Goal: Task Accomplishment & Management: Use online tool/utility

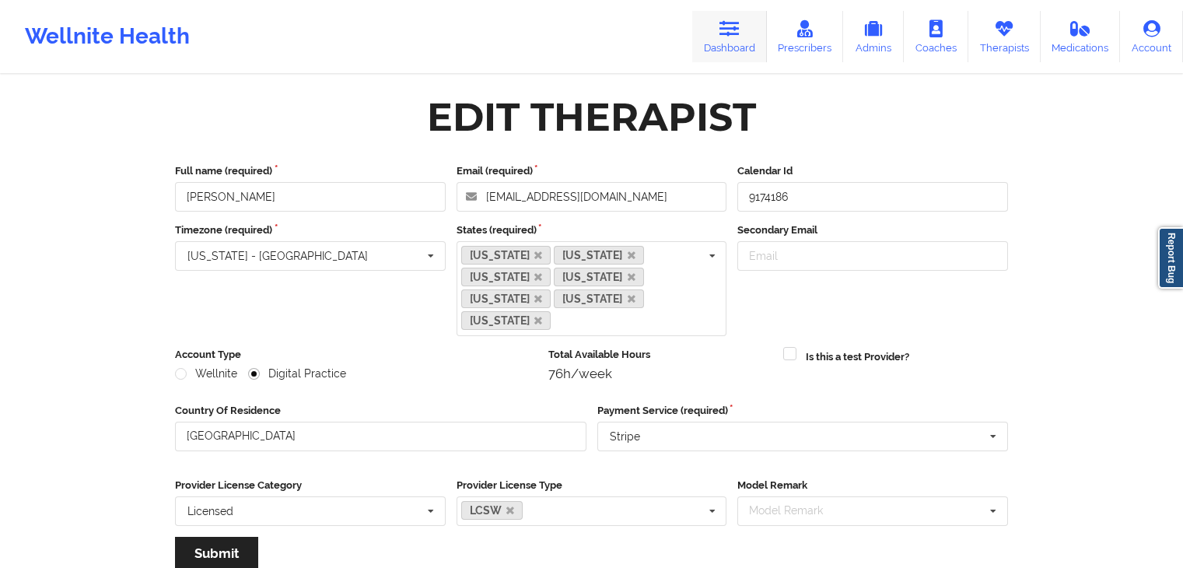
drag, startPoint x: 0, startPoint y: 0, endPoint x: 728, endPoint y: 34, distance: 729.0
click at [728, 34] on icon at bounding box center [730, 28] width 20 height 17
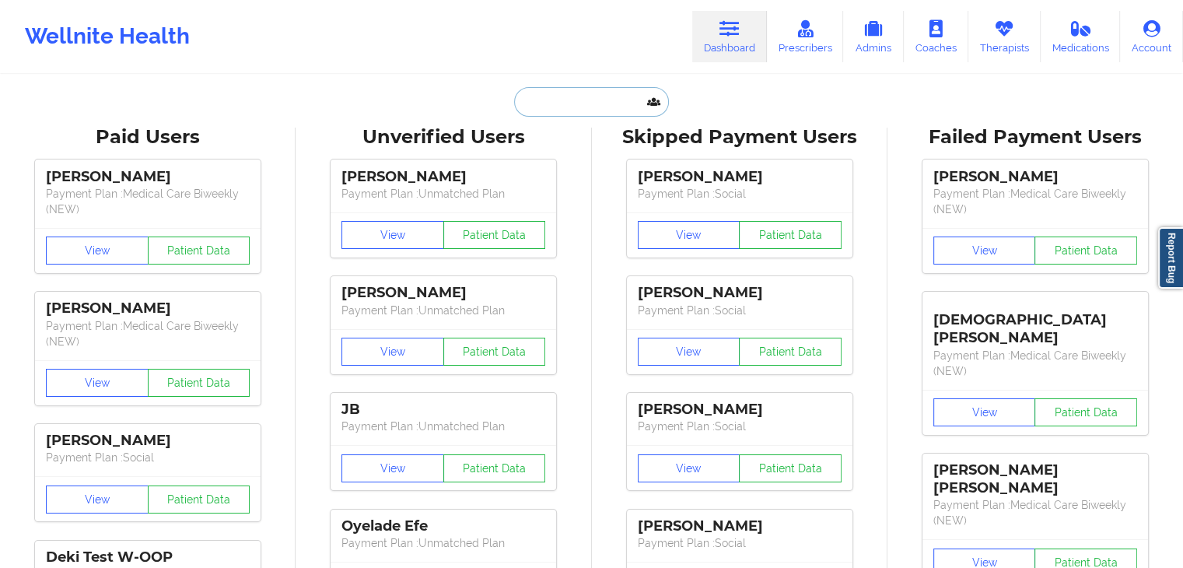
click at [543, 107] on input "text" at bounding box center [591, 102] width 154 height 30
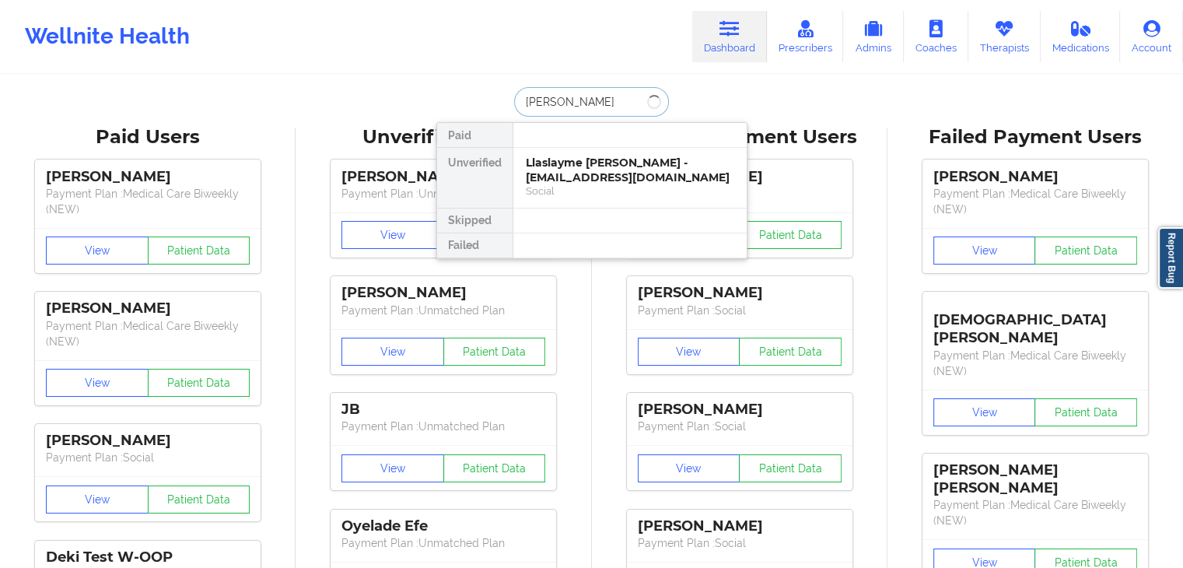
type input "shaniece carter"
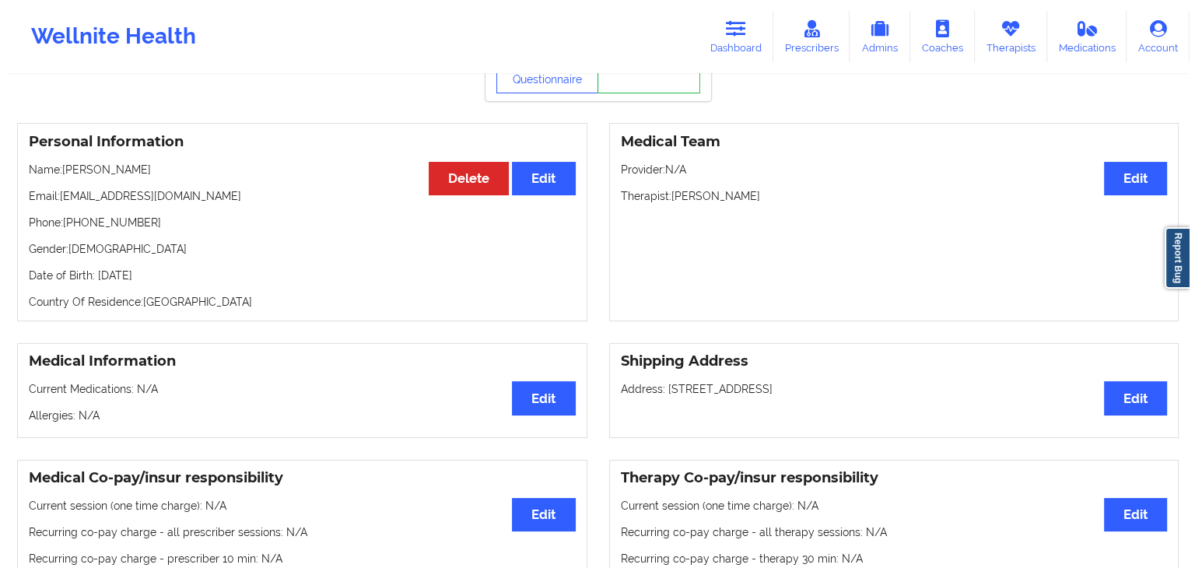
scroll to position [61, 0]
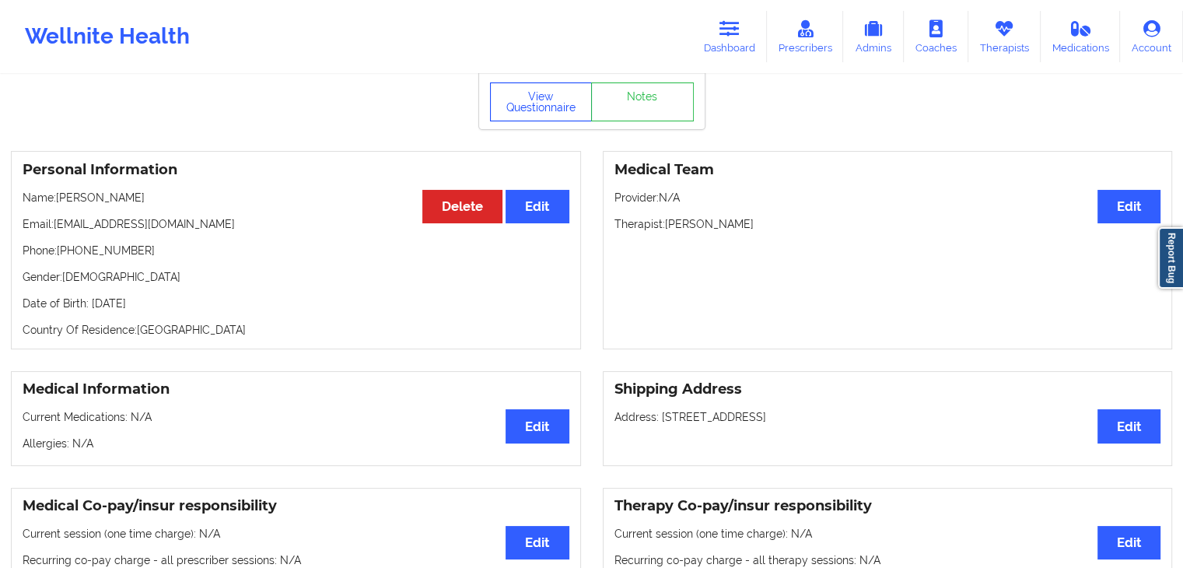
click at [539, 112] on button "View Questionnaire" at bounding box center [541, 101] width 103 height 39
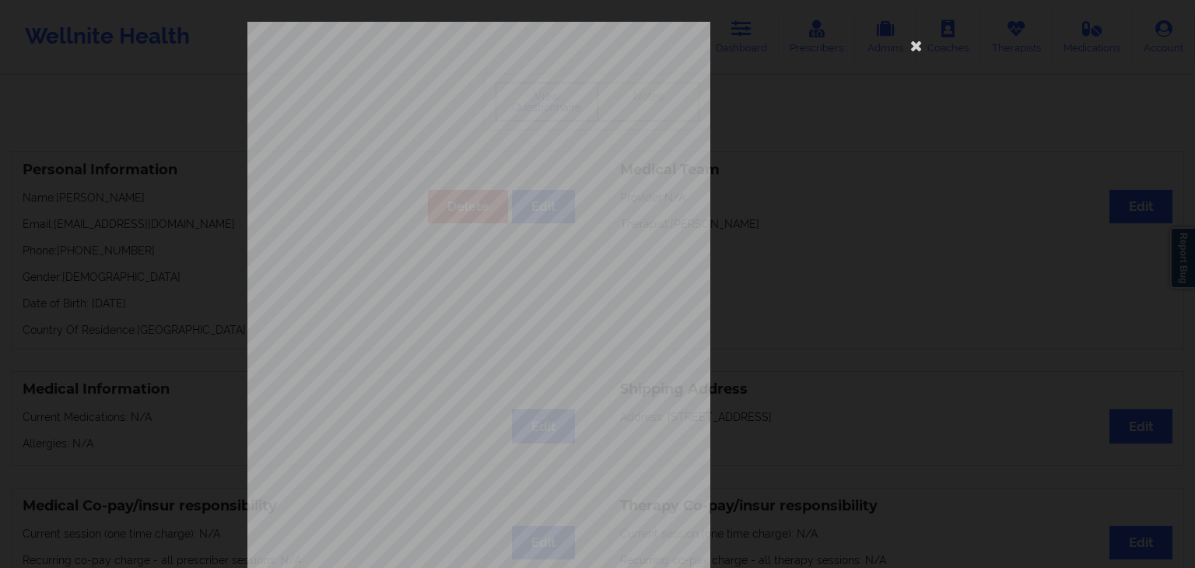
scroll to position [174, 0]
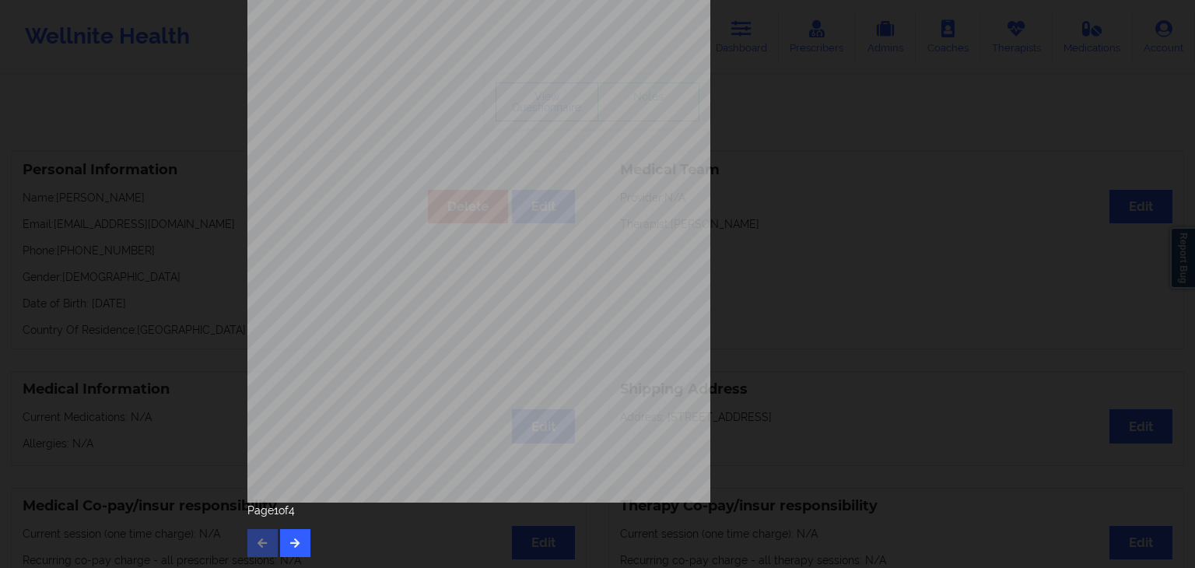
click at [308, 536] on div "Page 1 of 4" at bounding box center [597, 530] width 700 height 54
click at [302, 532] on button "button" at bounding box center [295, 543] width 30 height 28
click at [292, 545] on icon "button" at bounding box center [295, 542] width 13 height 9
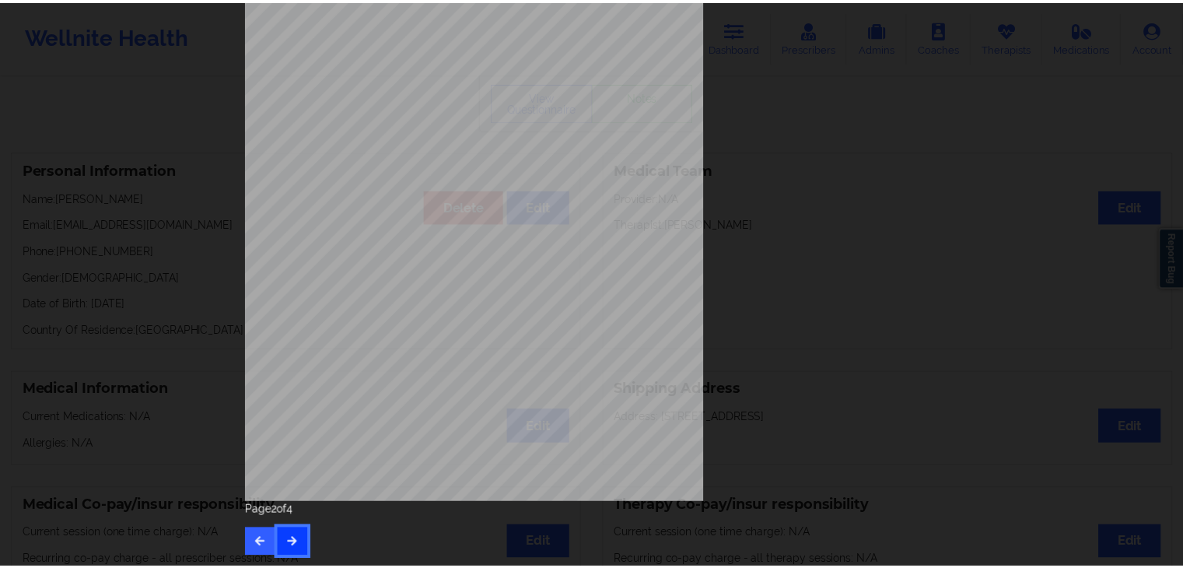
scroll to position [0, 0]
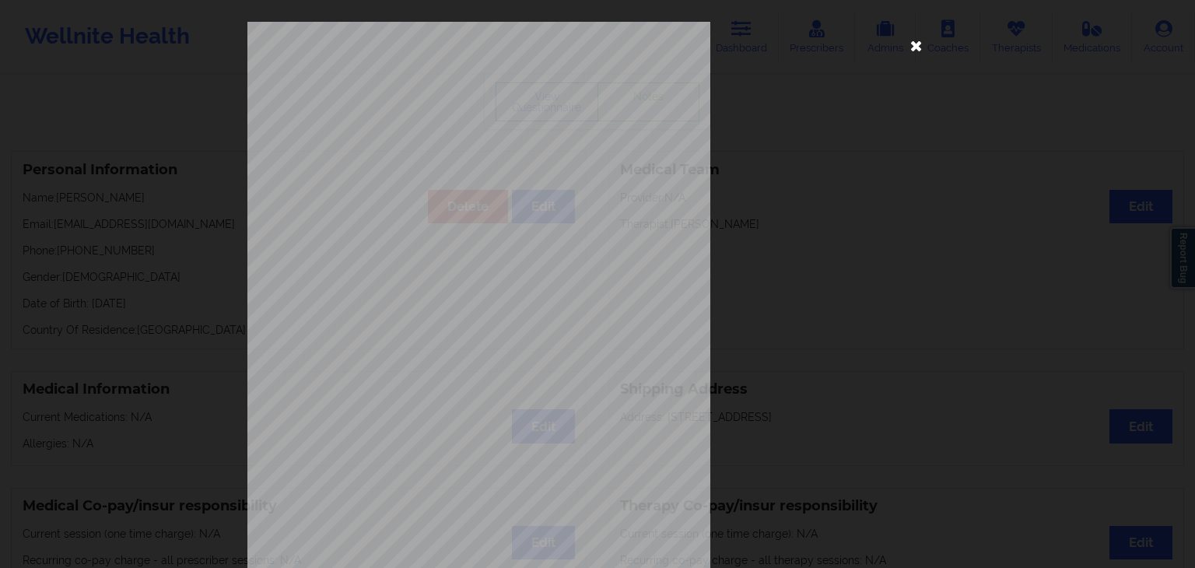
click at [906, 44] on icon at bounding box center [916, 45] width 25 height 25
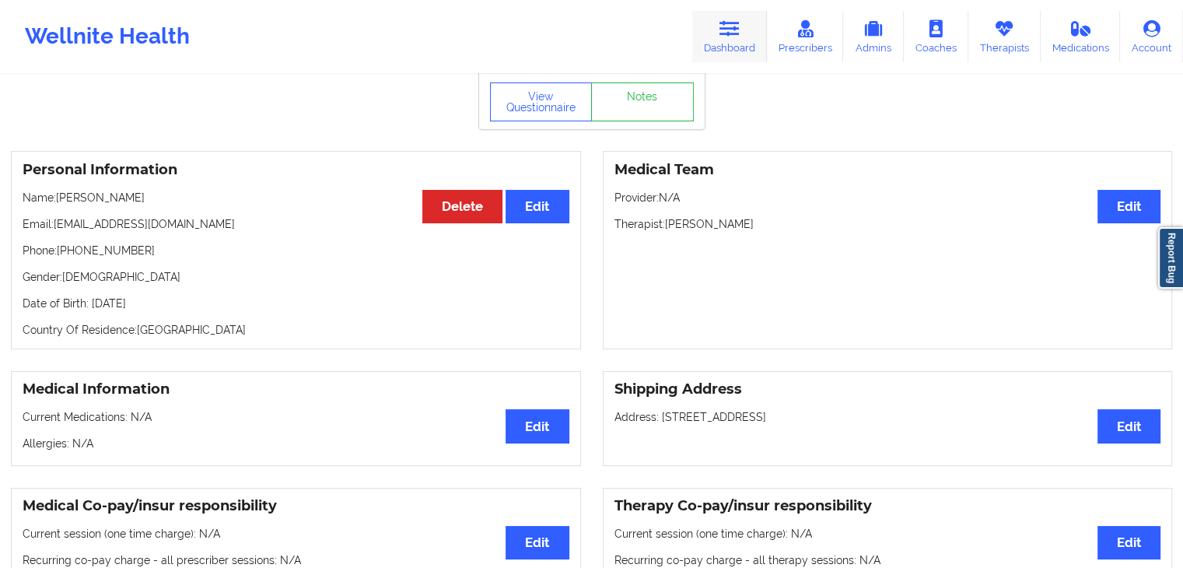
click at [712, 21] on link "Dashboard" at bounding box center [729, 36] width 75 height 51
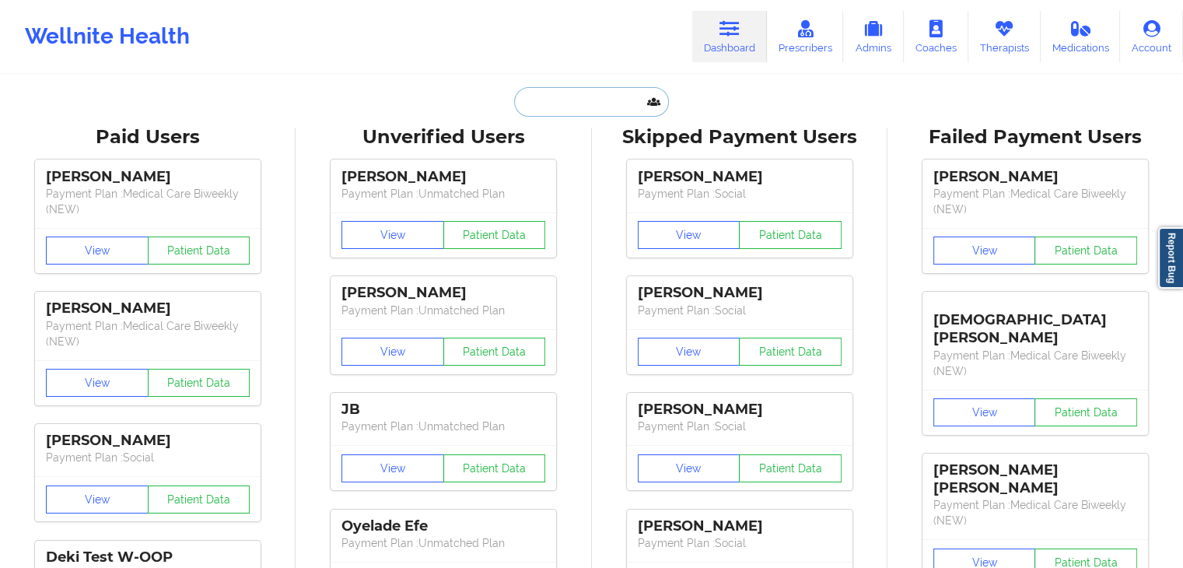
click at [552, 99] on input "text" at bounding box center [591, 102] width 154 height 30
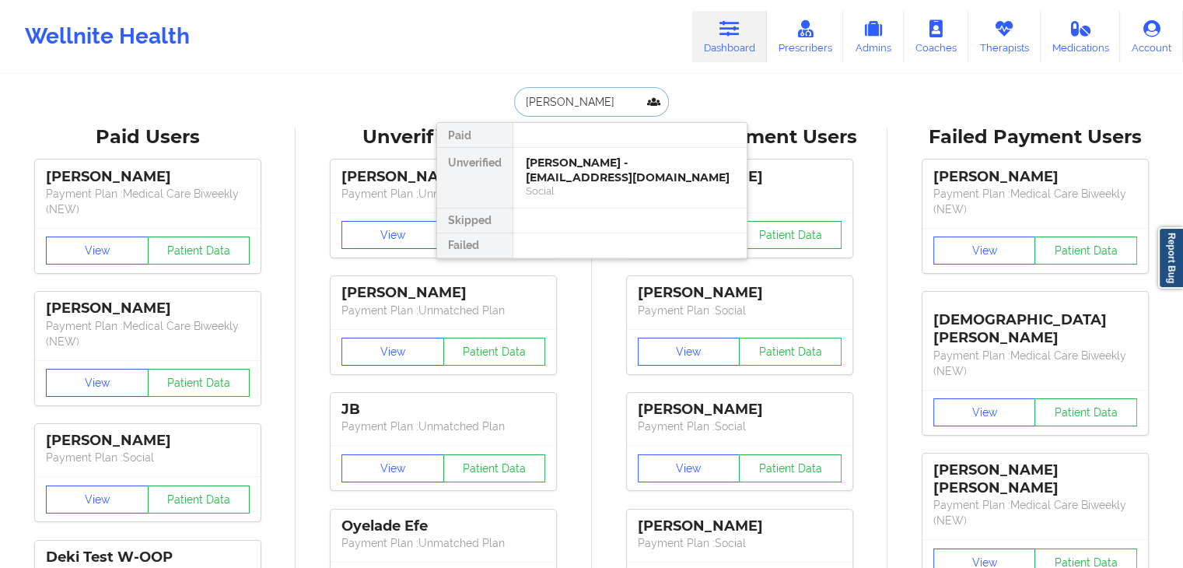
type input "sujata"
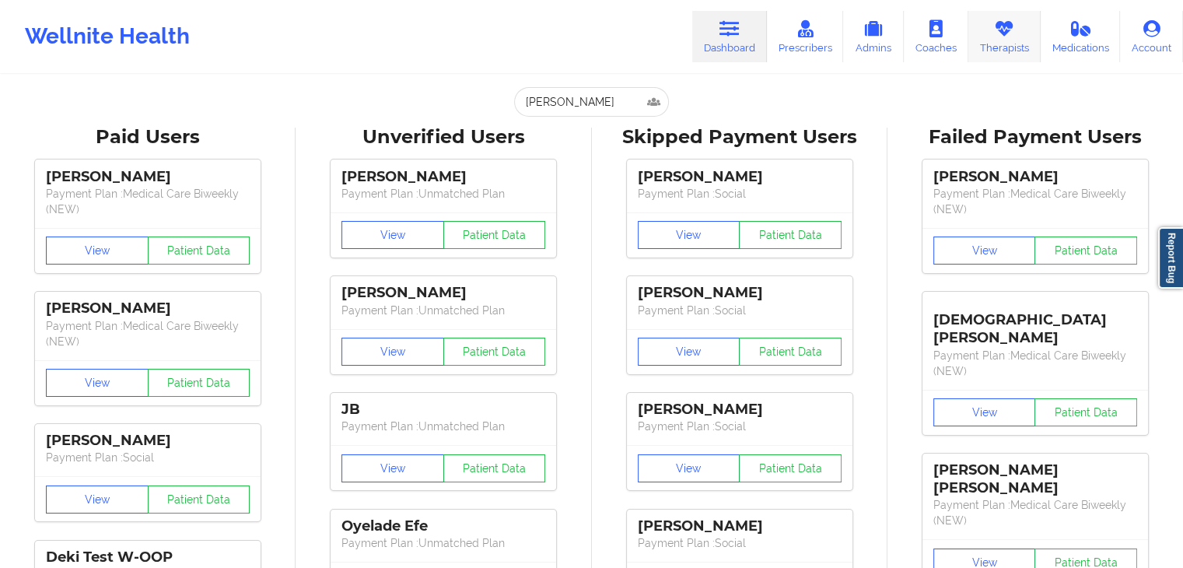
click at [995, 22] on icon at bounding box center [1004, 28] width 20 height 17
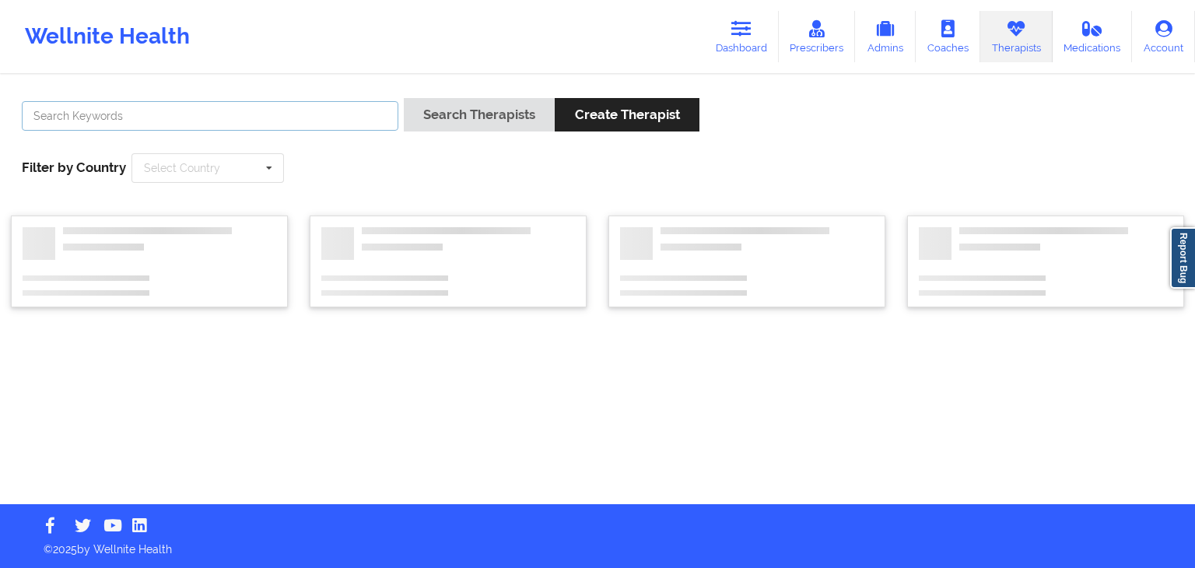
click at [260, 121] on input "text" at bounding box center [210, 116] width 377 height 30
click at [404, 98] on button "Search Therapists" at bounding box center [479, 114] width 151 height 33
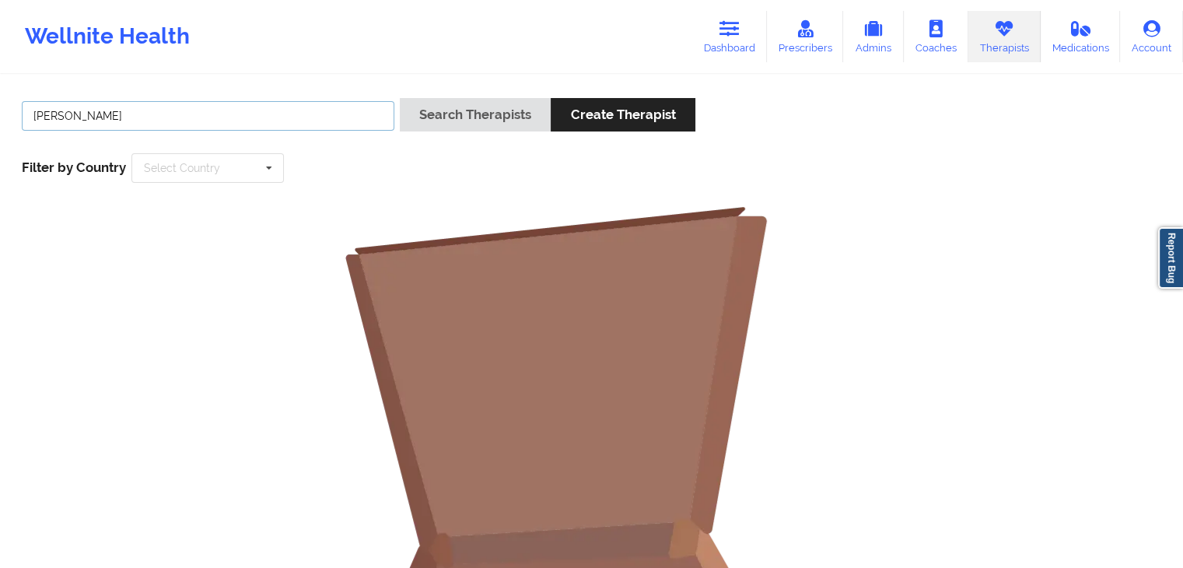
type input "sara millet"
click at [400, 98] on button "Search Therapists" at bounding box center [475, 114] width 151 height 33
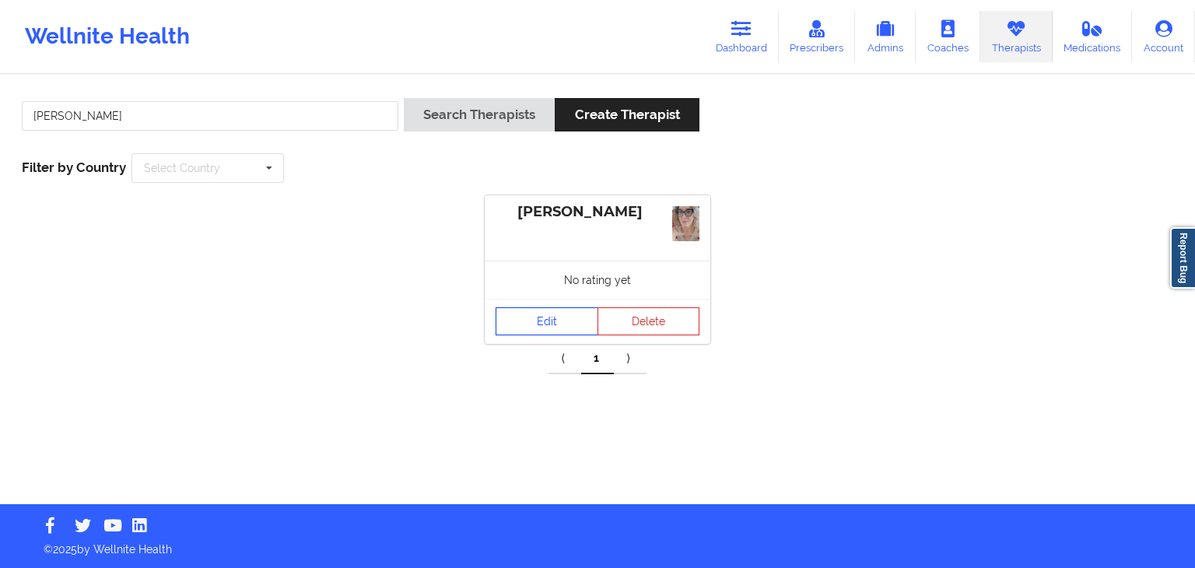
click at [539, 318] on link "Edit" at bounding box center [547, 321] width 103 height 28
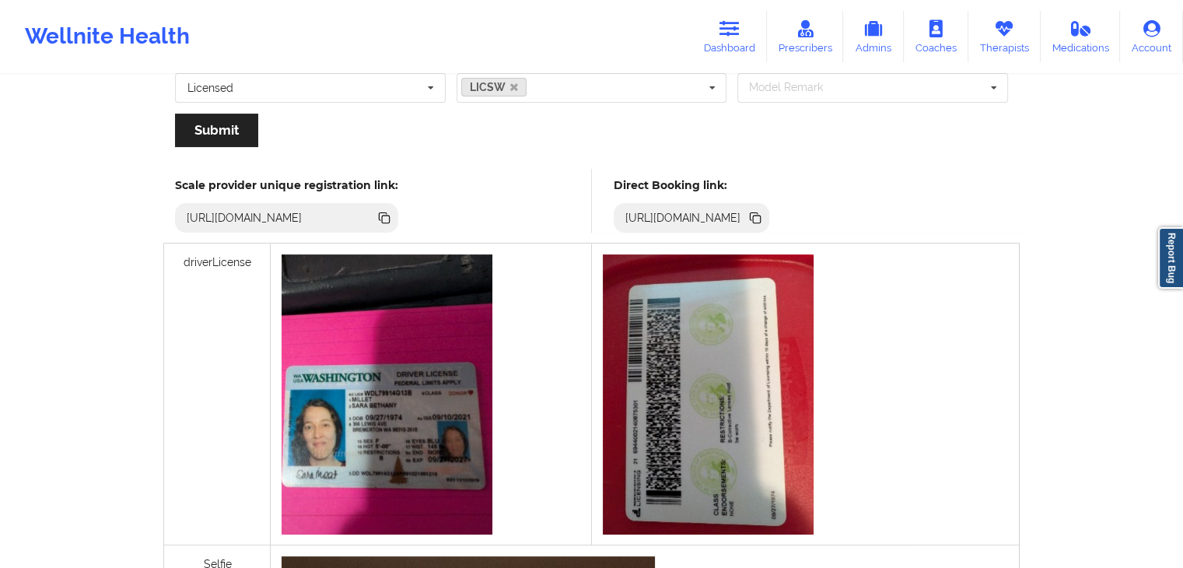
scroll to position [405, 0]
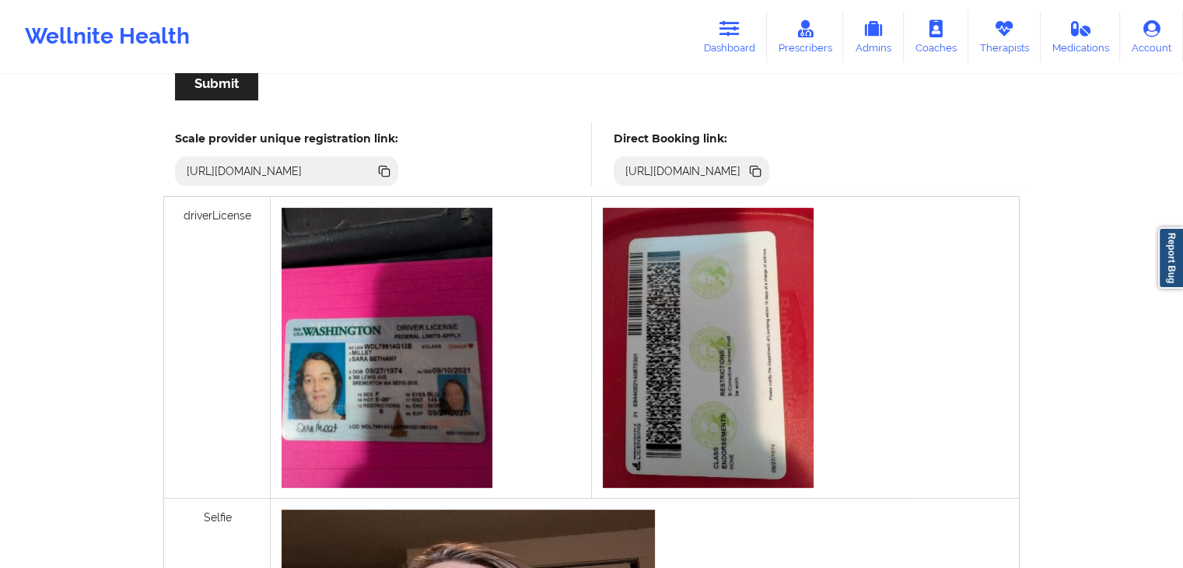
click at [761, 169] on icon at bounding box center [757, 173] width 8 height 8
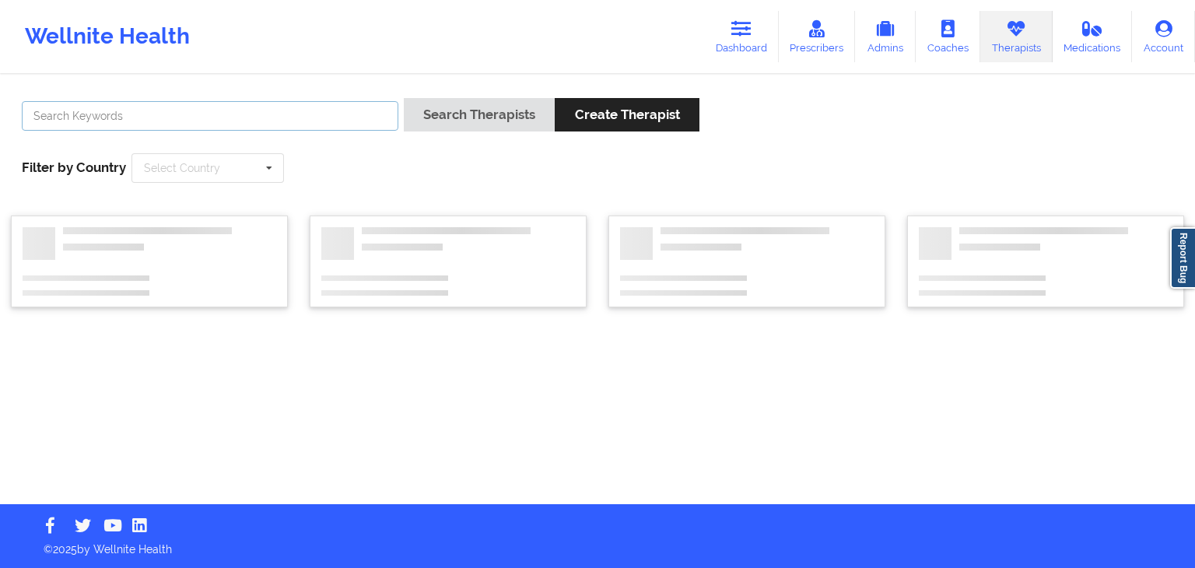
click at [188, 107] on input "text" at bounding box center [210, 116] width 377 height 30
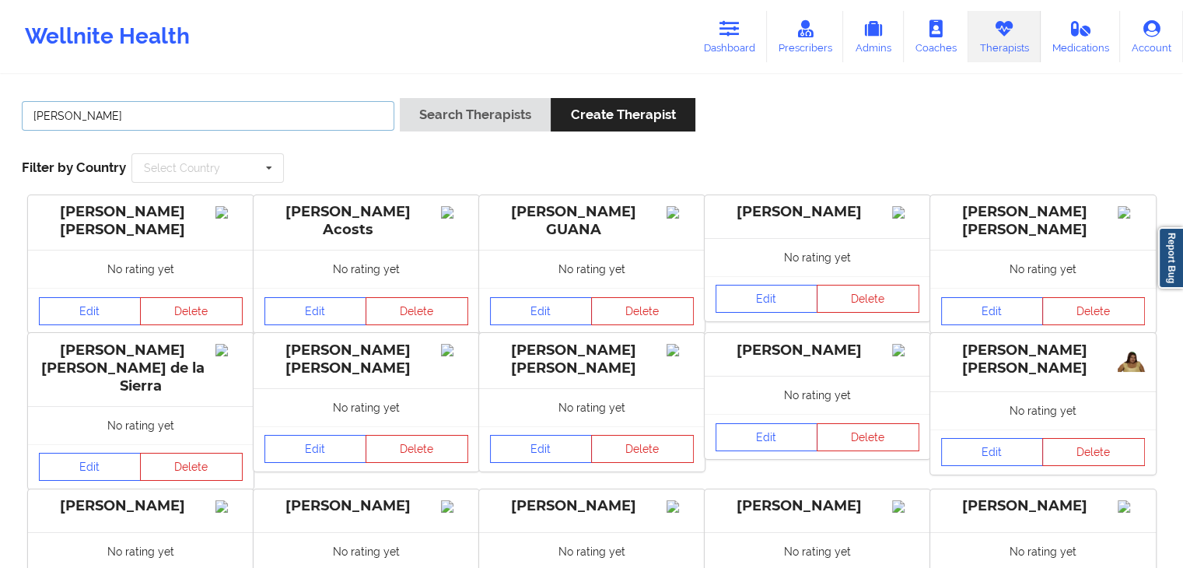
type input "aurora fern"
click at [400, 98] on button "Search Therapists" at bounding box center [475, 114] width 151 height 33
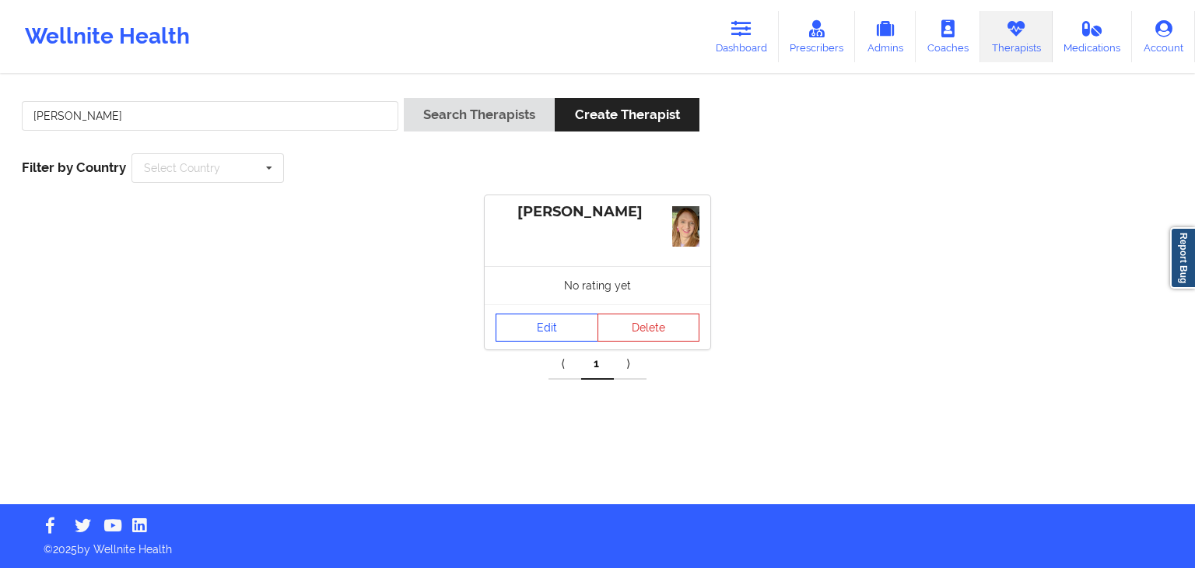
click at [525, 326] on link "Edit" at bounding box center [547, 328] width 103 height 28
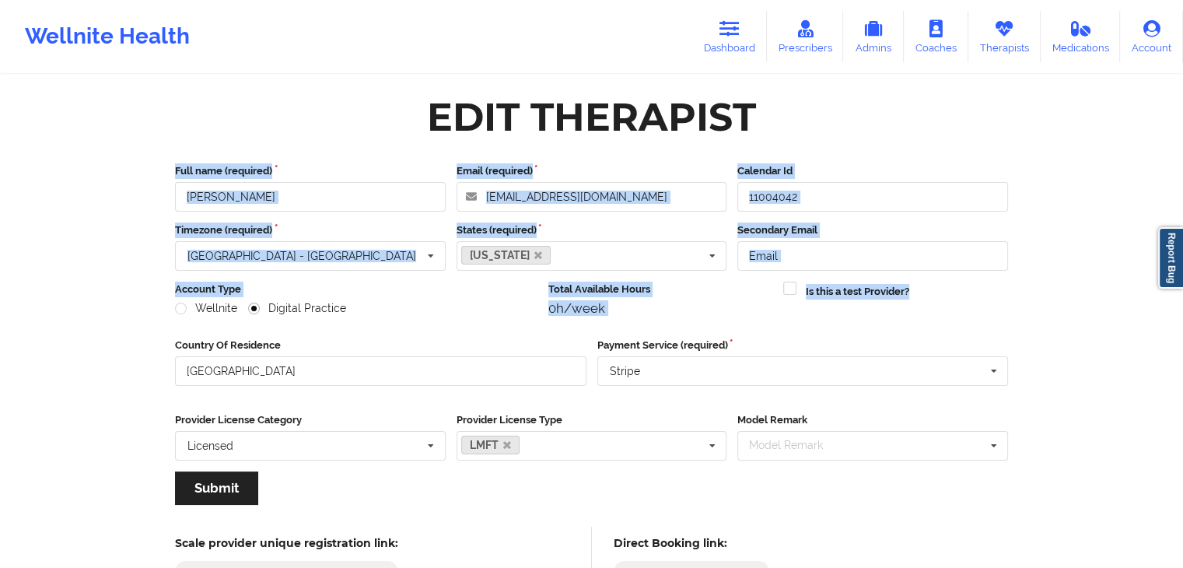
drag, startPoint x: 1194, startPoint y: 159, endPoint x: 1194, endPoint y: 274, distance: 114.4
click at [1182, 274] on html "Wellnite Health Dashboard Prescribers Admins Coaches Therapists Medications Acc…" at bounding box center [591, 284] width 1183 height 568
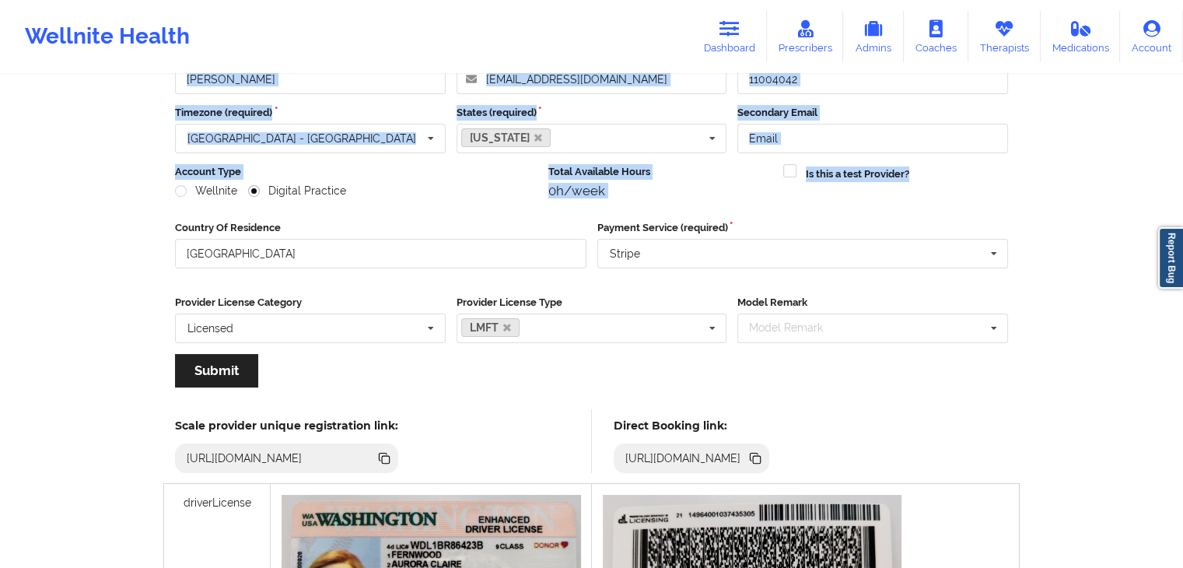
scroll to position [261, 0]
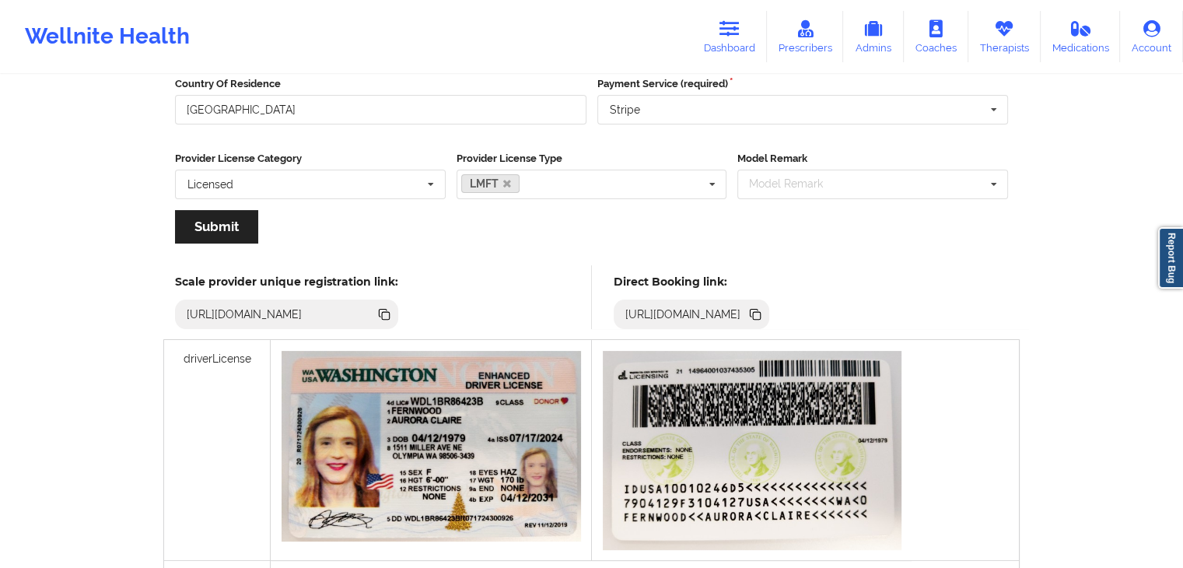
click at [758, 310] on icon at bounding box center [755, 313] width 8 height 8
click at [736, 24] on icon at bounding box center [730, 28] width 20 height 17
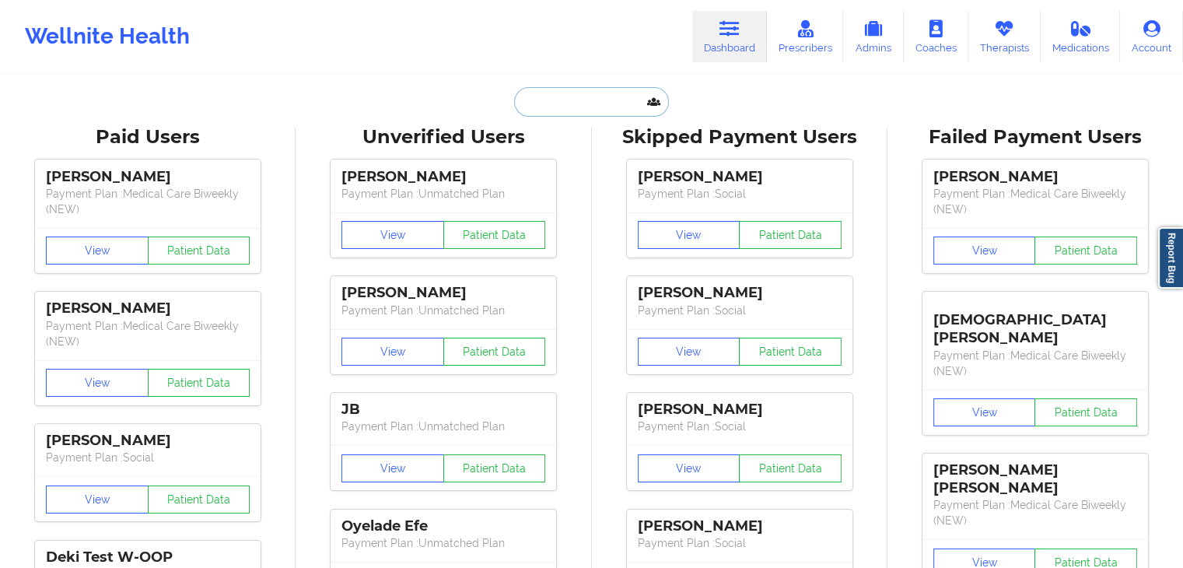
click at [569, 107] on input "text" at bounding box center [591, 102] width 154 height 30
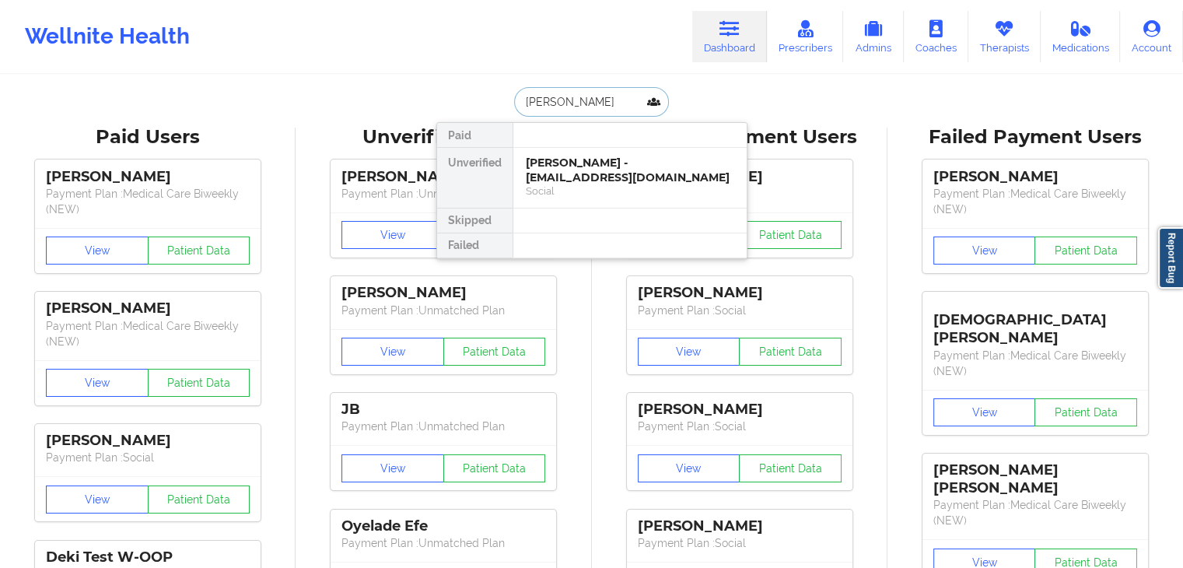
type input "deitrich"
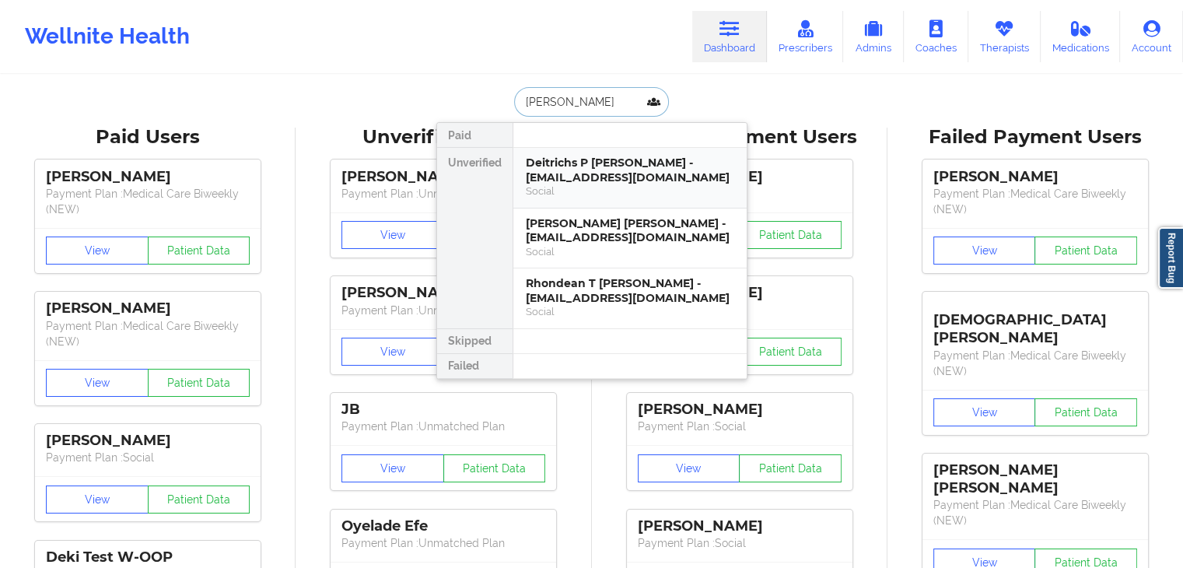
click at [569, 170] on div "Deitrichs P Williams - deitrichs4@gmail.com" at bounding box center [630, 170] width 208 height 29
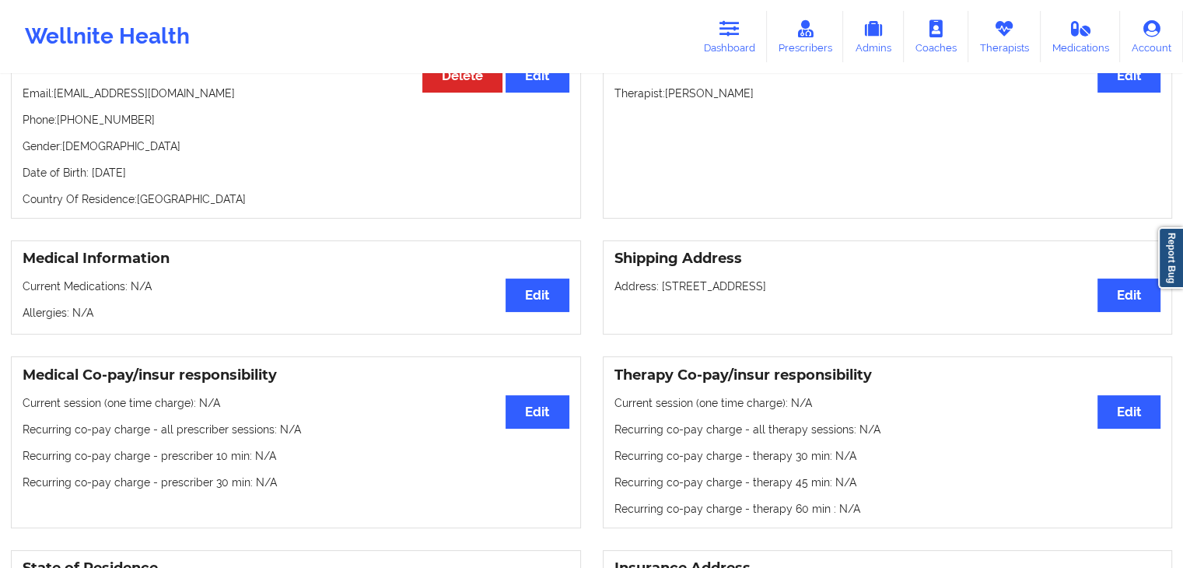
scroll to position [168, 0]
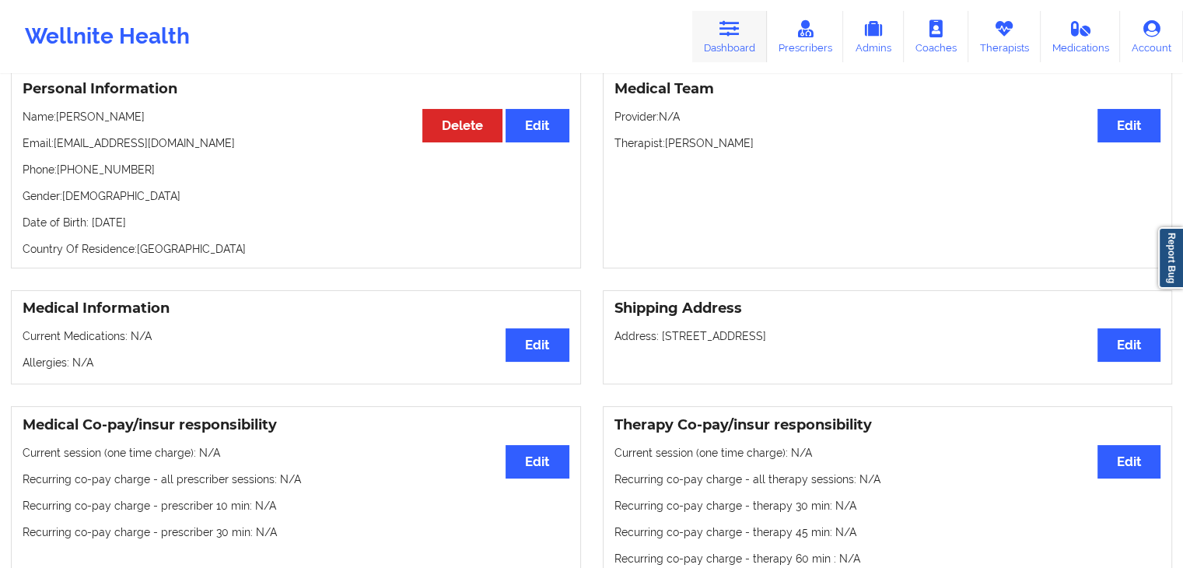
click at [734, 51] on link "Dashboard" at bounding box center [729, 36] width 75 height 51
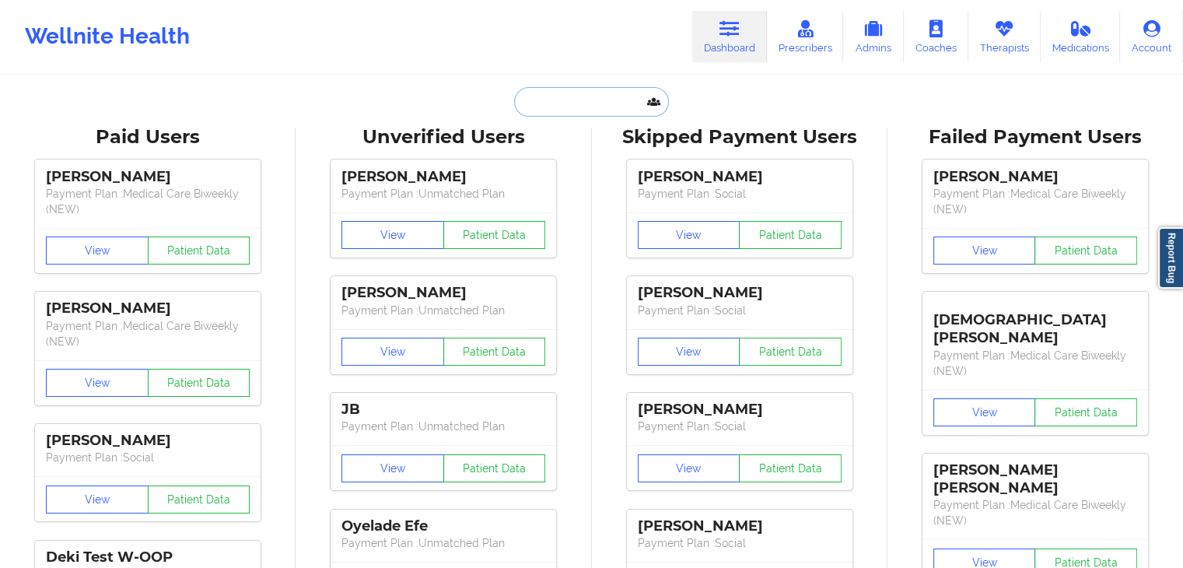
click at [592, 100] on input "text" at bounding box center [591, 102] width 154 height 30
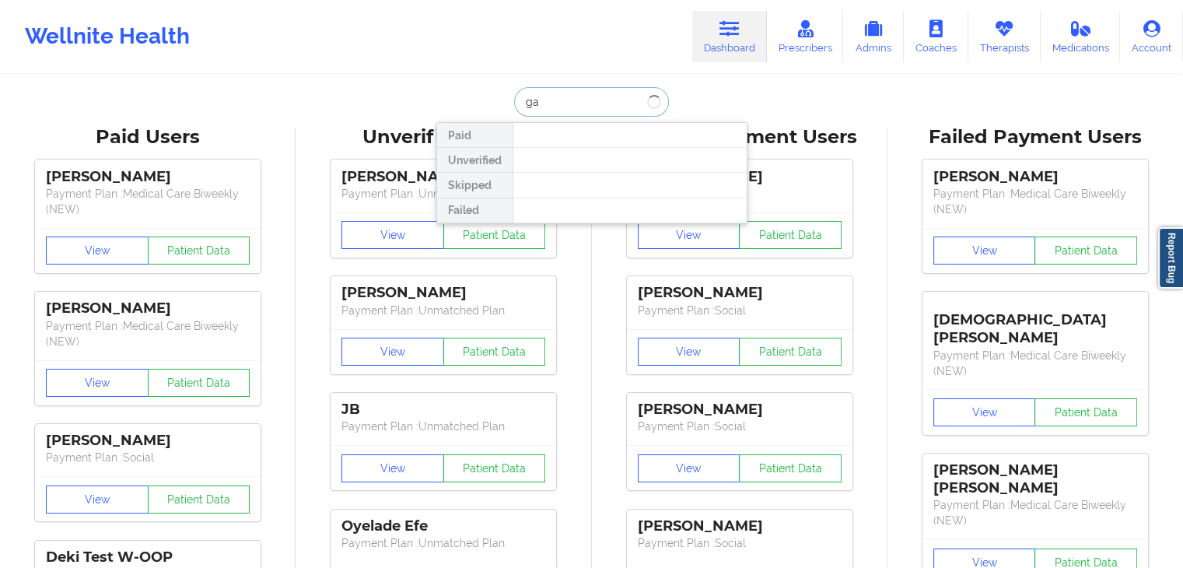
type input "g"
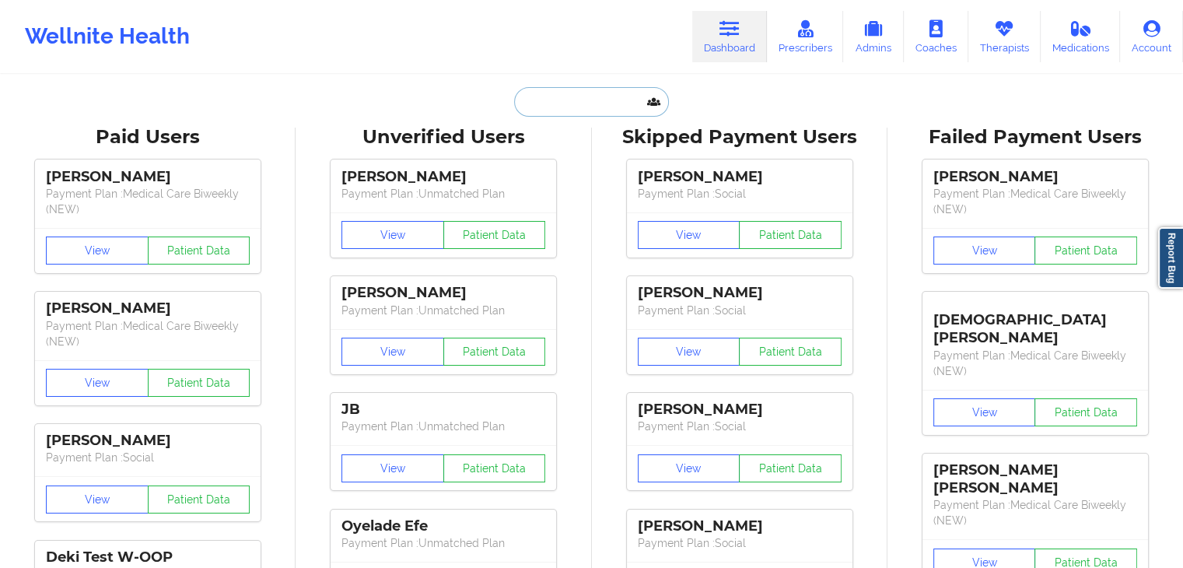
click at [516, 113] on input "text" at bounding box center [591, 102] width 154 height 30
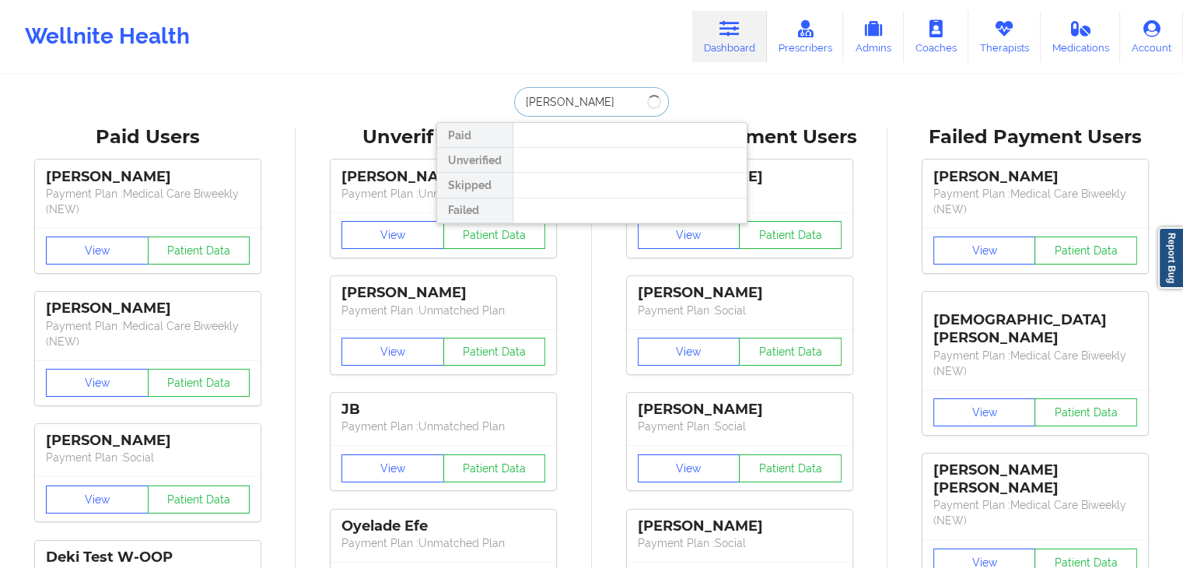
type input "stephanie becke"
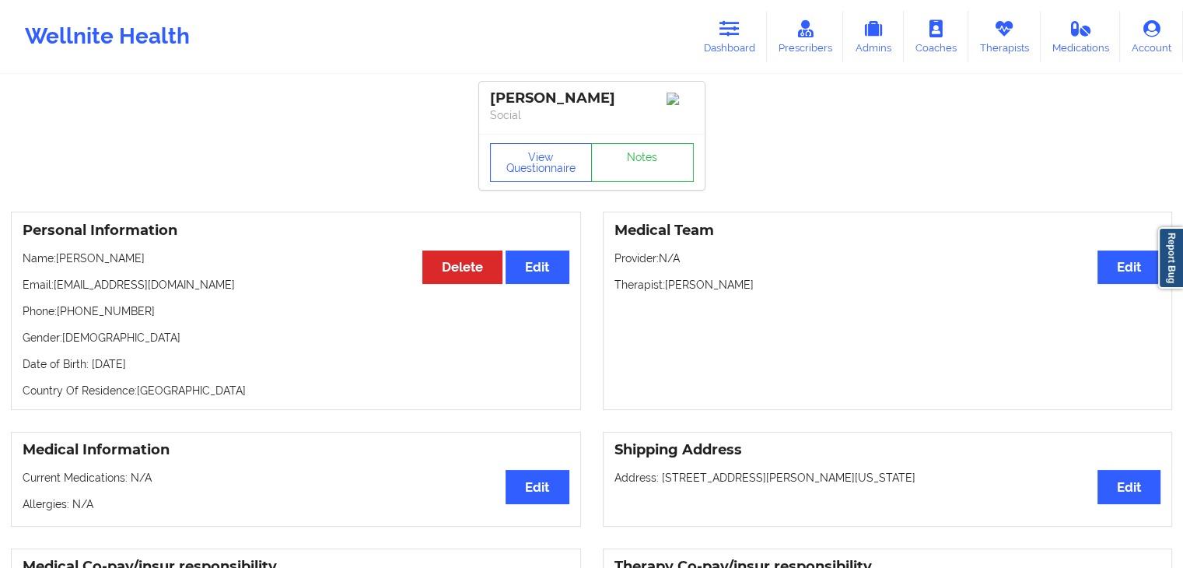
scroll to position [3, 0]
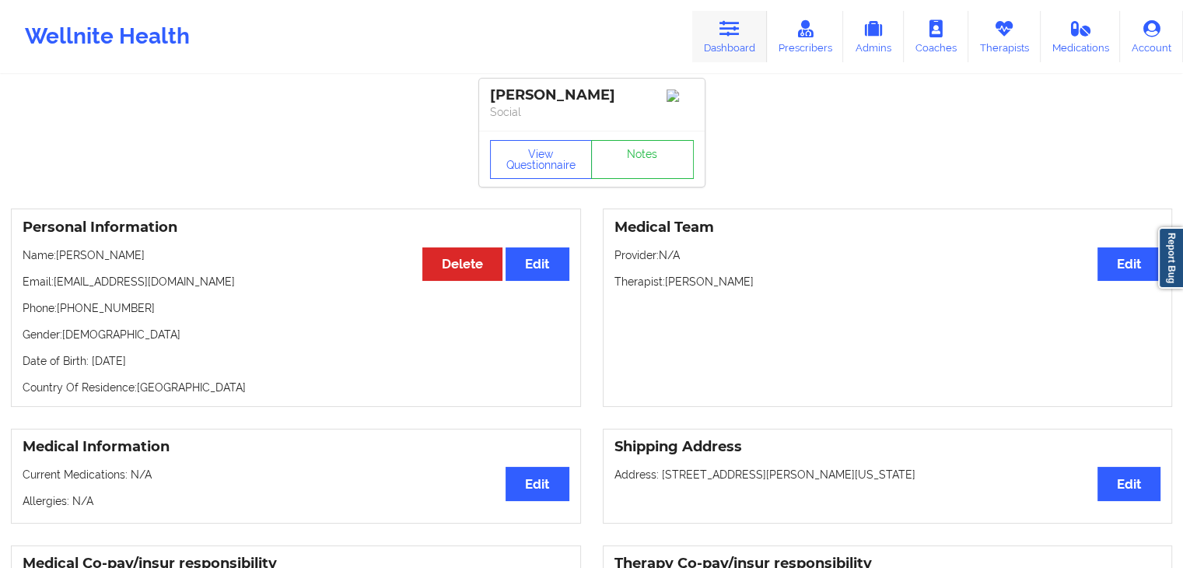
click at [717, 41] on link "Dashboard" at bounding box center [729, 36] width 75 height 51
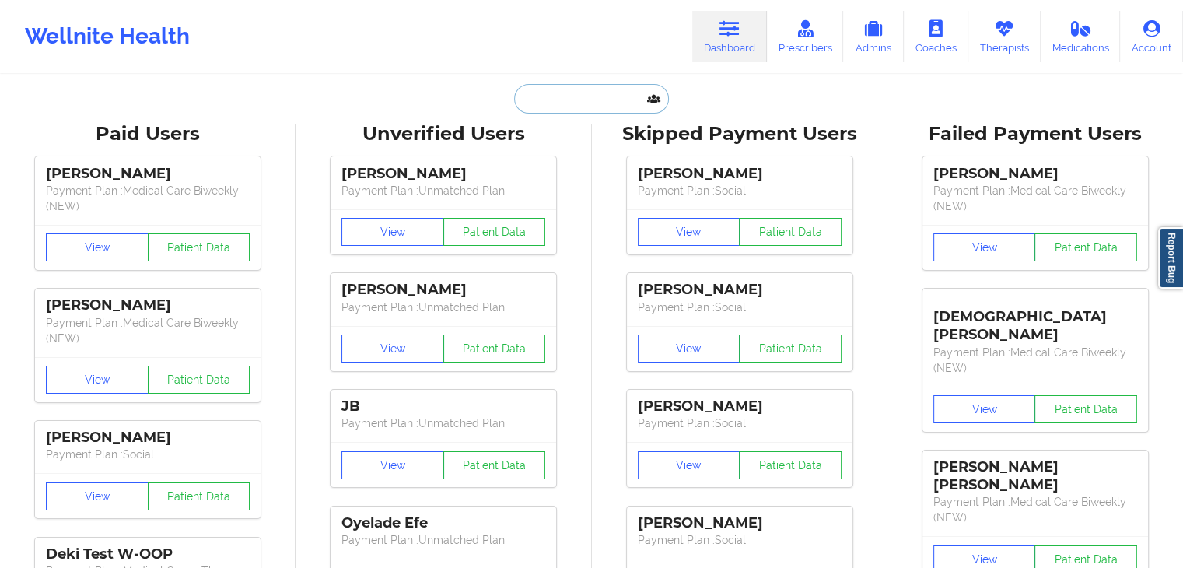
click at [550, 104] on input "text" at bounding box center [591, 99] width 154 height 30
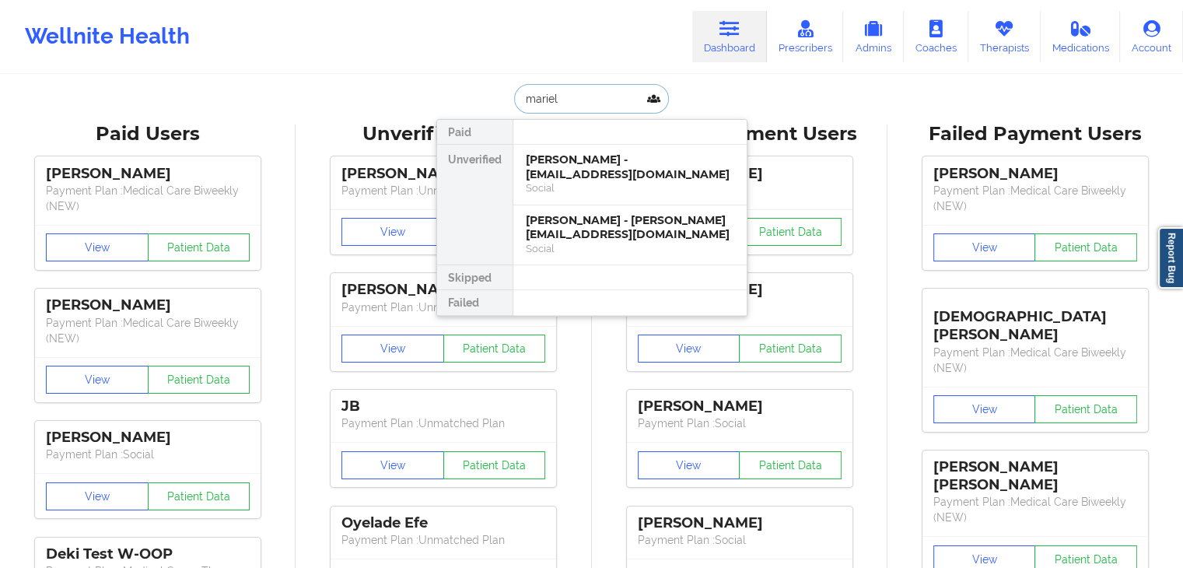
type input "mariel"
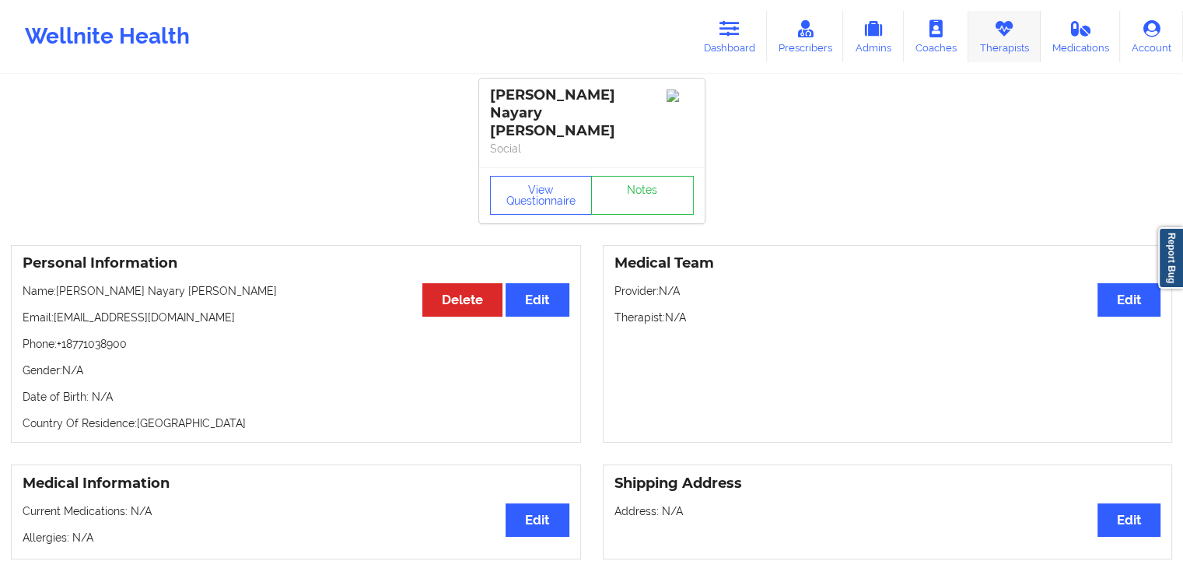
click at [981, 38] on link "Therapists" at bounding box center [1005, 36] width 72 height 51
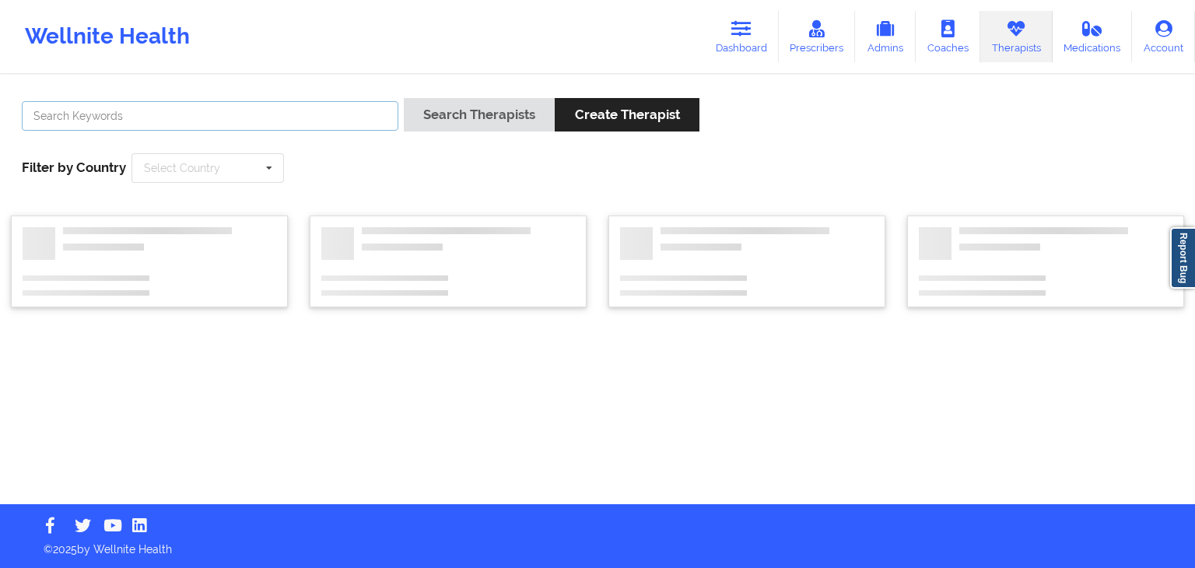
click at [168, 120] on input "text" at bounding box center [210, 116] width 377 height 30
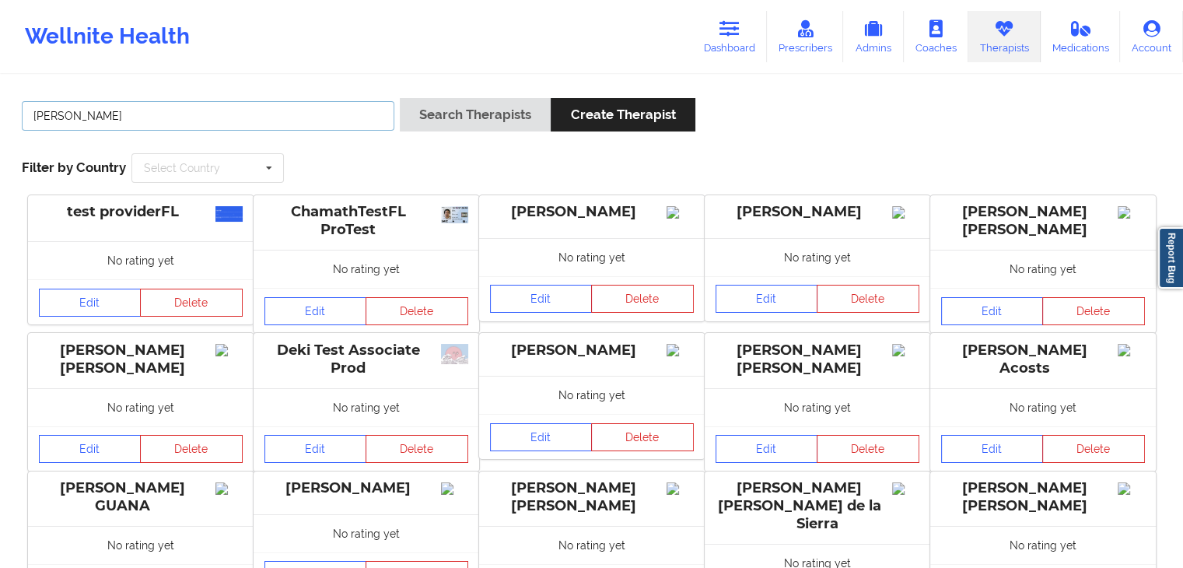
click at [400, 98] on button "Search Therapists" at bounding box center [475, 114] width 151 height 33
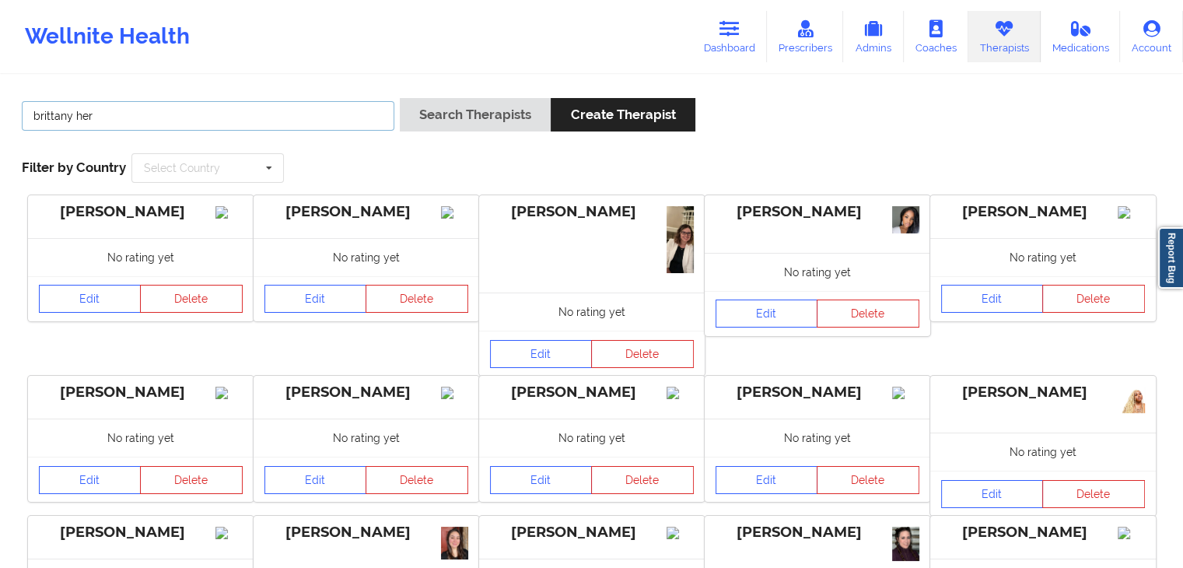
click at [400, 98] on button "Search Therapists" at bounding box center [475, 114] width 151 height 33
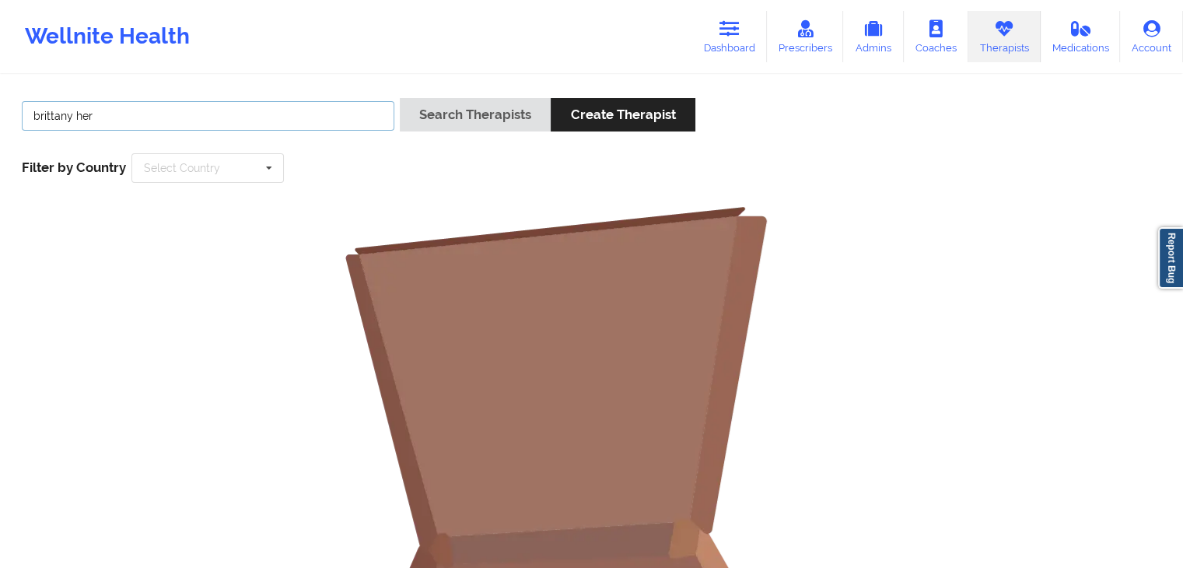
click at [165, 119] on input "brittany her" at bounding box center [208, 116] width 373 height 30
type input "brittany herb"
click at [400, 98] on button "Search Therapists" at bounding box center [475, 114] width 151 height 33
click at [743, 41] on link "Dashboard" at bounding box center [729, 36] width 75 height 51
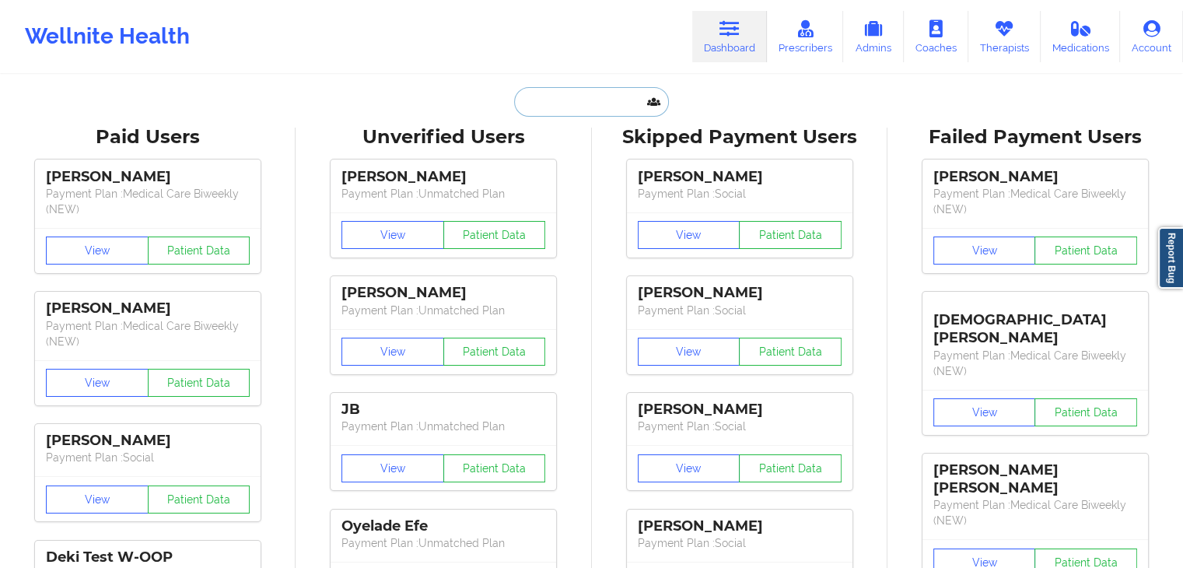
click at [545, 101] on input "text" at bounding box center [591, 102] width 154 height 30
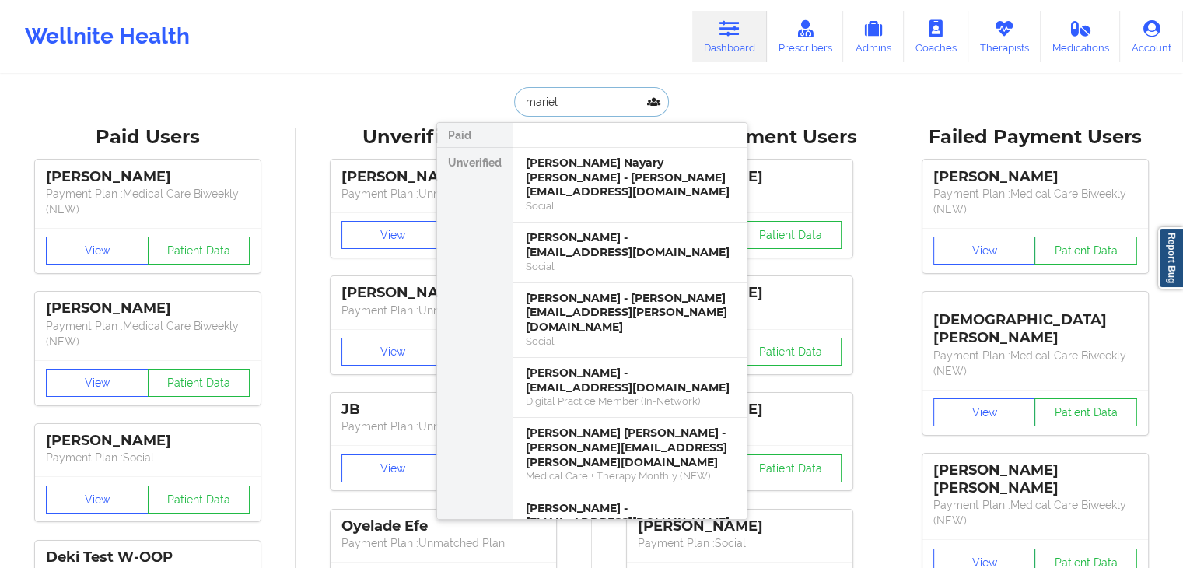
type input "mariel"
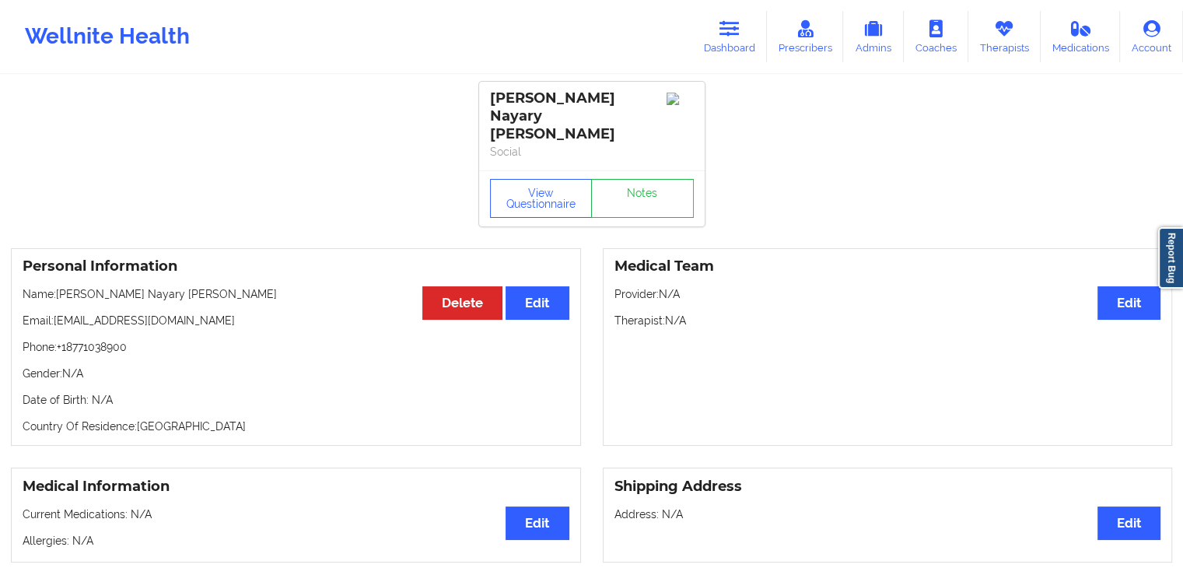
drag, startPoint x: 128, startPoint y: 328, endPoint x: 61, endPoint y: 328, distance: 66.9
click at [61, 339] on p "Phone: +18771038900" at bounding box center [296, 347] width 547 height 16
copy p "+18771038900"
click at [61, 339] on p "Phone: +18771038900" at bounding box center [296, 347] width 547 height 16
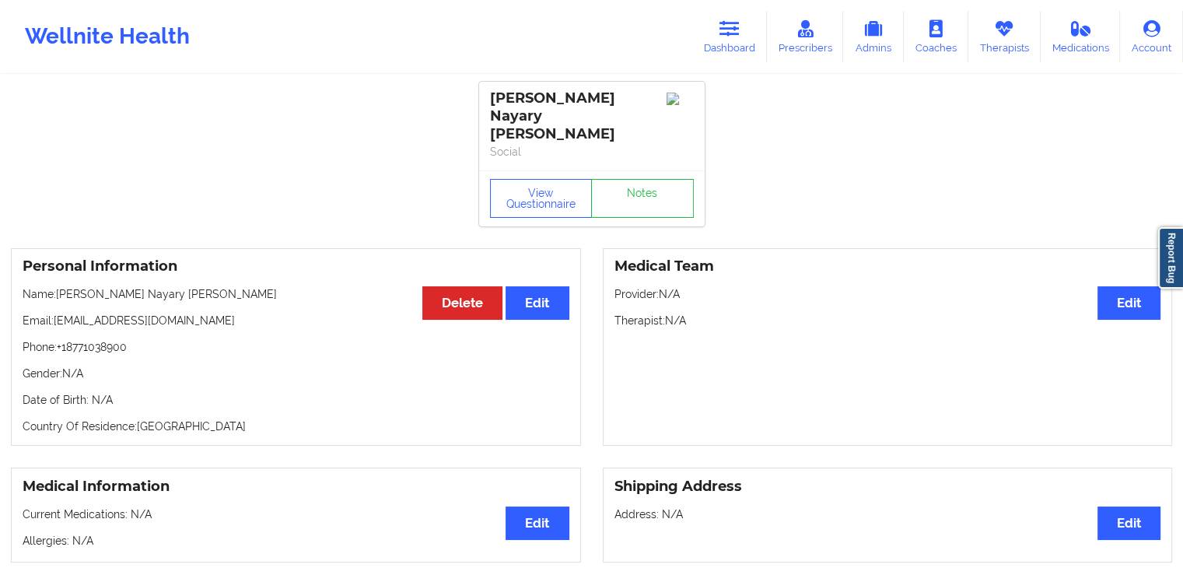
drag, startPoint x: 736, startPoint y: 44, endPoint x: 614, endPoint y: 51, distance: 122.3
click at [736, 44] on link "Dashboard" at bounding box center [729, 36] width 75 height 51
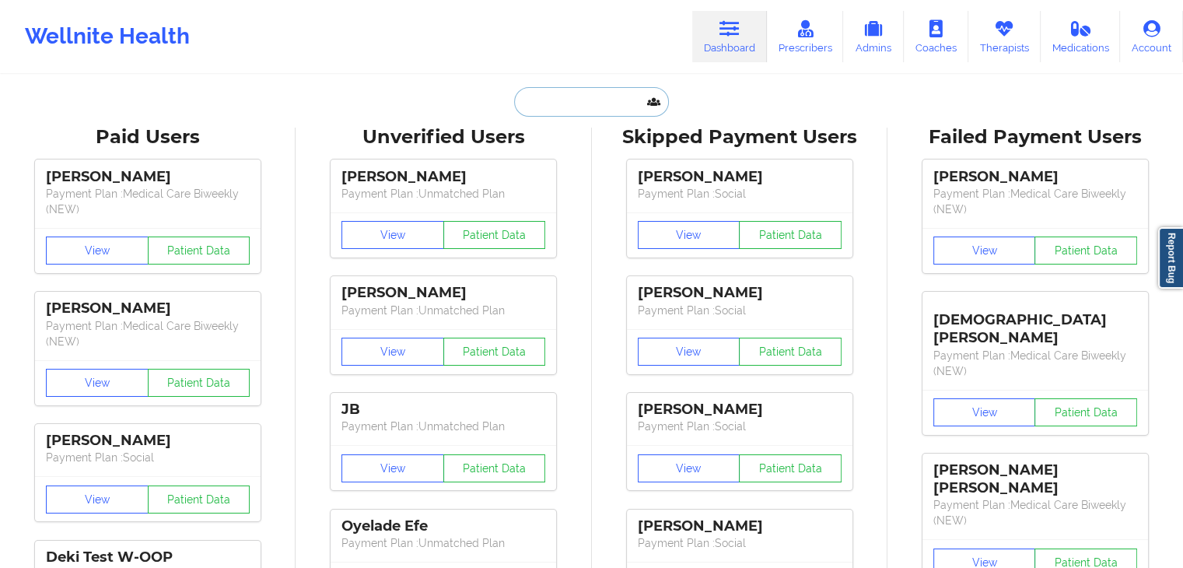
click at [531, 106] on input "text" at bounding box center [591, 102] width 154 height 30
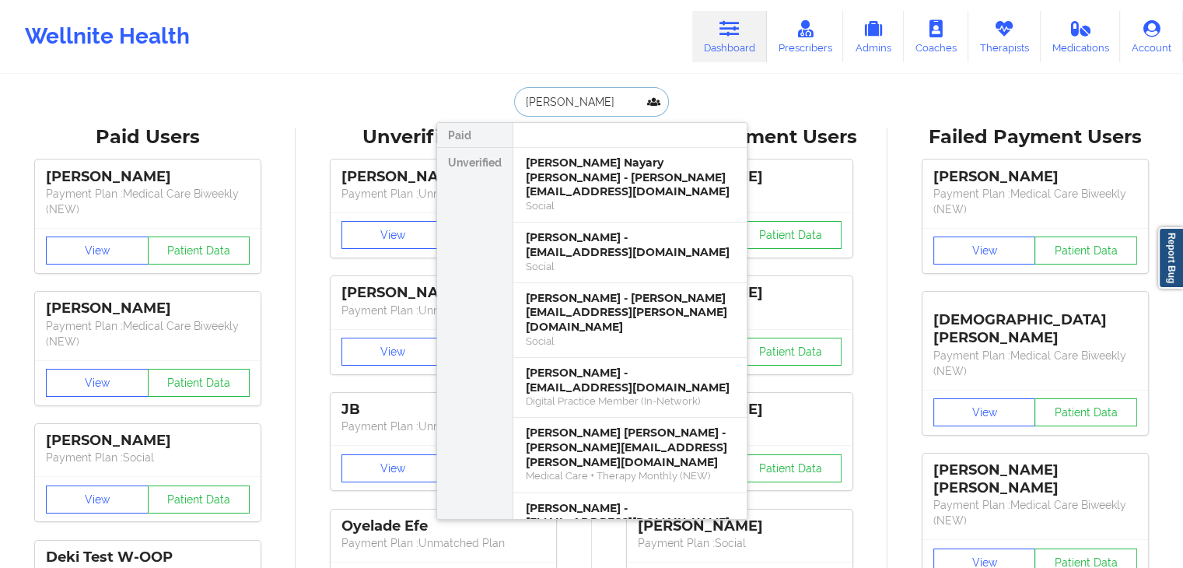
type input "maria martin"
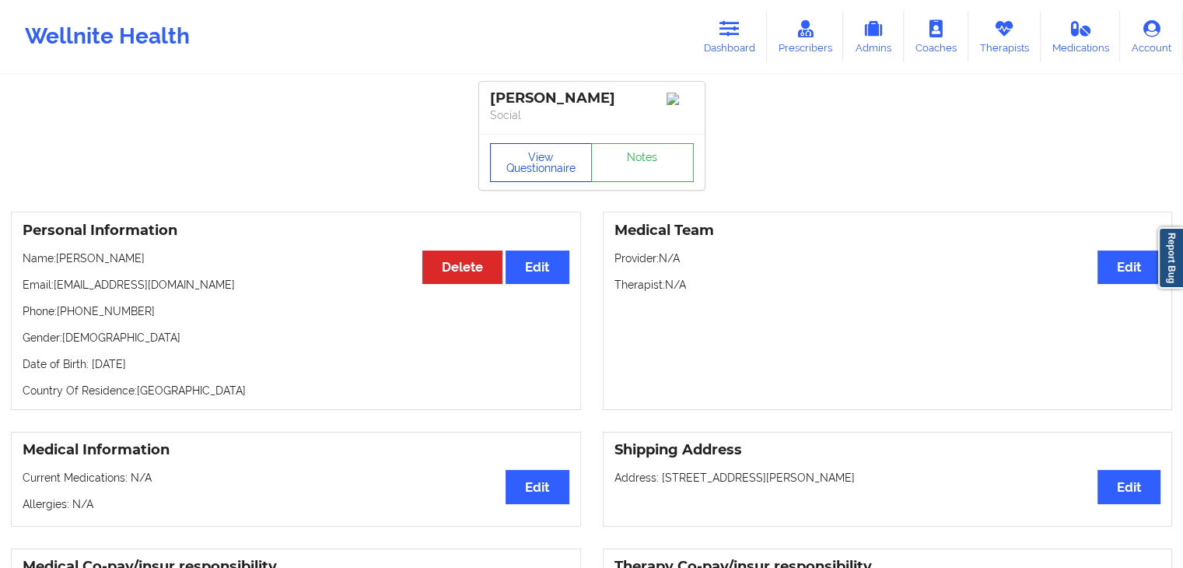
click at [551, 181] on button "View Questionnaire" at bounding box center [541, 162] width 103 height 39
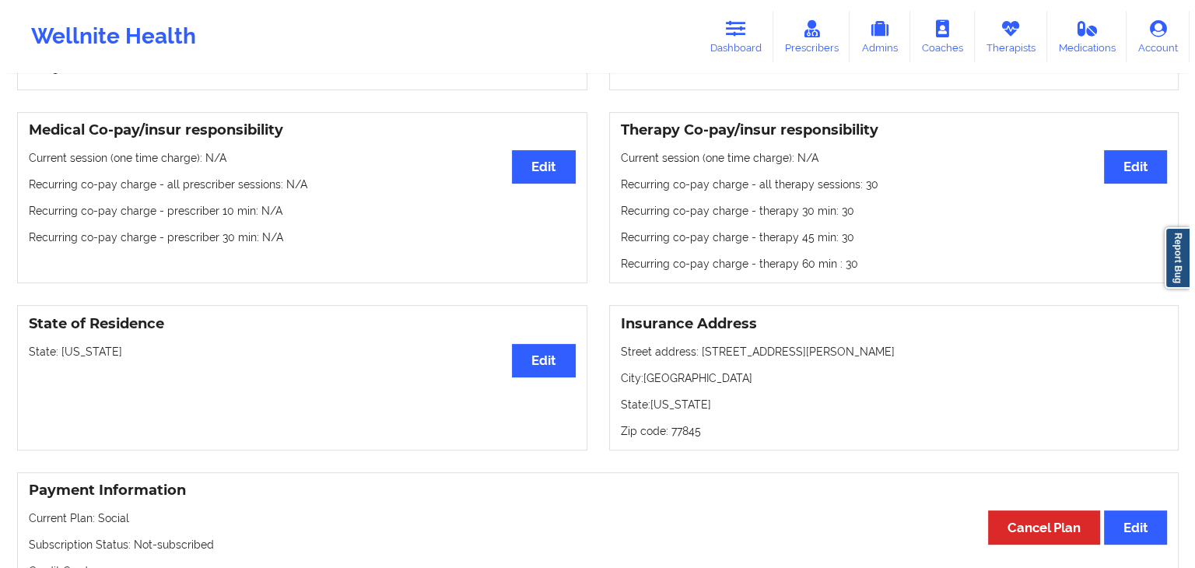
scroll to position [444, 0]
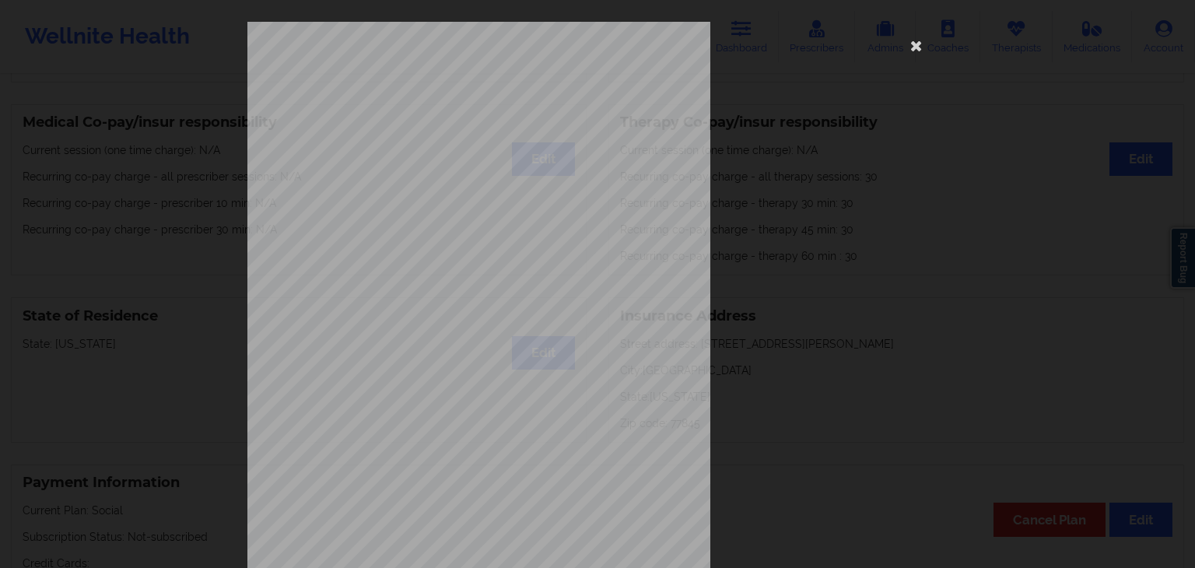
drag, startPoint x: 1194, startPoint y: 116, endPoint x: 1187, endPoint y: 158, distance: 42.6
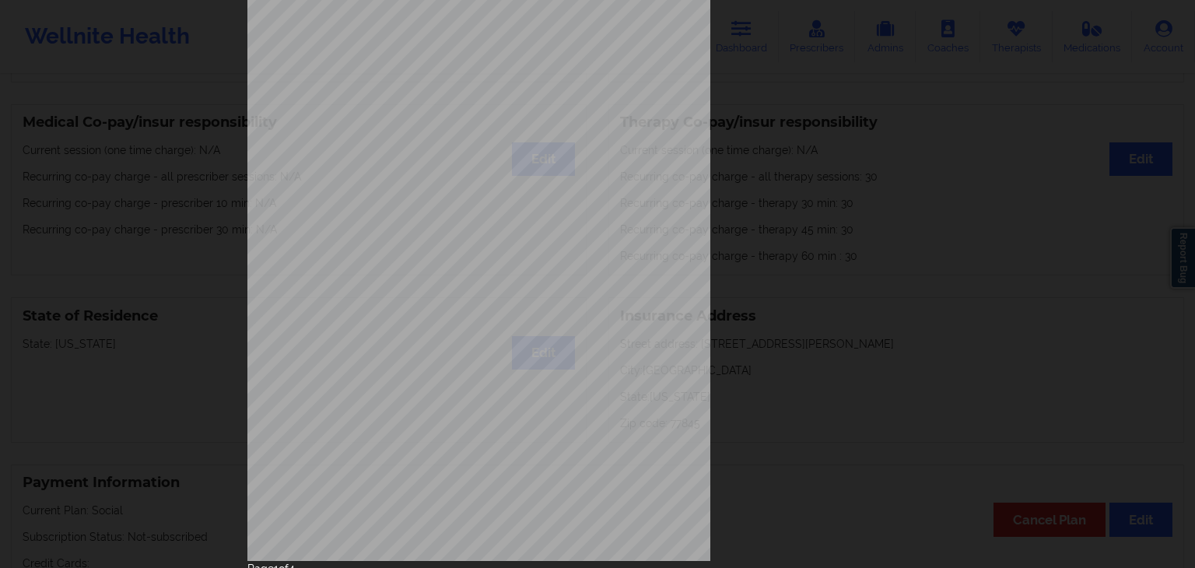
scroll to position [174, 0]
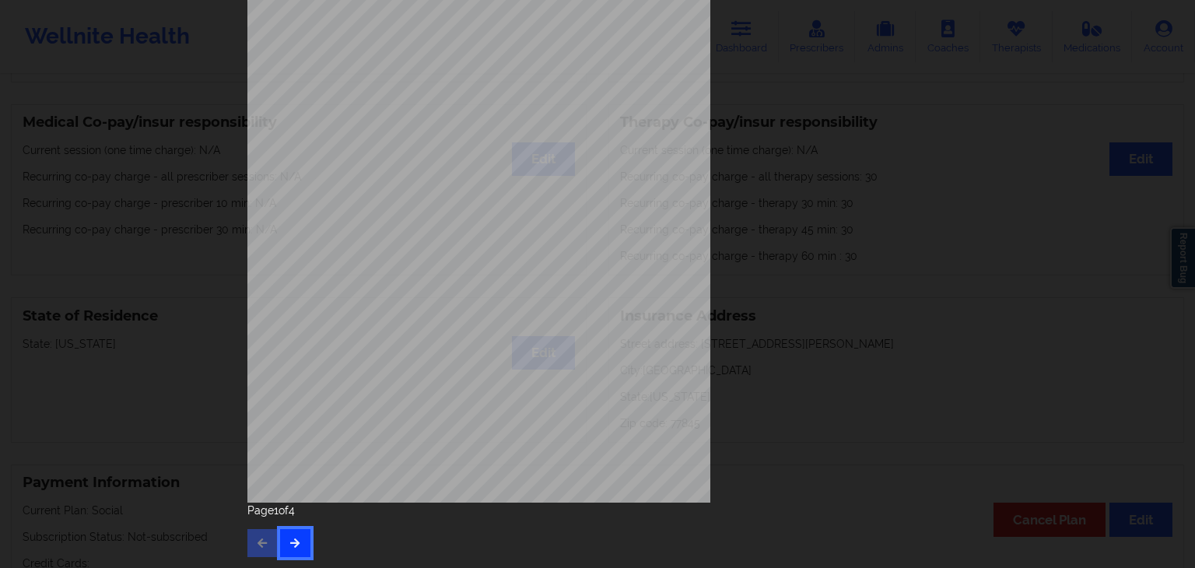
click at [293, 532] on button "button" at bounding box center [295, 543] width 30 height 28
click at [302, 531] on button "button" at bounding box center [295, 543] width 30 height 28
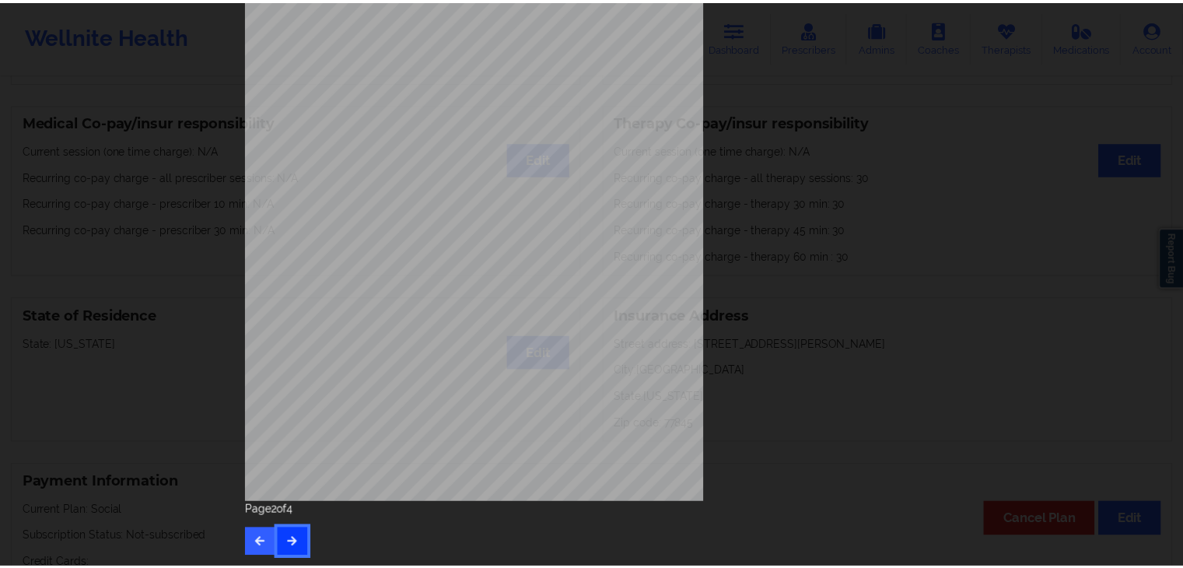
scroll to position [0, 0]
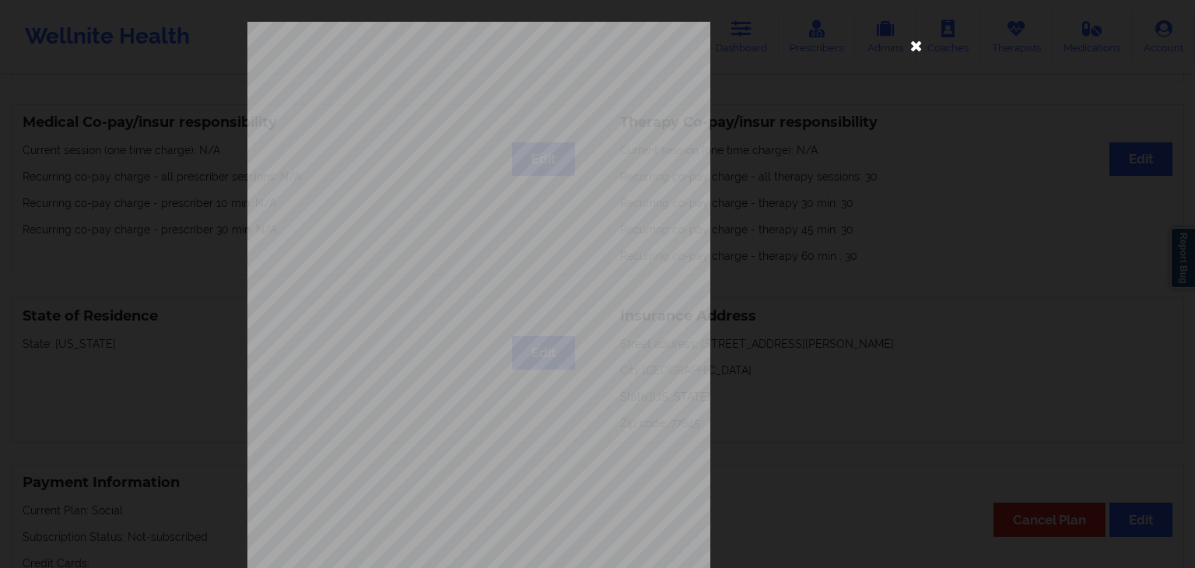
click at [907, 41] on icon at bounding box center [916, 45] width 25 height 25
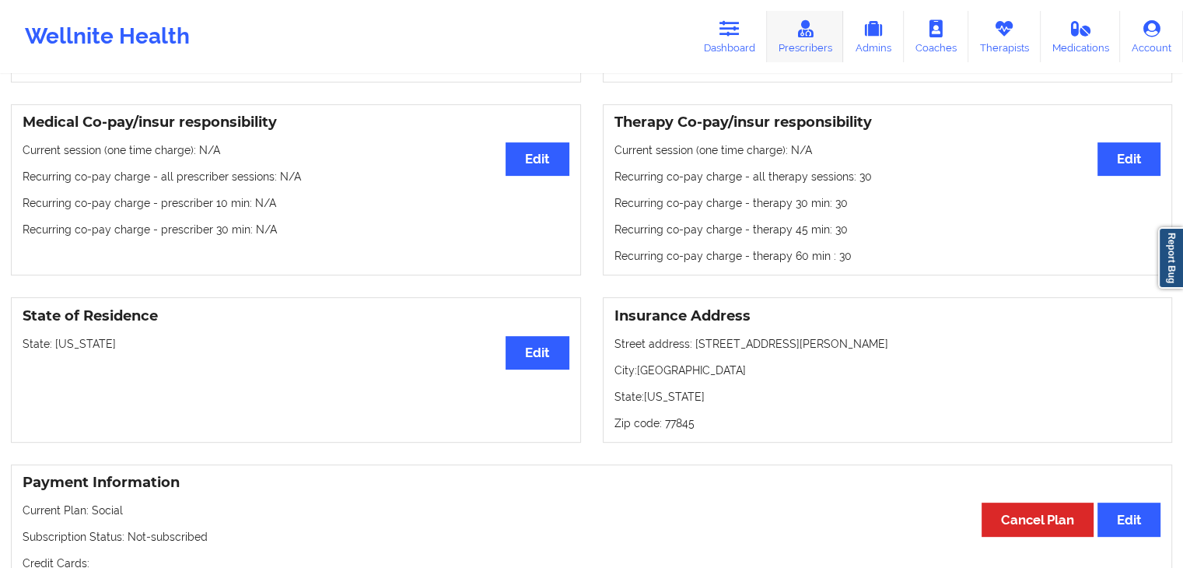
drag, startPoint x: 1004, startPoint y: 31, endPoint x: 794, endPoint y: 32, distance: 210.8
click at [1004, 31] on icon at bounding box center [1004, 28] width 20 height 17
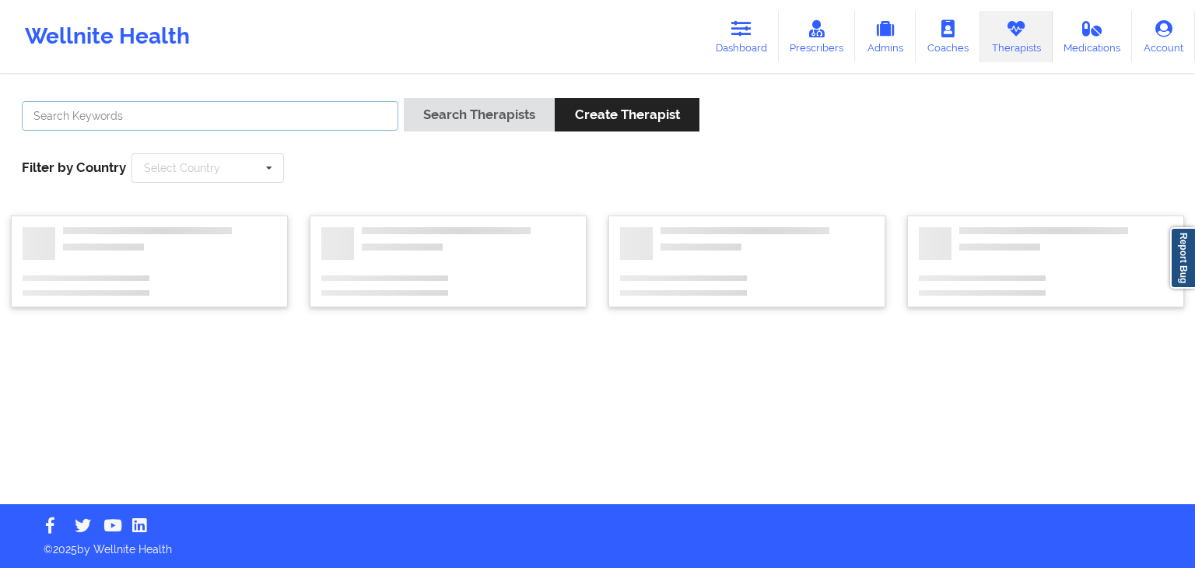
click at [238, 117] on input "text" at bounding box center [210, 116] width 377 height 30
type input "teraka"
click at [404, 98] on button "Search Therapists" at bounding box center [479, 114] width 151 height 33
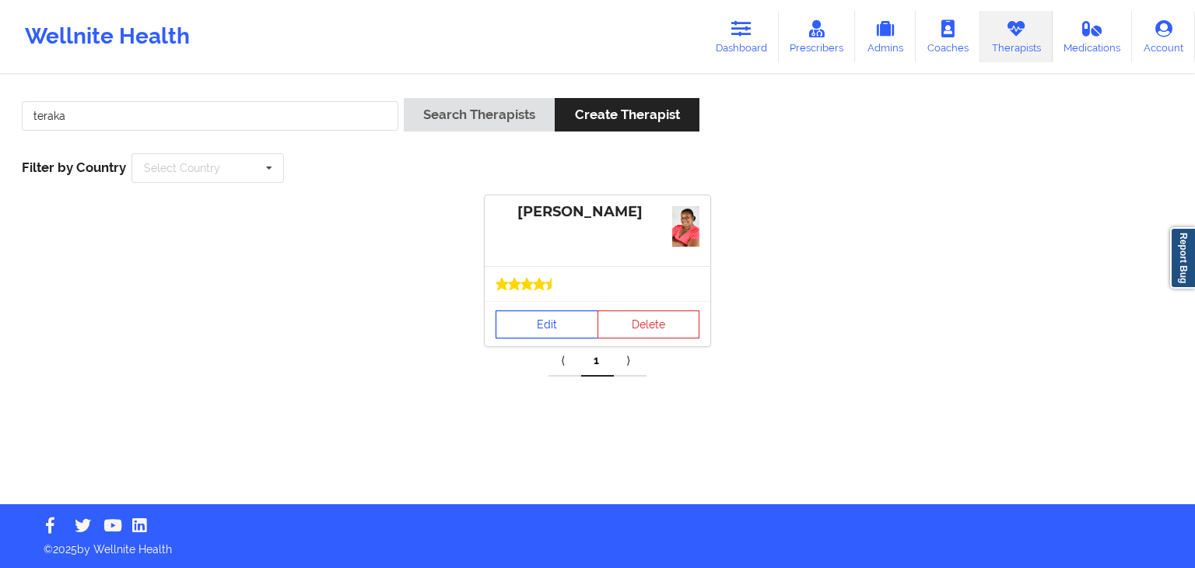
click at [543, 320] on link "Edit" at bounding box center [547, 324] width 103 height 28
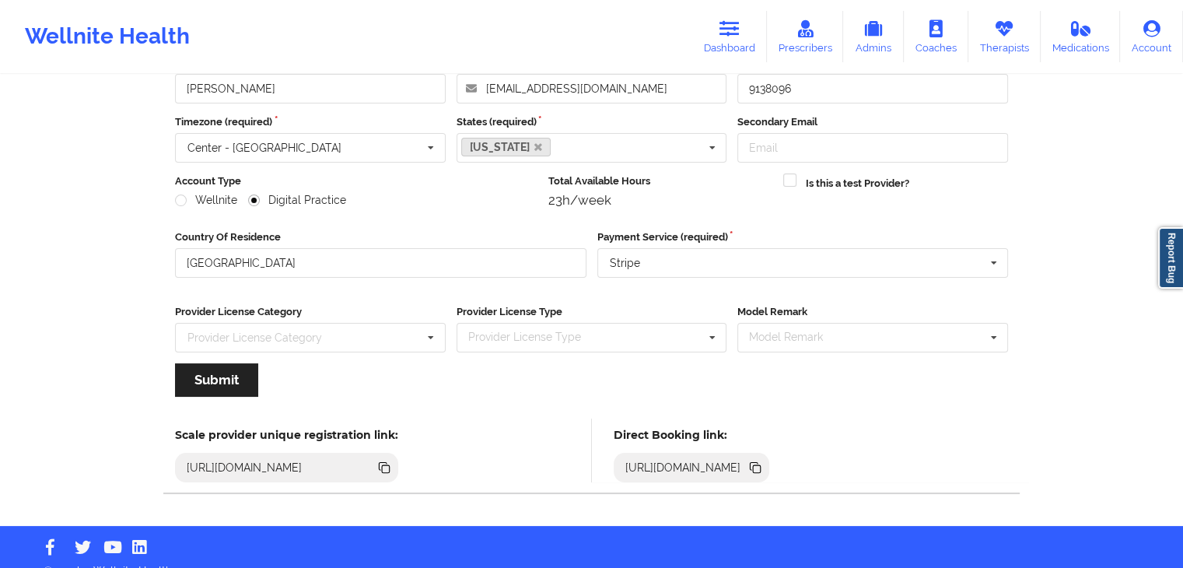
scroll to position [129, 0]
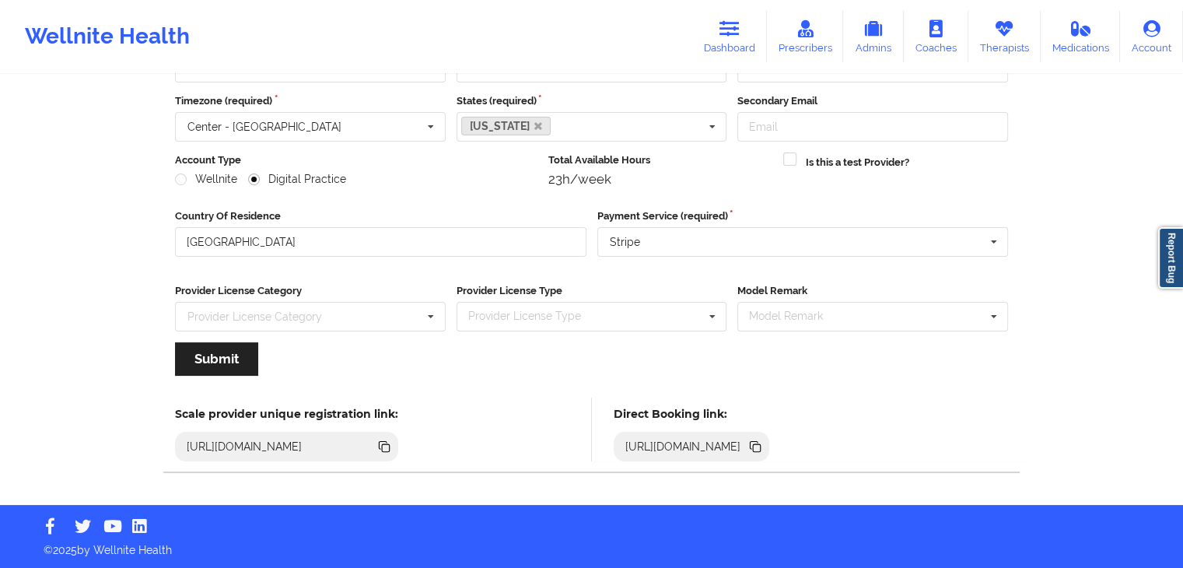
click at [761, 446] on icon at bounding box center [757, 448] width 8 height 8
drag, startPoint x: 750, startPoint y: 25, endPoint x: 735, endPoint y: 69, distance: 46.7
click at [750, 25] on link "Dashboard" at bounding box center [729, 36] width 75 height 51
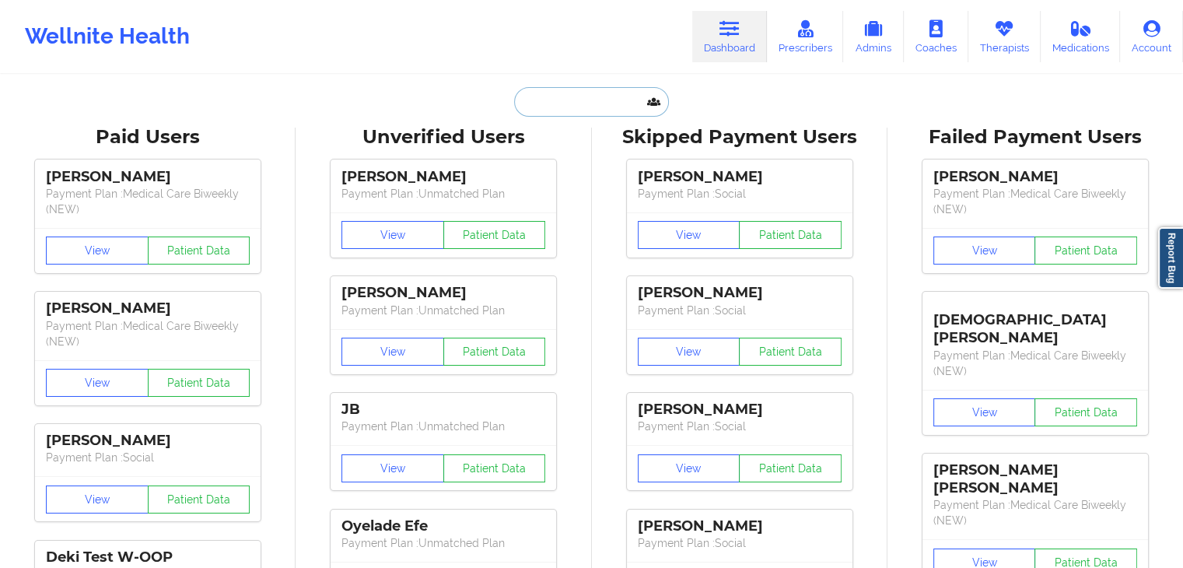
click at [613, 89] on input "text" at bounding box center [591, 102] width 154 height 30
click at [990, 40] on link "Therapists" at bounding box center [1005, 36] width 72 height 51
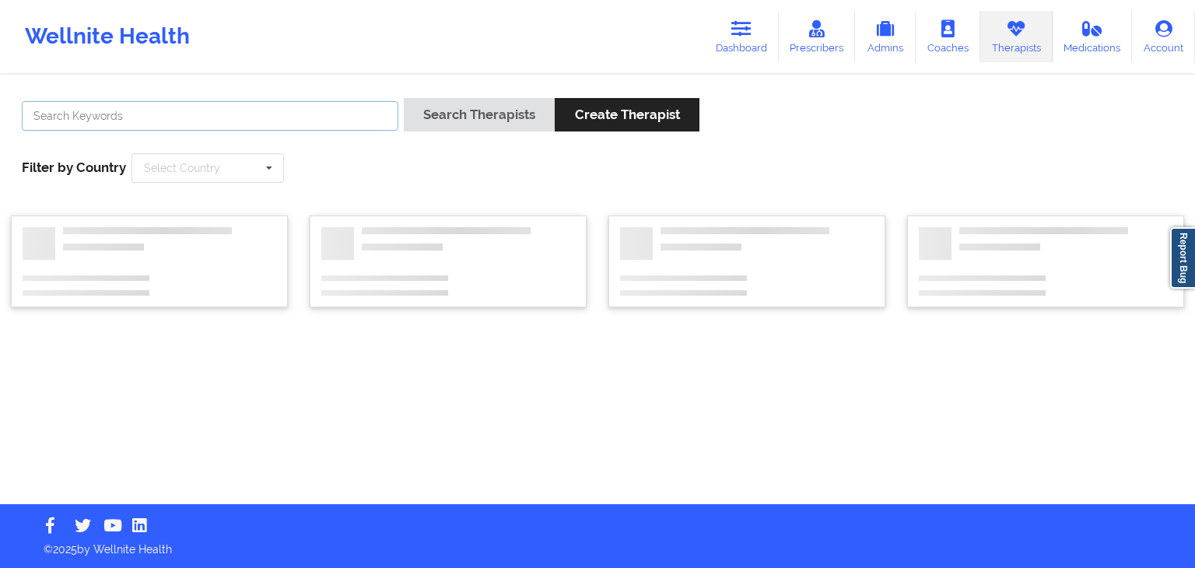
click at [317, 119] on input "text" at bounding box center [210, 116] width 377 height 30
type input "joy welch"
click at [404, 98] on button "Search Therapists" at bounding box center [479, 114] width 151 height 33
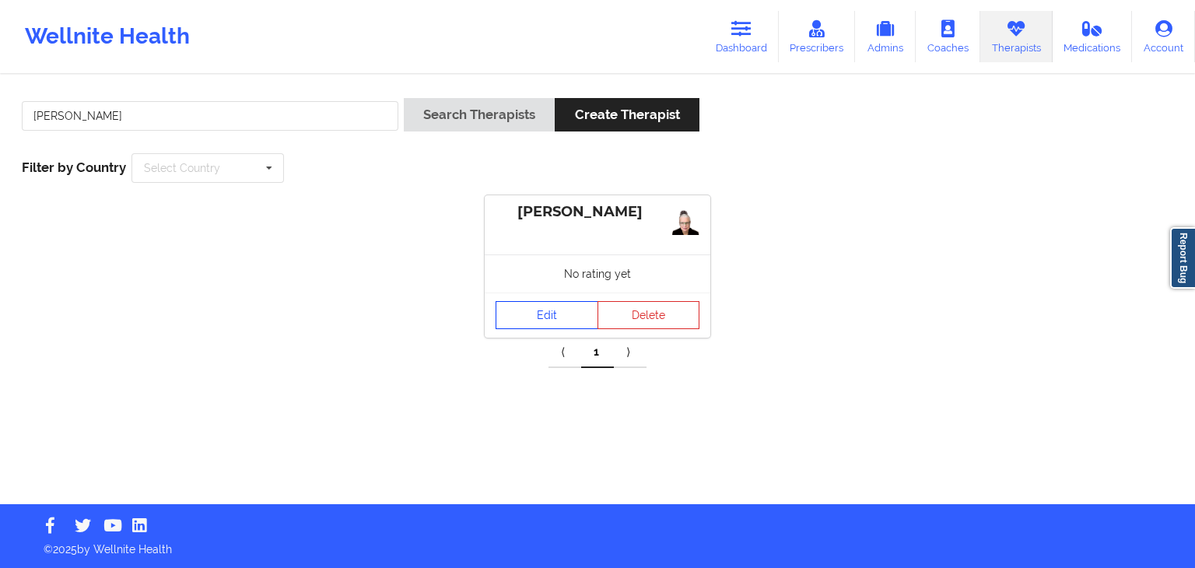
click at [560, 302] on link "Edit" at bounding box center [547, 315] width 103 height 28
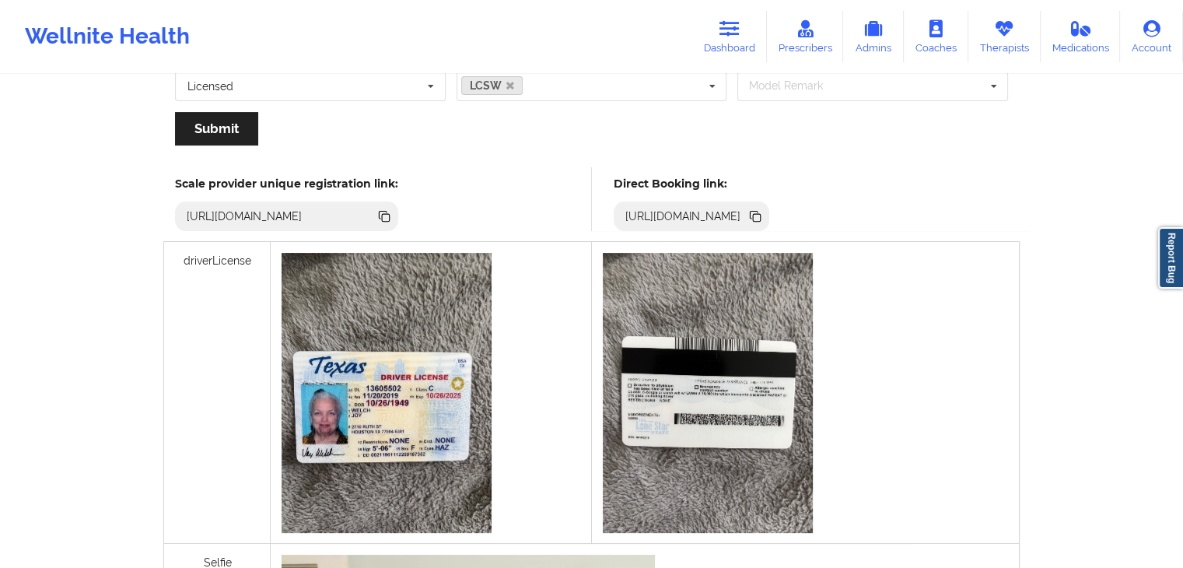
scroll to position [330, 0]
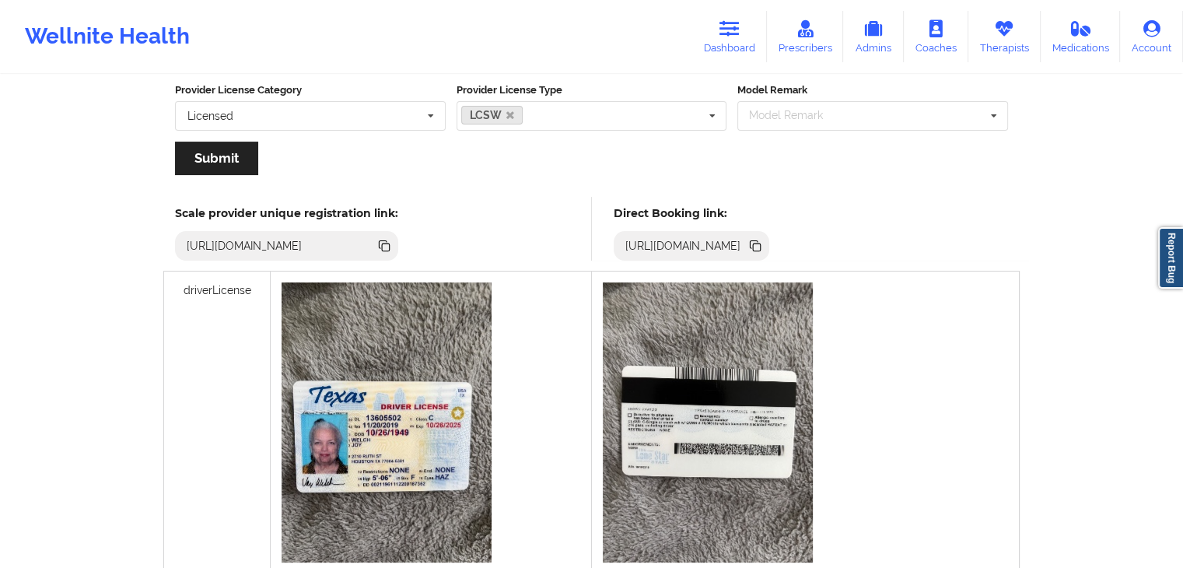
click at [764, 241] on icon at bounding box center [755, 245] width 17 height 17
click at [727, 37] on icon at bounding box center [730, 28] width 20 height 17
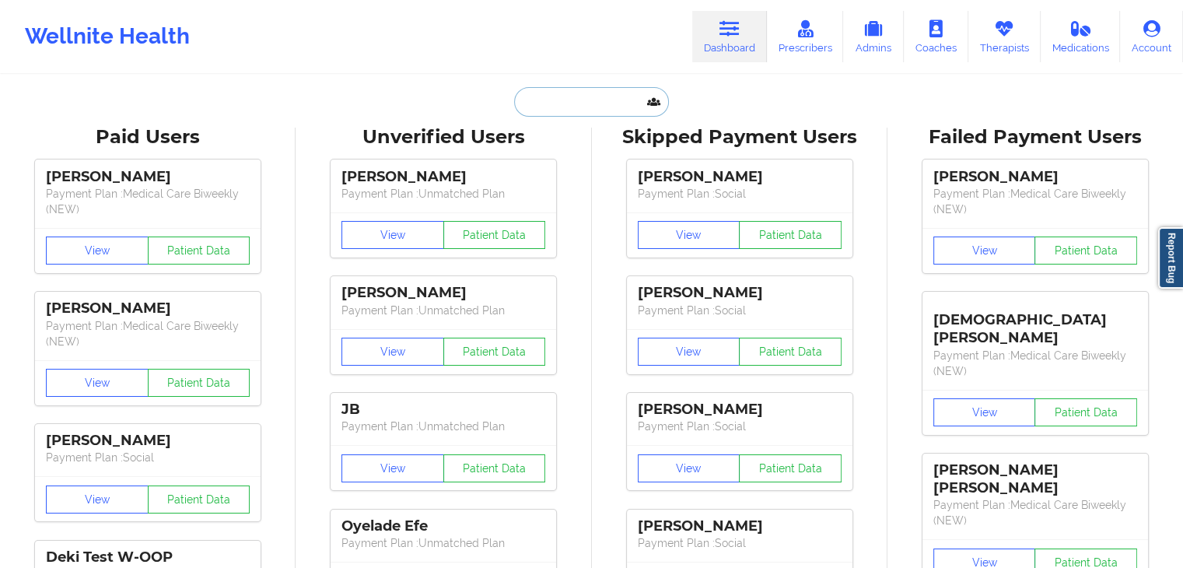
click at [534, 103] on input "text" at bounding box center [591, 102] width 154 height 30
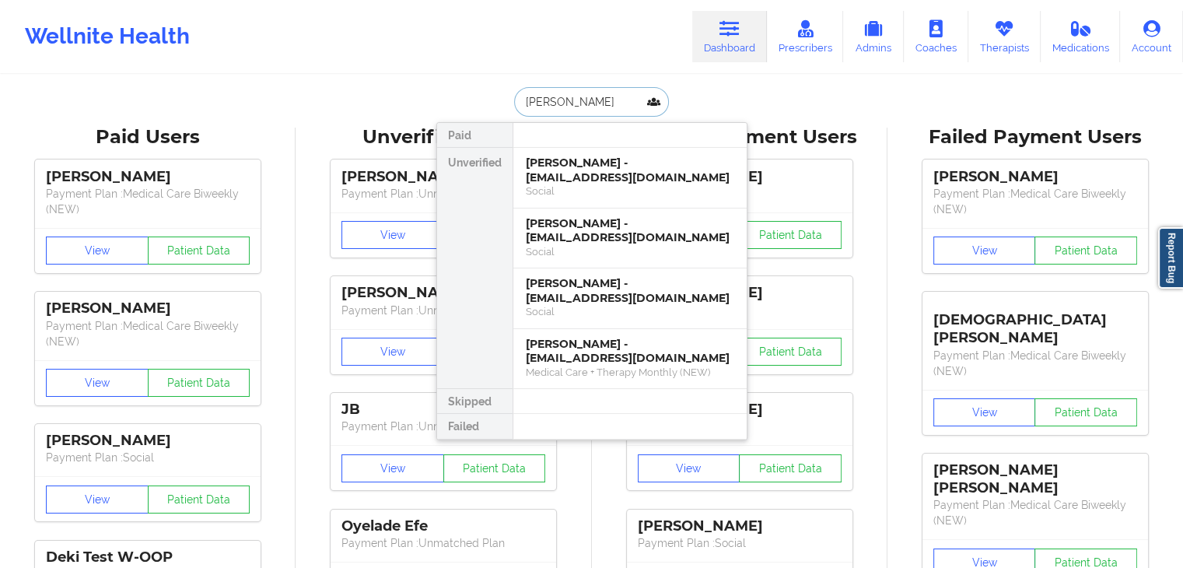
type input "michael sori"
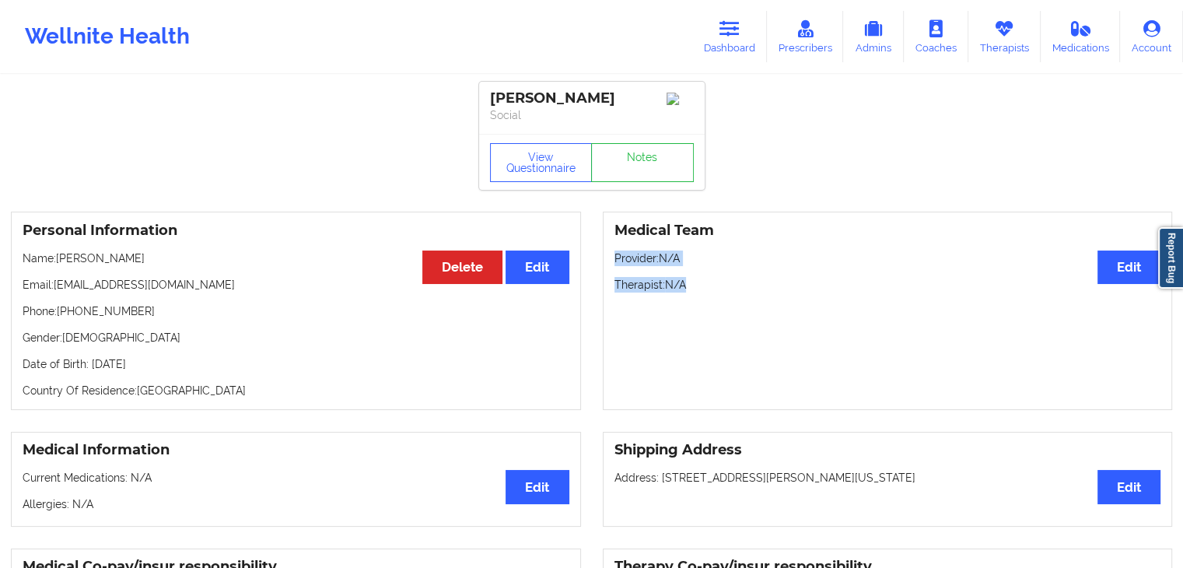
drag, startPoint x: 1177, startPoint y: 282, endPoint x: 1187, endPoint y: 371, distance: 90.0
click at [1183, 377] on html "Wellnite Health Dashboard Prescribers Admins Coaches Therapists Medications Acc…" at bounding box center [591, 284] width 1183 height 568
click at [748, 40] on link "Dashboard" at bounding box center [729, 36] width 75 height 51
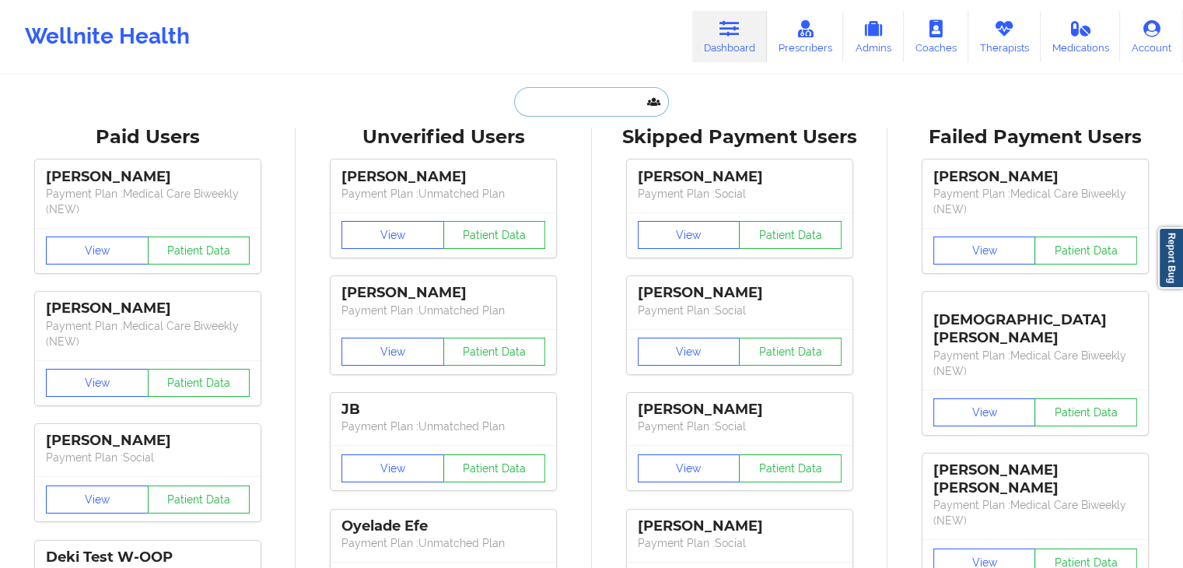
click at [575, 101] on input "text" at bounding box center [591, 102] width 154 height 30
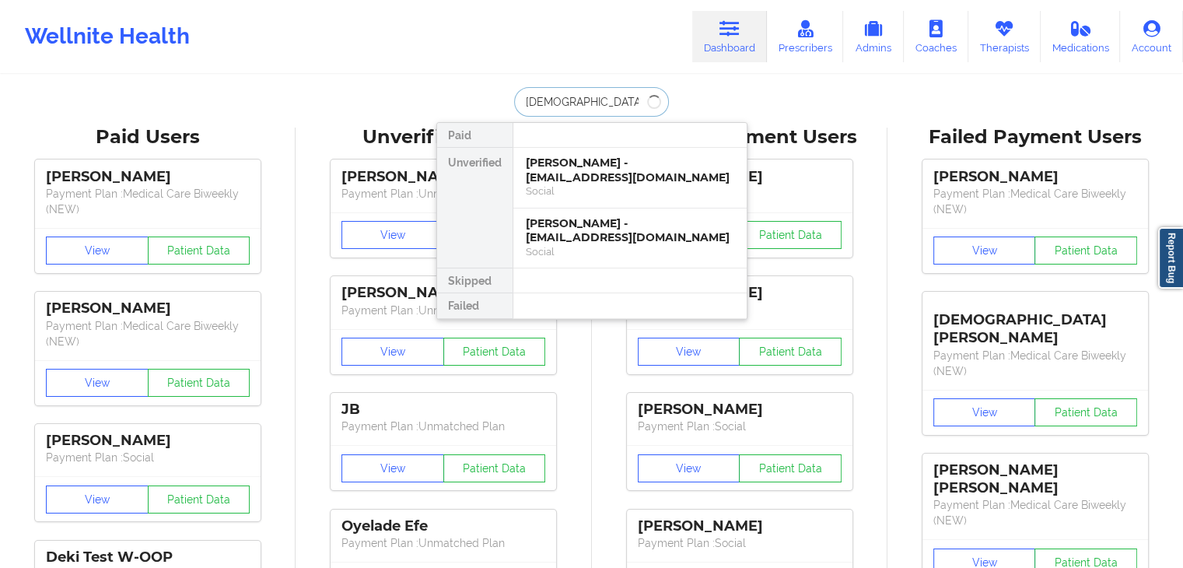
type input "christian nie"
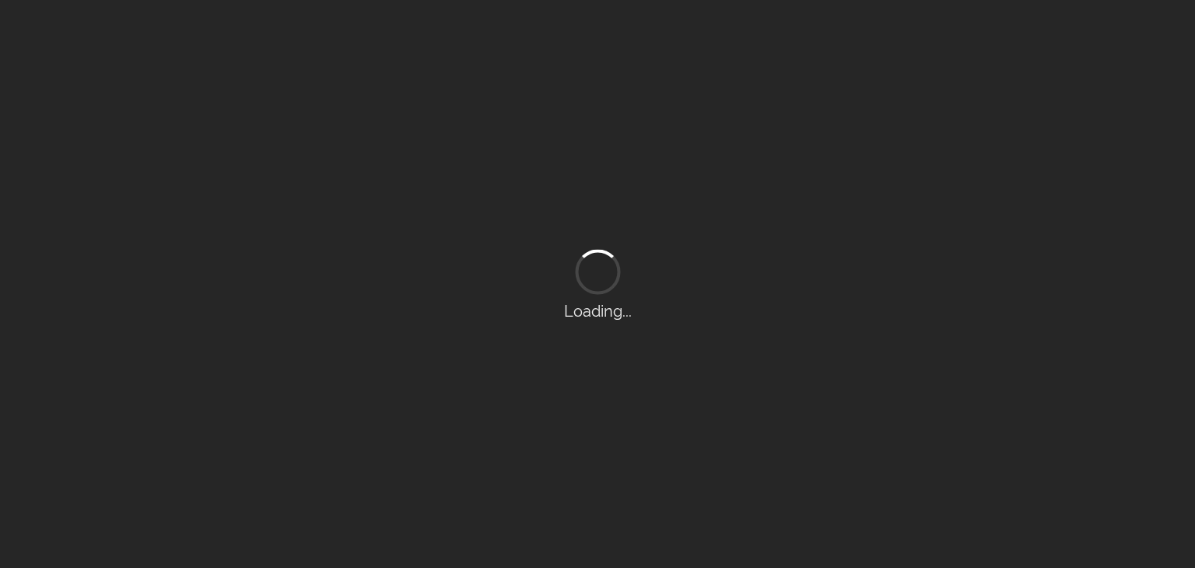
click at [463, 1] on div "Loading..." at bounding box center [597, 284] width 1195 height 568
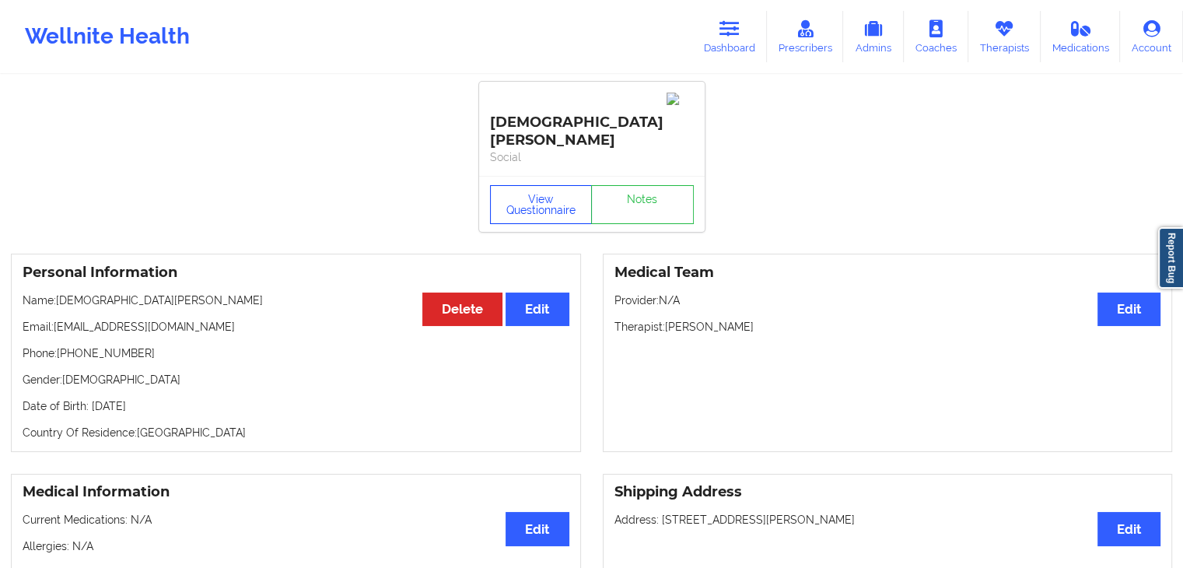
click at [548, 185] on button "View Questionnaire" at bounding box center [541, 204] width 103 height 39
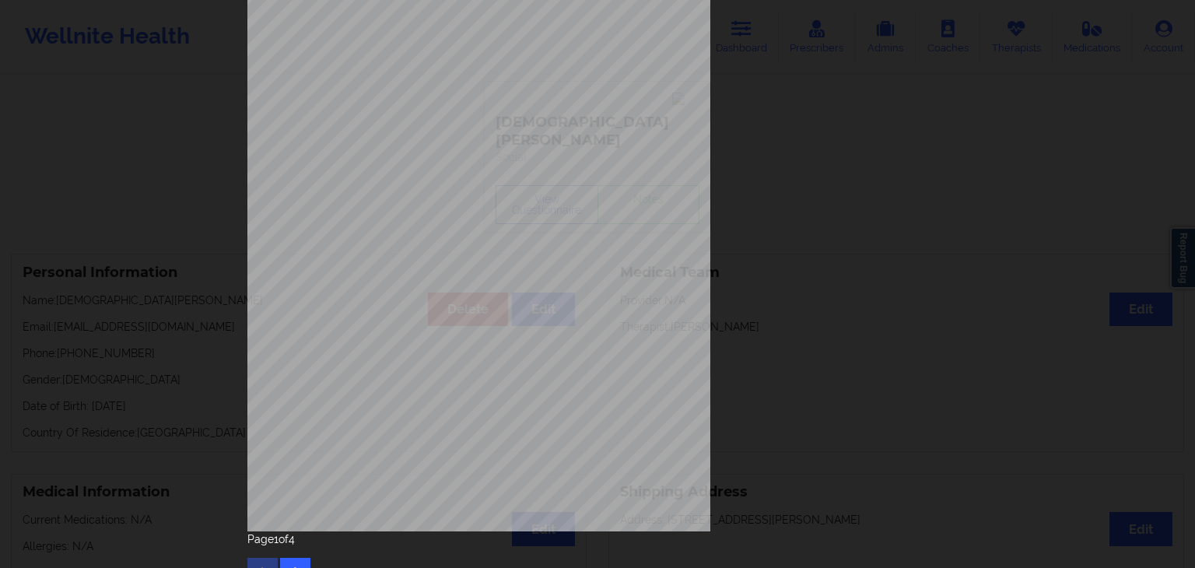
scroll to position [174, 0]
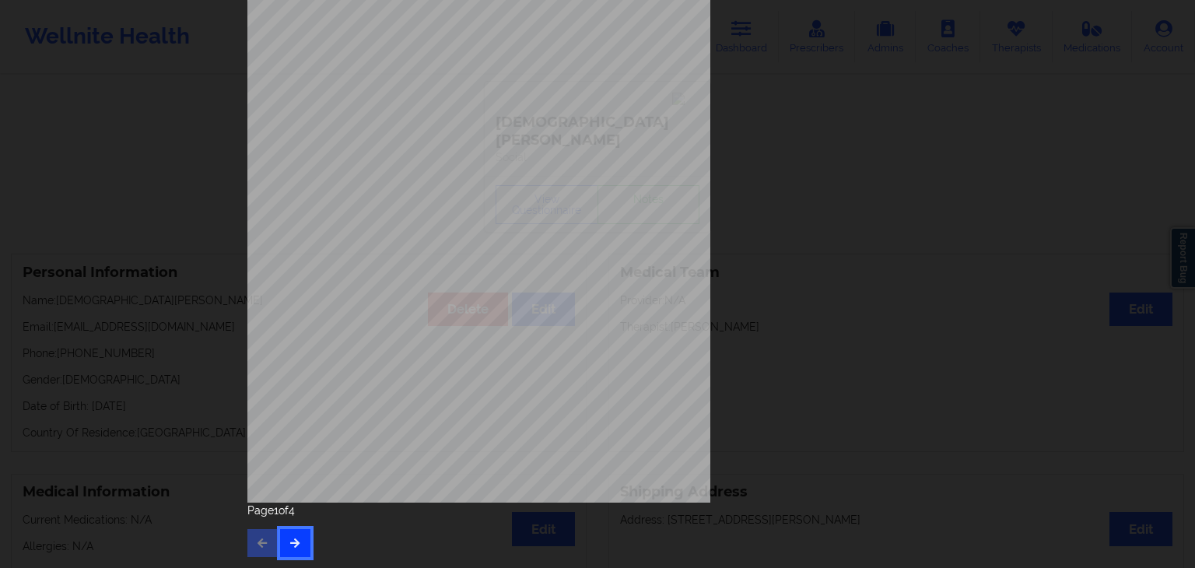
click at [304, 538] on button "button" at bounding box center [295, 543] width 30 height 28
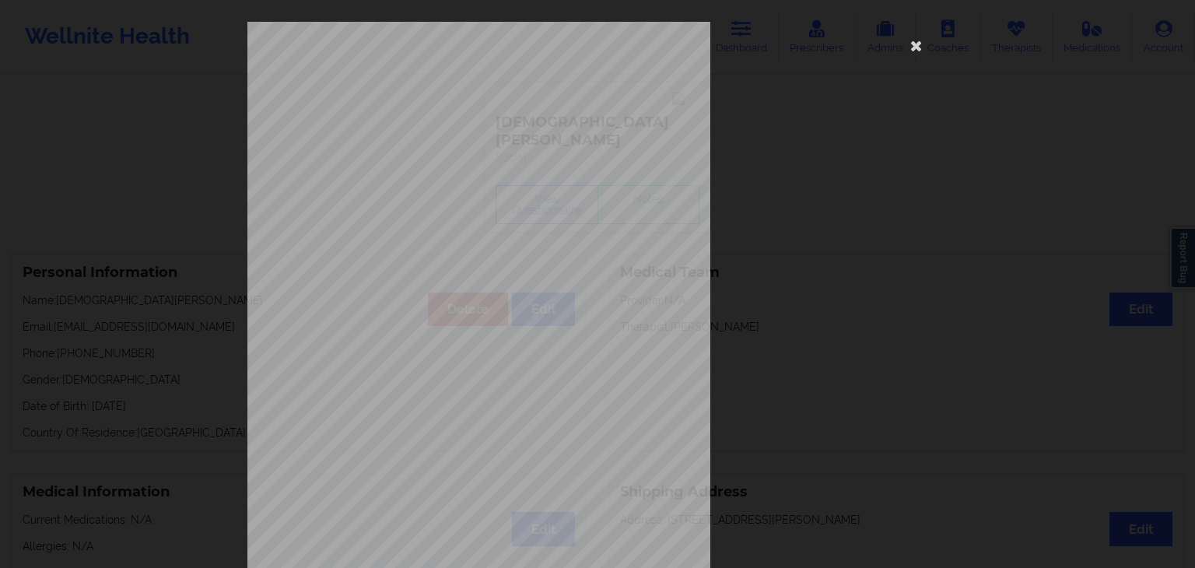
click at [926, 49] on div "commercial Insurance Member ID for patient MCO822W03123 Insurance company name …" at bounding box center [597, 349] width 700 height 655
click at [914, 44] on icon at bounding box center [916, 45] width 25 height 25
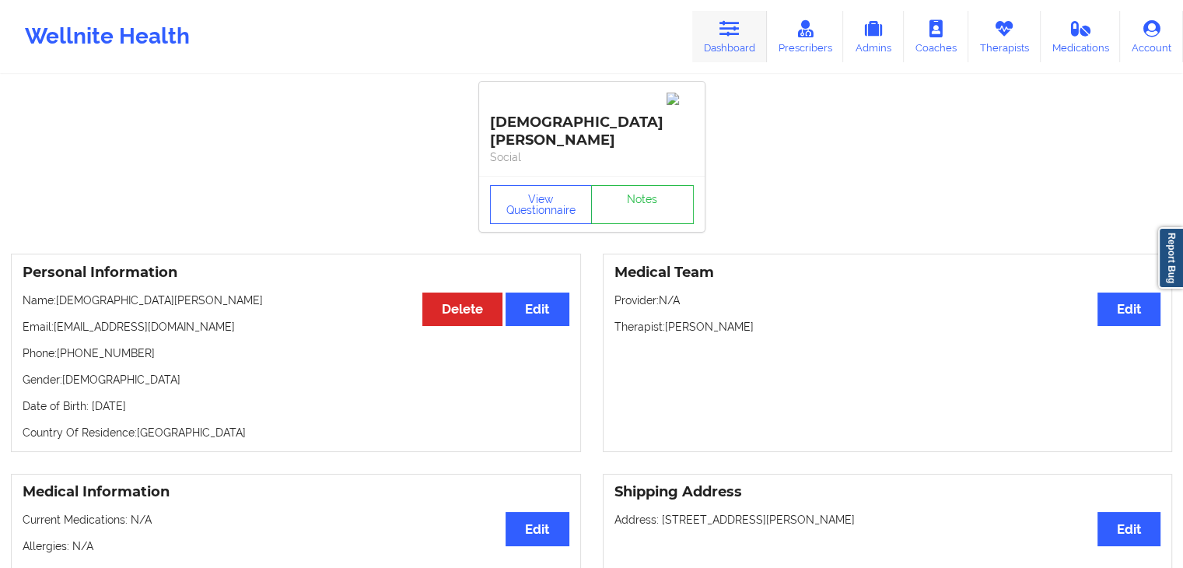
click at [744, 31] on link "Dashboard" at bounding box center [729, 36] width 75 height 51
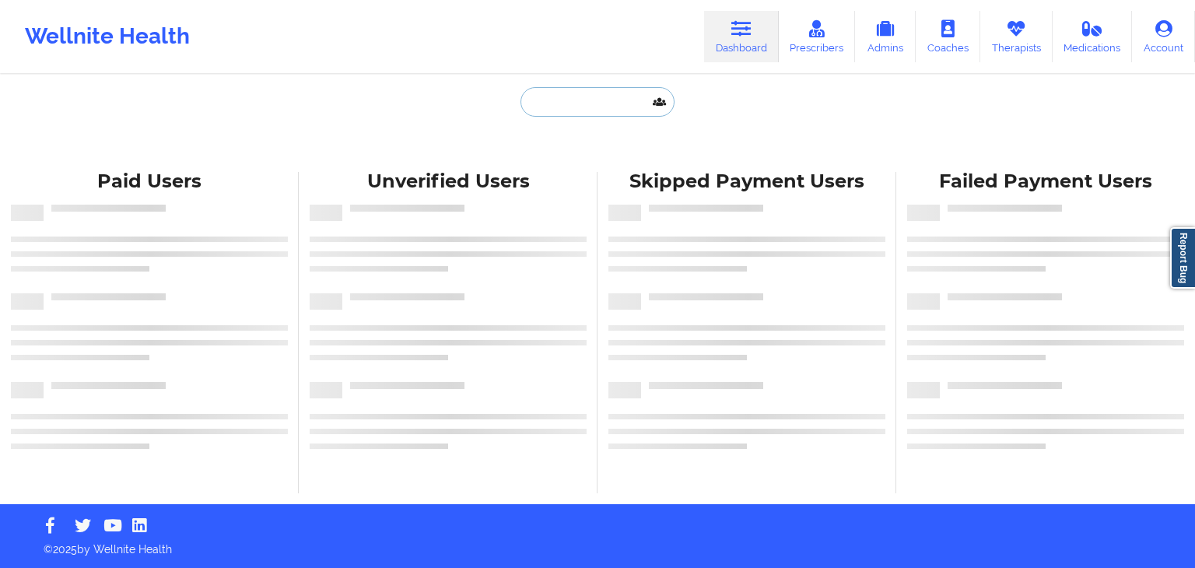
click at [570, 93] on input "text" at bounding box center [597, 102] width 154 height 30
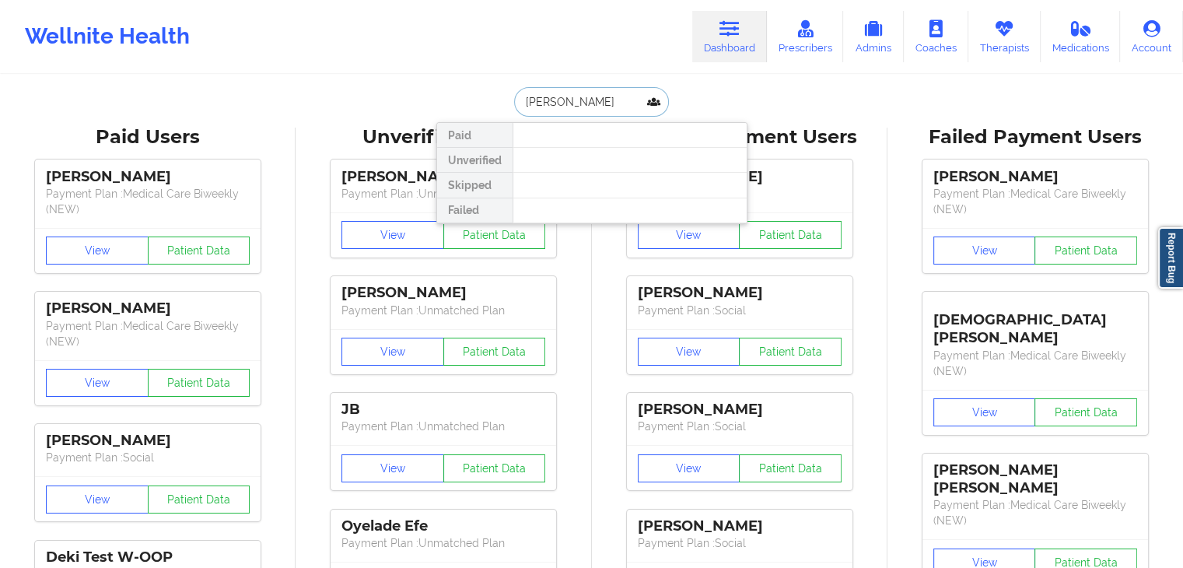
type input "[PERSON_NAME]"
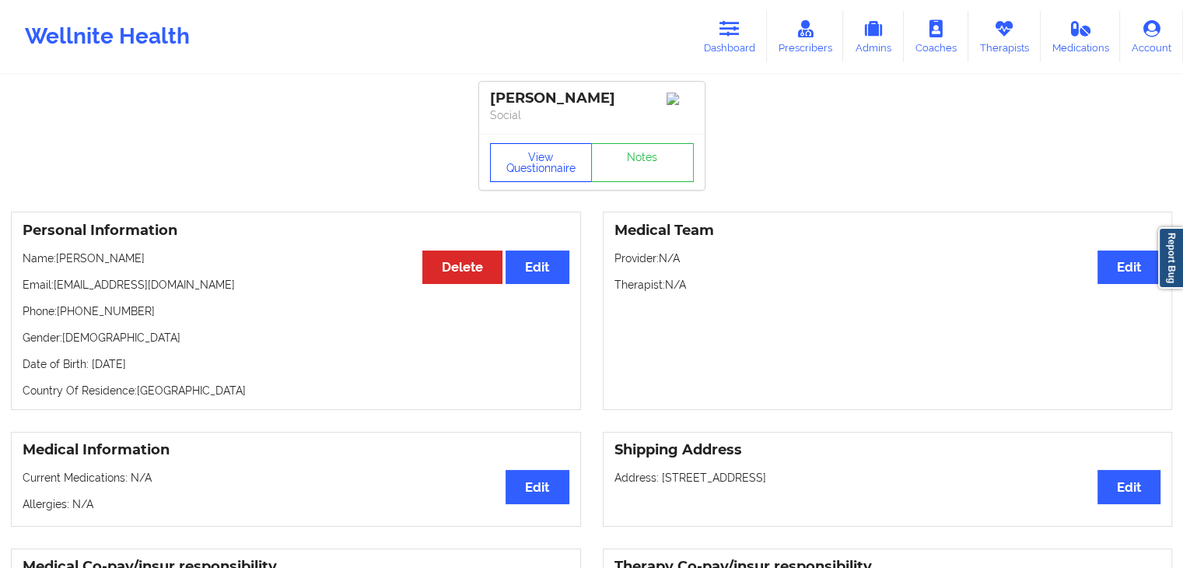
click at [559, 159] on button "View Questionnaire" at bounding box center [541, 162] width 103 height 39
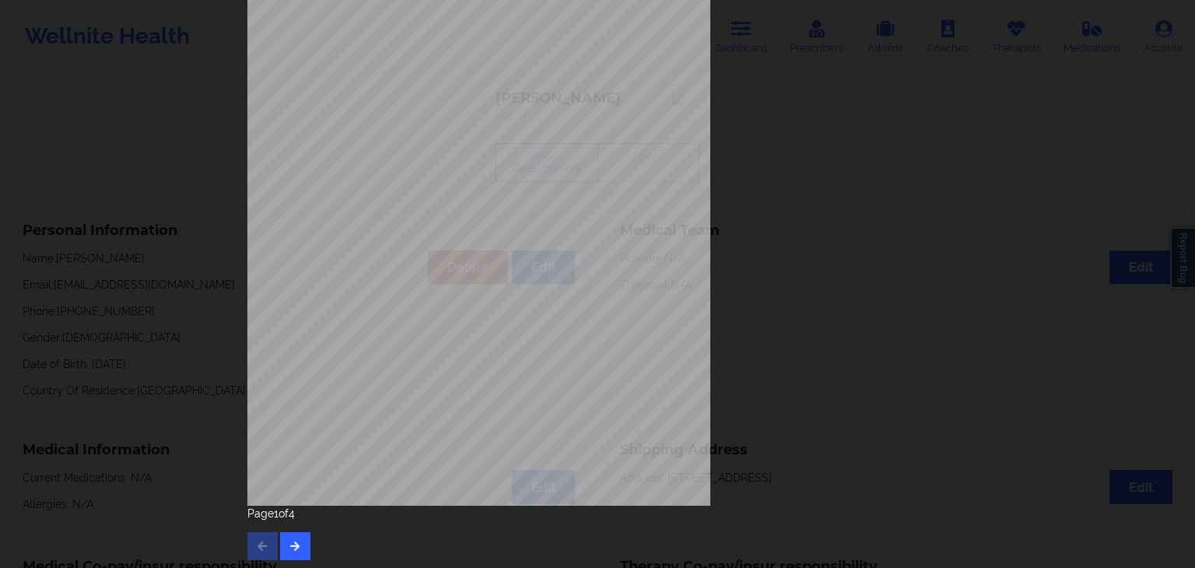
scroll to position [174, 0]
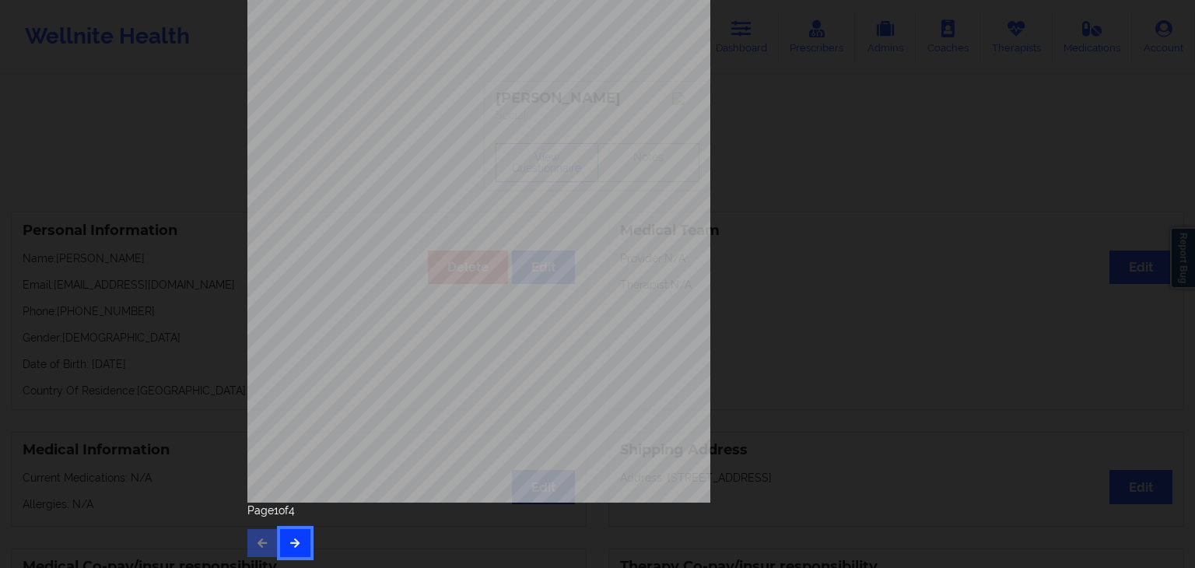
click at [289, 545] on icon "button" at bounding box center [295, 542] width 13 height 9
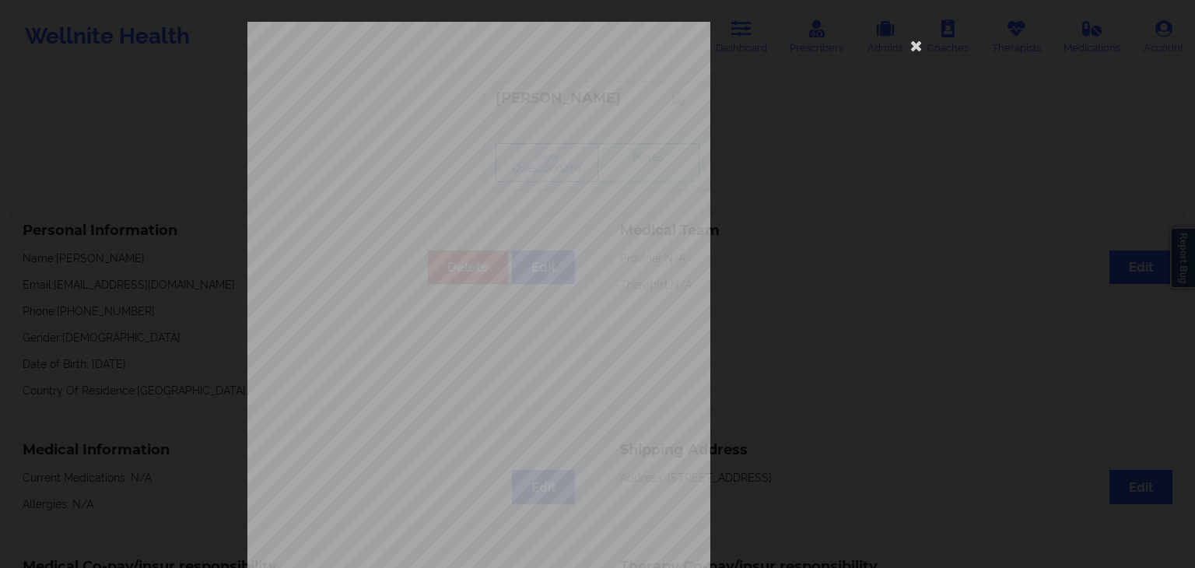
click at [453, 408] on span "Trouble concentrating on things, such as reading the newspaper or watching tele…" at bounding box center [570, 405] width 313 height 9
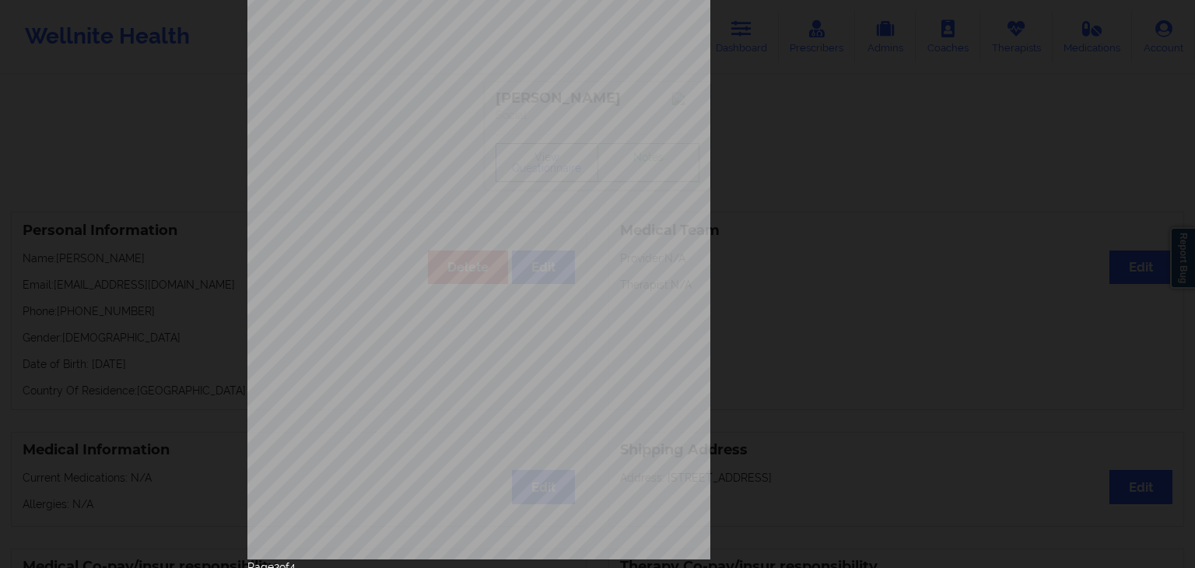
scroll to position [174, 0]
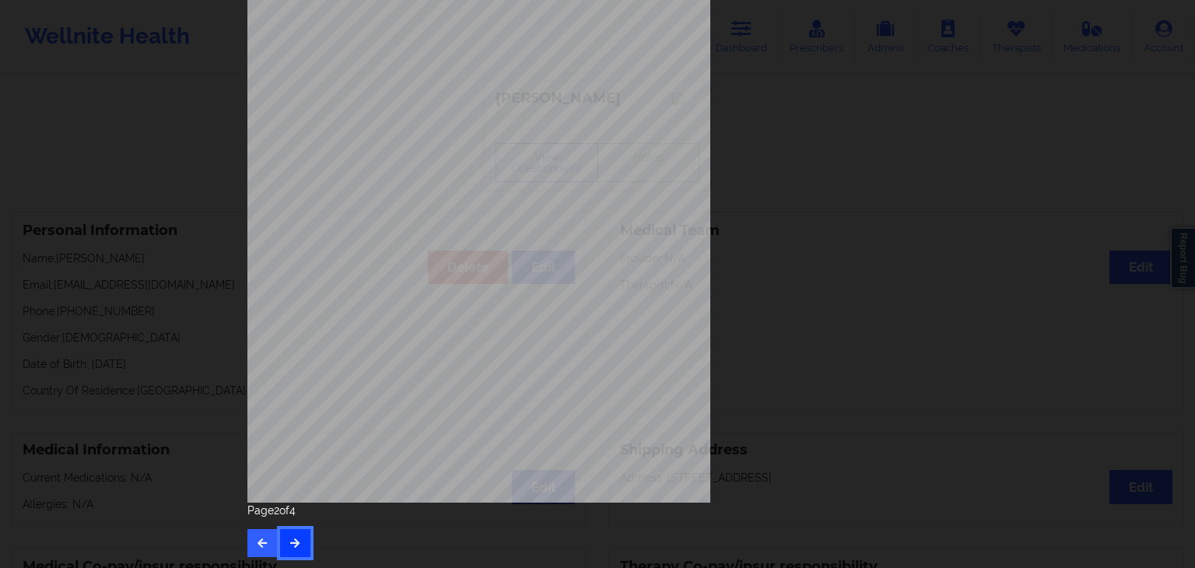
click at [296, 543] on icon "button" at bounding box center [295, 542] width 13 height 9
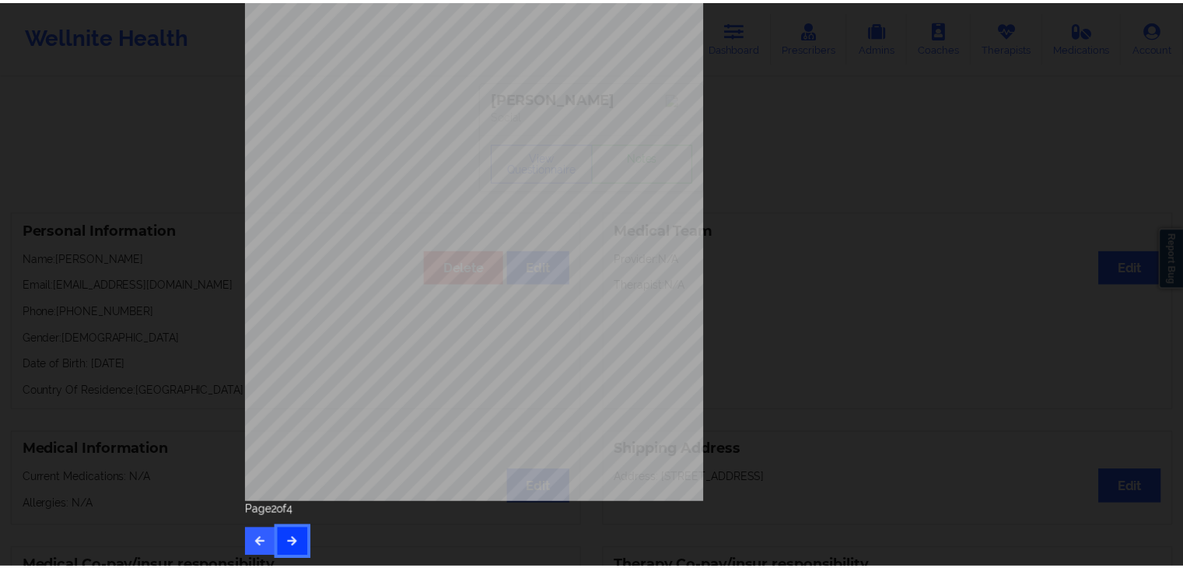
scroll to position [0, 0]
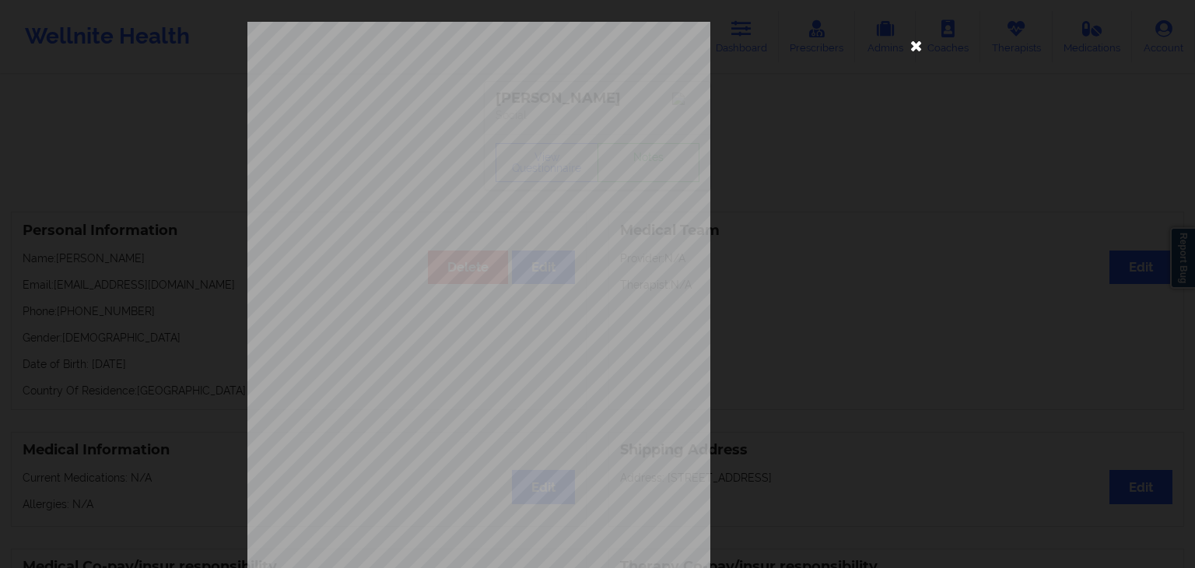
click at [916, 46] on icon at bounding box center [916, 45] width 25 height 25
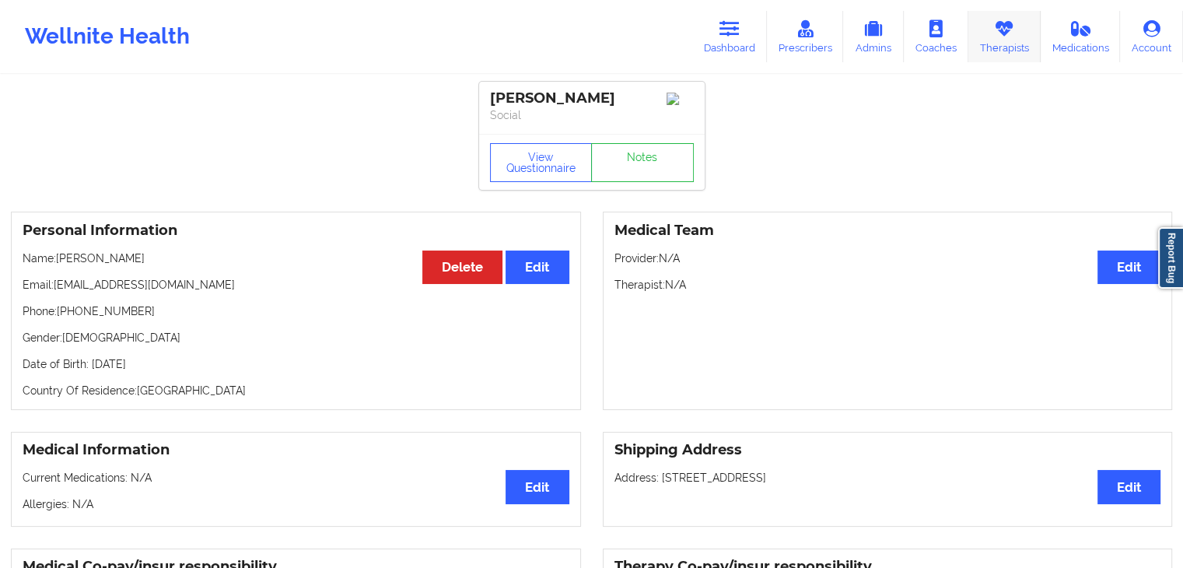
click at [1002, 29] on icon at bounding box center [1004, 28] width 20 height 17
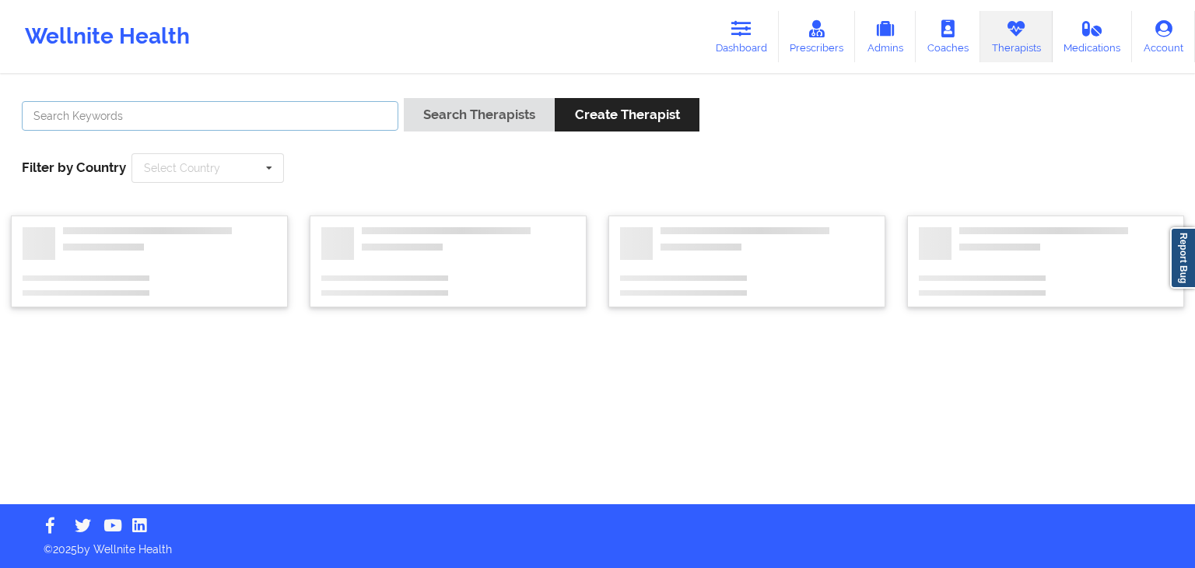
click at [279, 113] on input "text" at bounding box center [210, 116] width 377 height 30
click at [404, 98] on button "Search Therapists" at bounding box center [479, 114] width 151 height 33
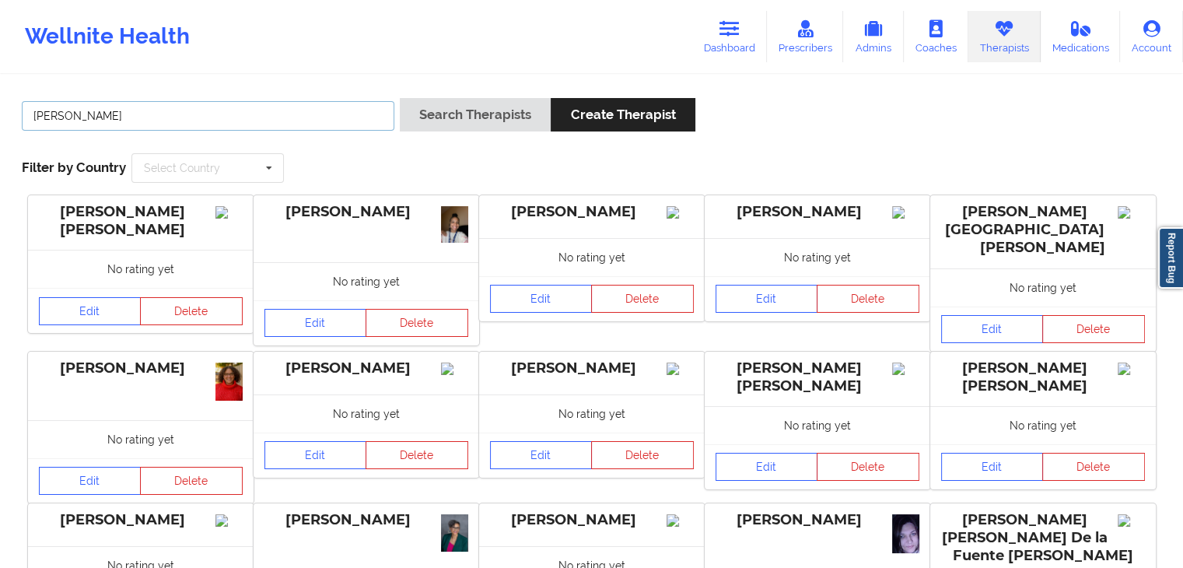
click at [400, 98] on button "Search Therapists" at bounding box center [475, 114] width 151 height 33
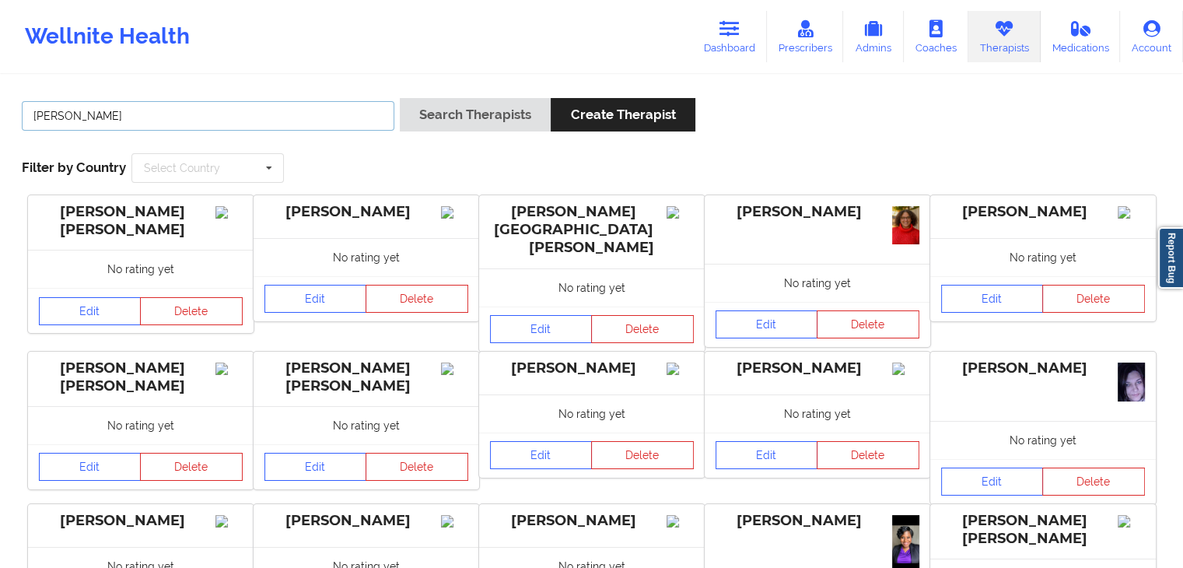
click at [400, 98] on button "Search Therapists" at bounding box center [475, 114] width 151 height 33
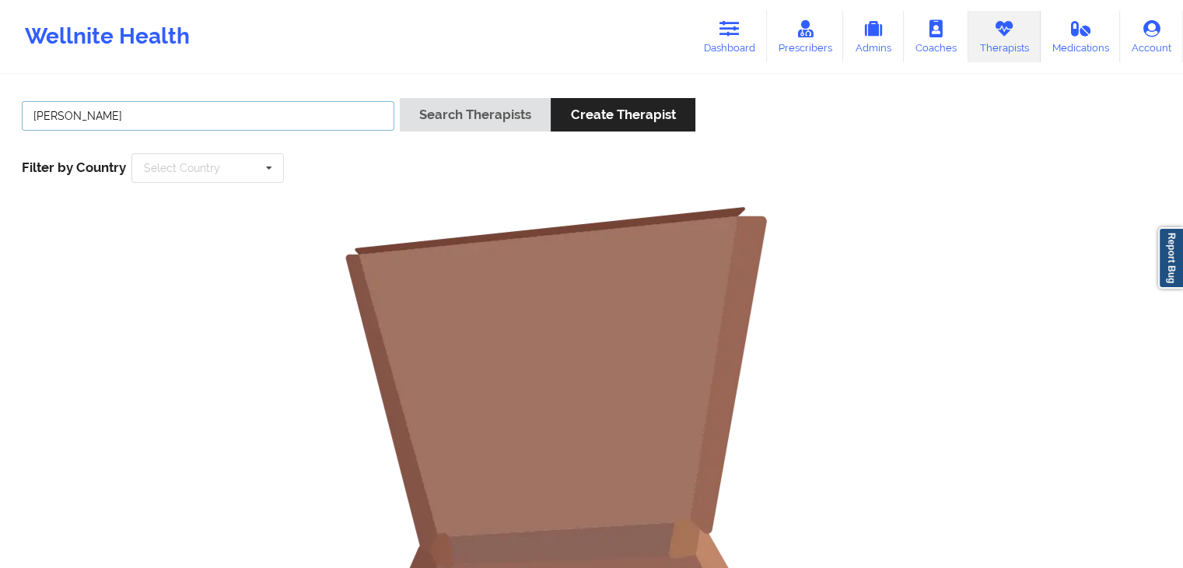
click at [197, 122] on input "[PERSON_NAME]" at bounding box center [208, 116] width 373 height 30
click at [400, 98] on button "Search Therapists" at bounding box center [475, 114] width 151 height 33
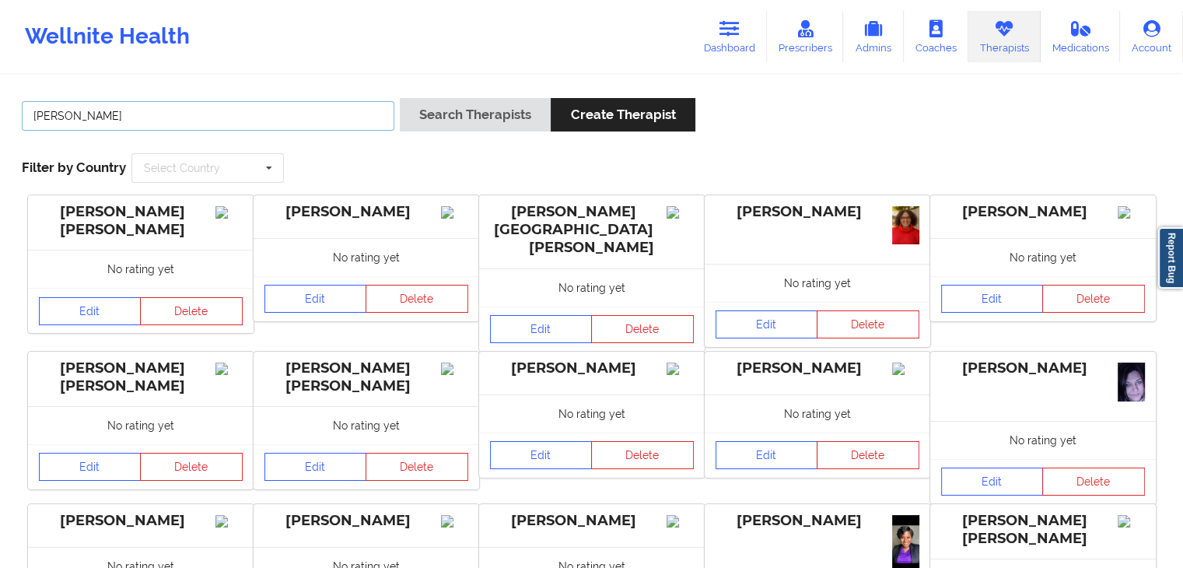
click at [400, 98] on button "Search Therapists" at bounding box center [475, 114] width 151 height 33
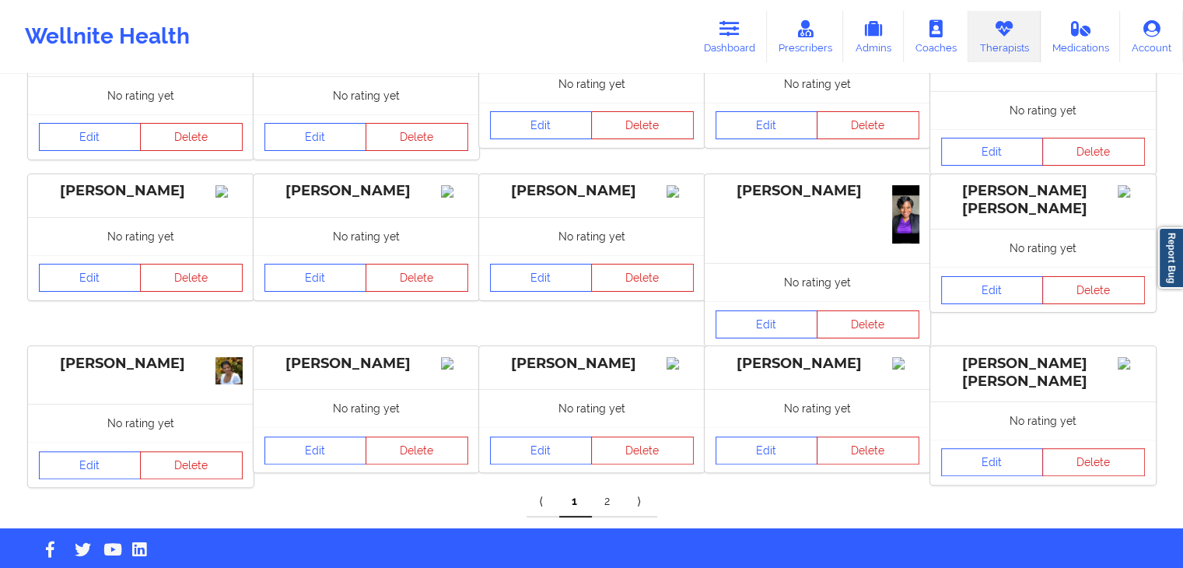
scroll to position [349, 0]
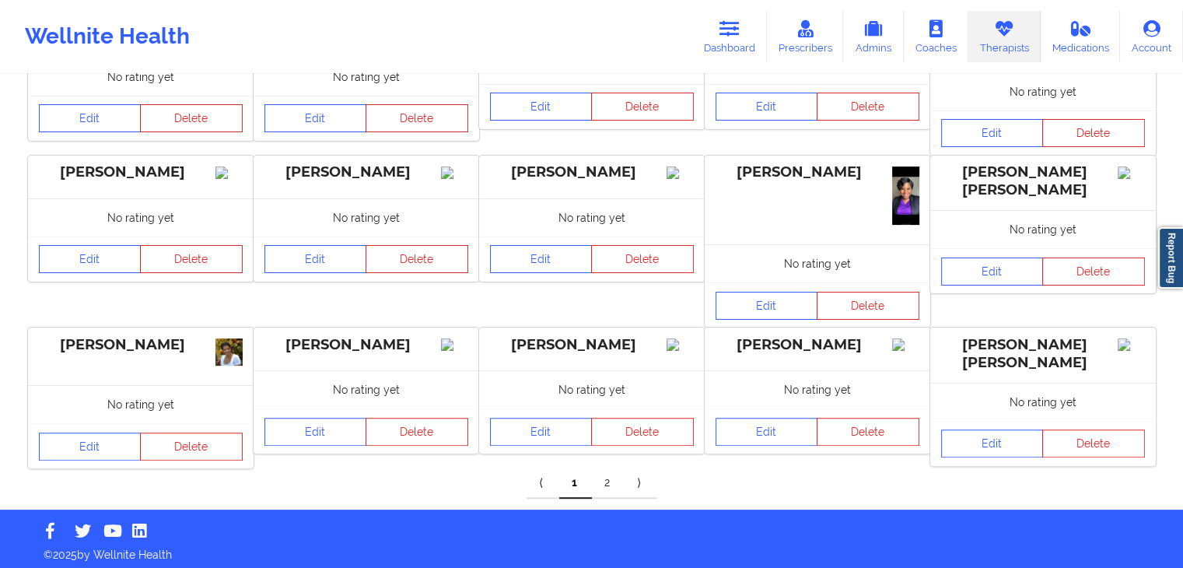
click at [612, 478] on link "2" at bounding box center [608, 483] width 33 height 31
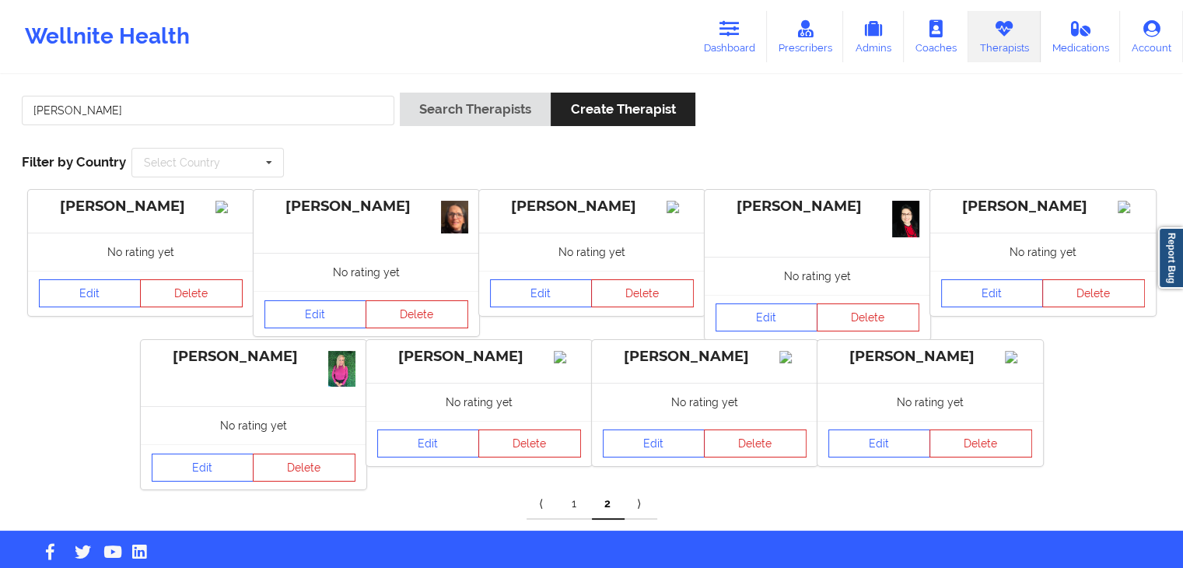
scroll to position [0, 0]
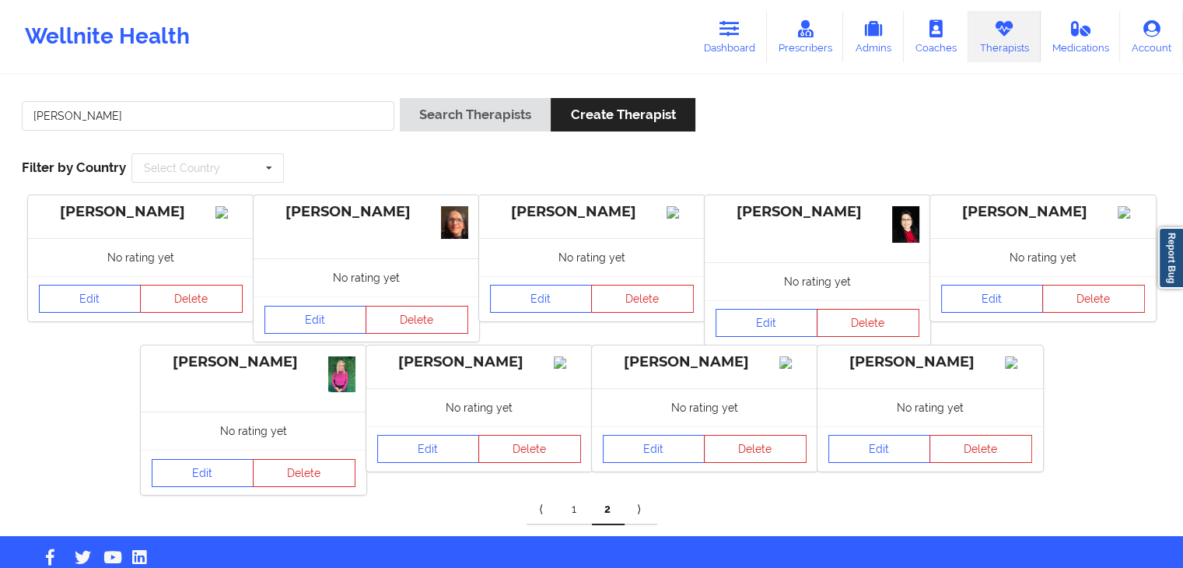
click at [265, 92] on div "[PERSON_NAME] Search Therapists Create Therapist Filter by Country Select Count…" at bounding box center [591, 140] width 1161 height 107
click at [268, 101] on input "[PERSON_NAME]" at bounding box center [208, 116] width 373 height 30
click at [400, 98] on button "Search Therapists" at bounding box center [475, 114] width 151 height 33
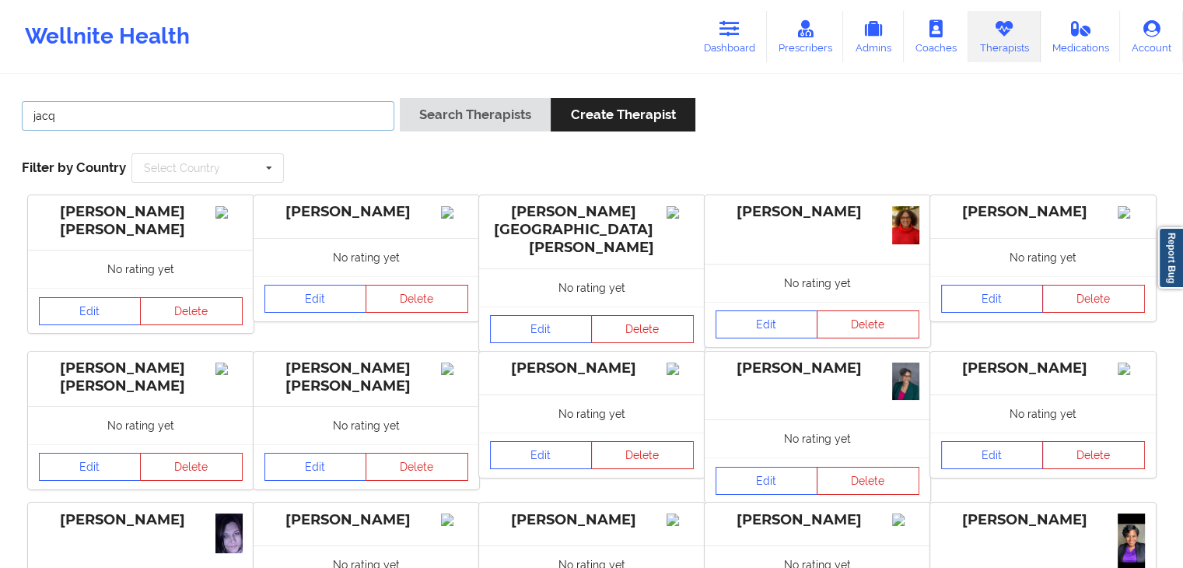
type input "jacq"
click at [400, 98] on button "Search Therapists" at bounding box center [475, 114] width 151 height 33
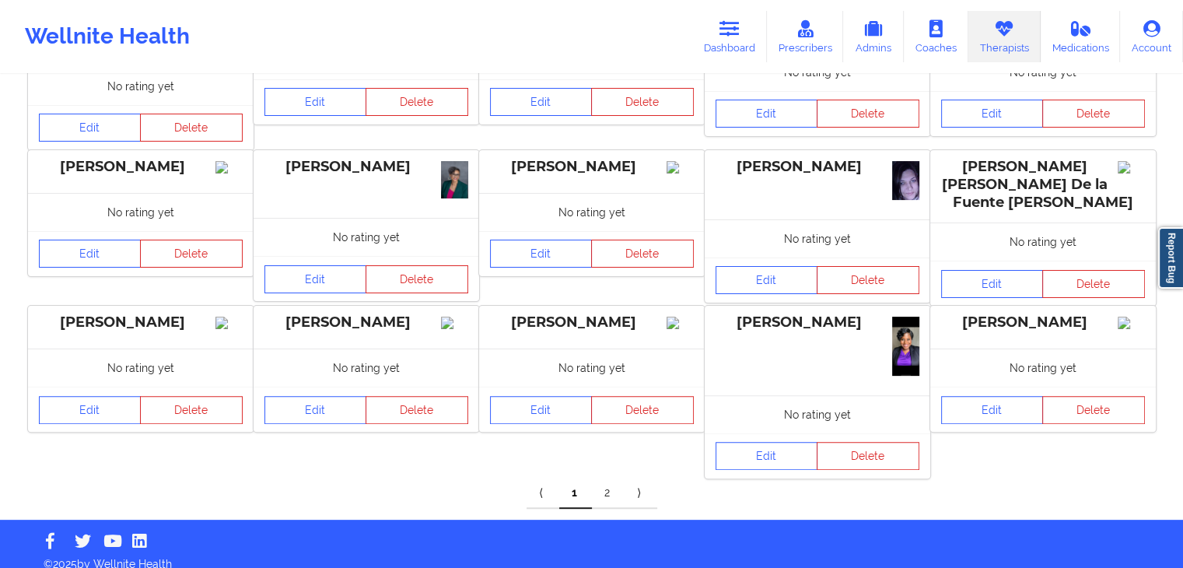
scroll to position [358, 0]
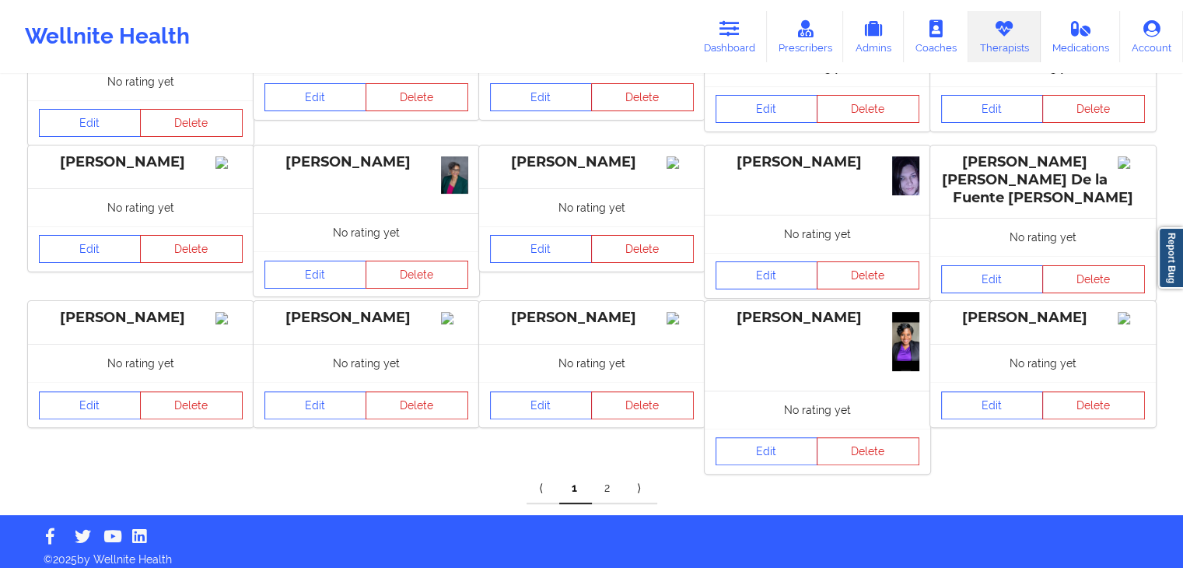
click at [604, 474] on link "2" at bounding box center [608, 488] width 33 height 31
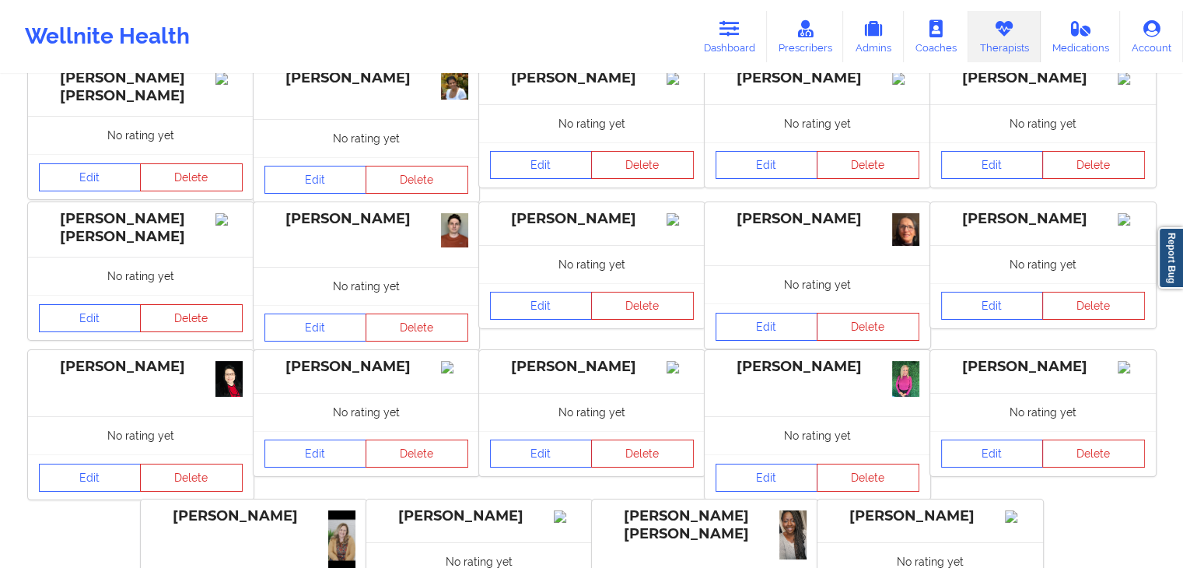
scroll to position [122, 0]
